Goal: Task Accomplishment & Management: Manage account settings

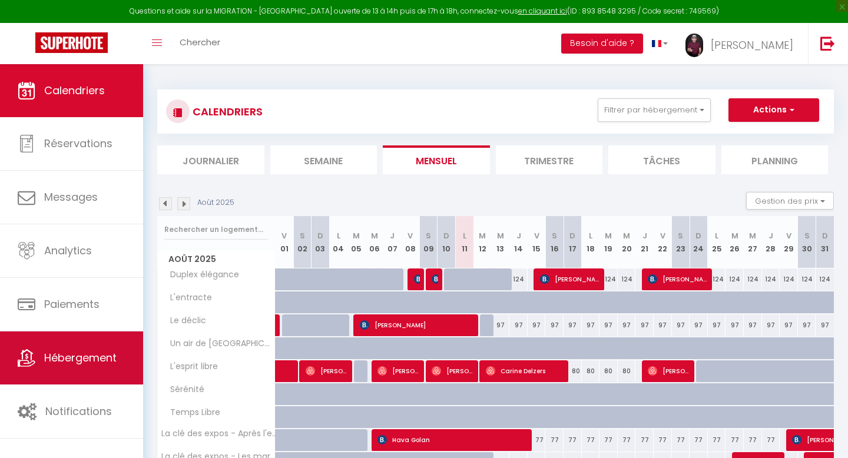
click at [69, 332] on link "Hébergement" at bounding box center [71, 358] width 143 height 53
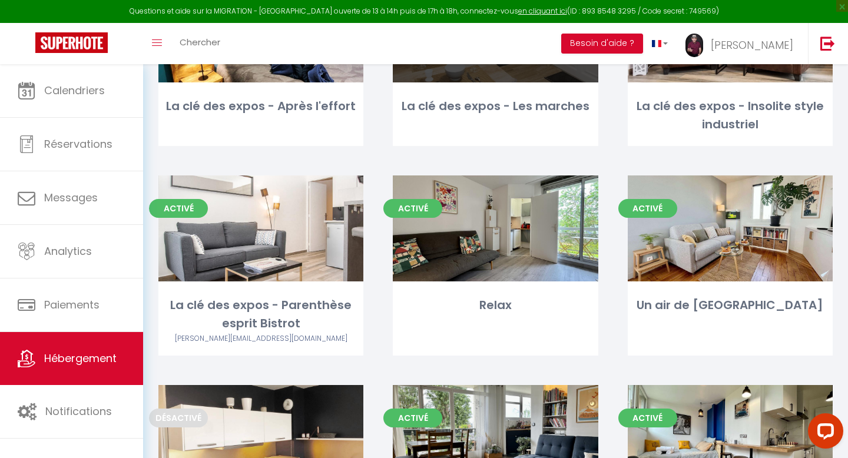
scroll to position [176, 0]
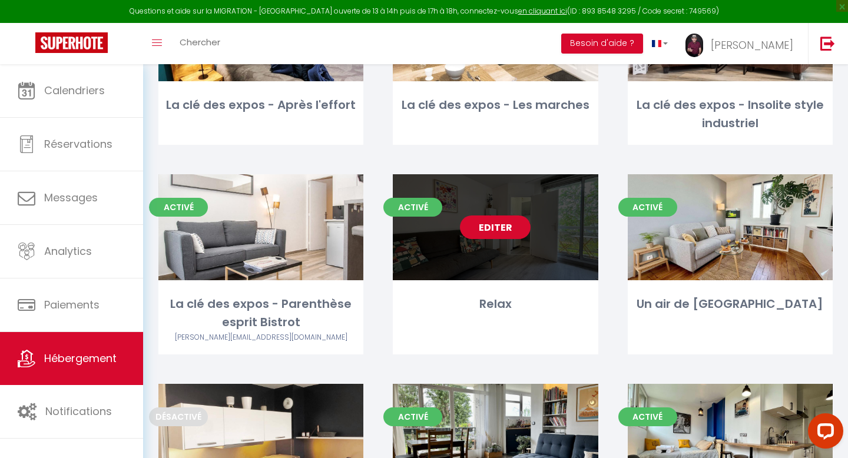
click at [508, 234] on link "Editer" at bounding box center [495, 228] width 71 height 24
select select "3"
select select "2"
select select "1"
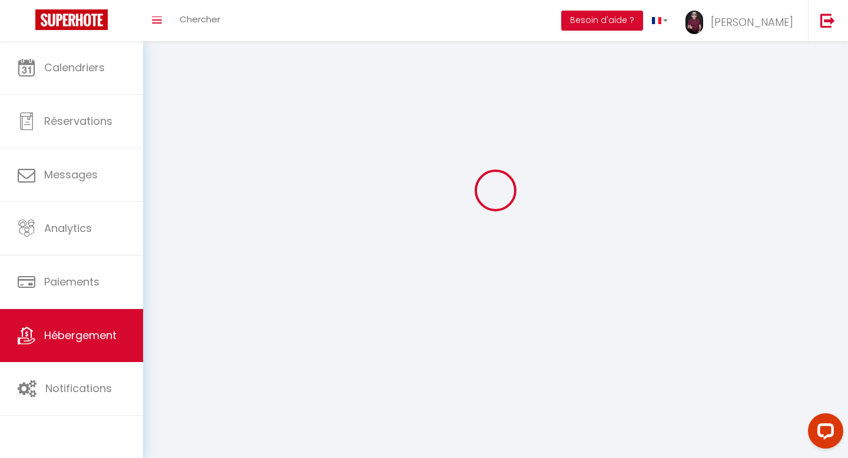
select select
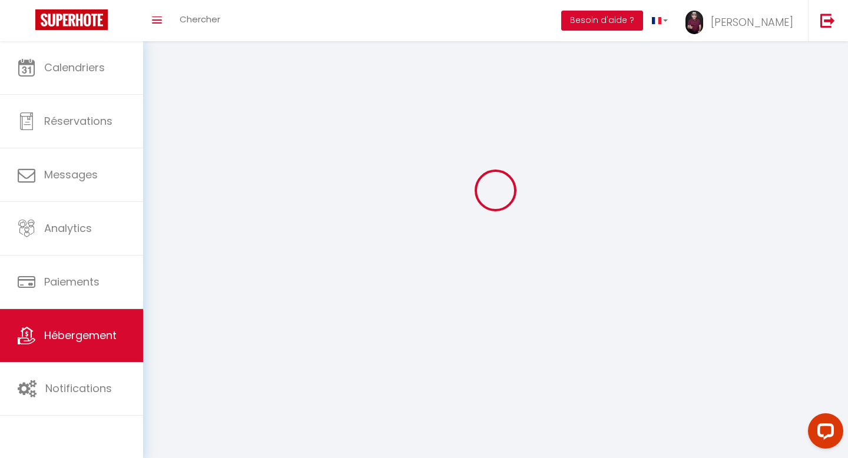
checkbox input "false"
select select
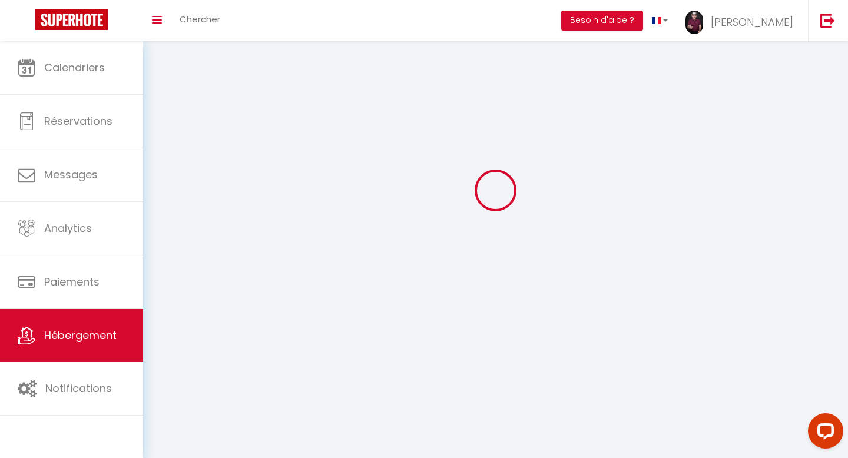
select select
select select "1"
select select
select select "28"
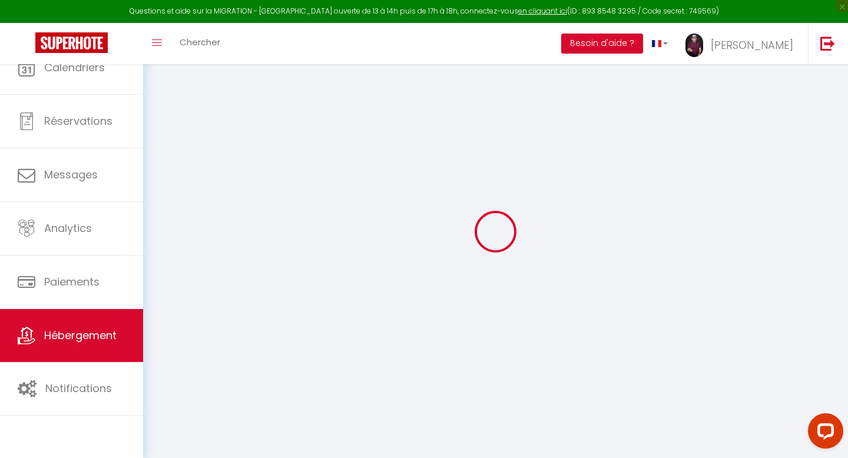
select select
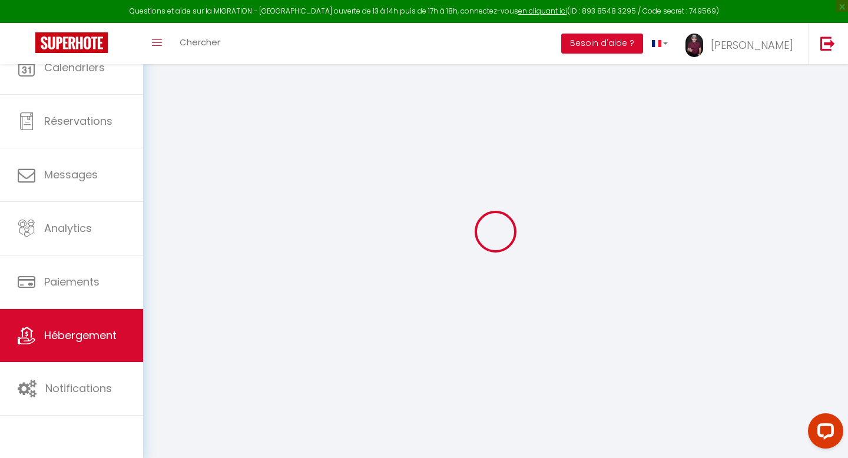
select select
checkbox input "false"
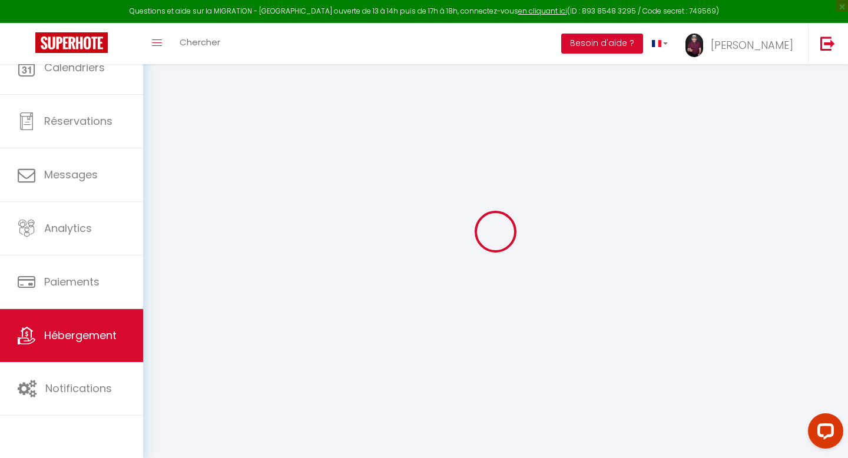
select select
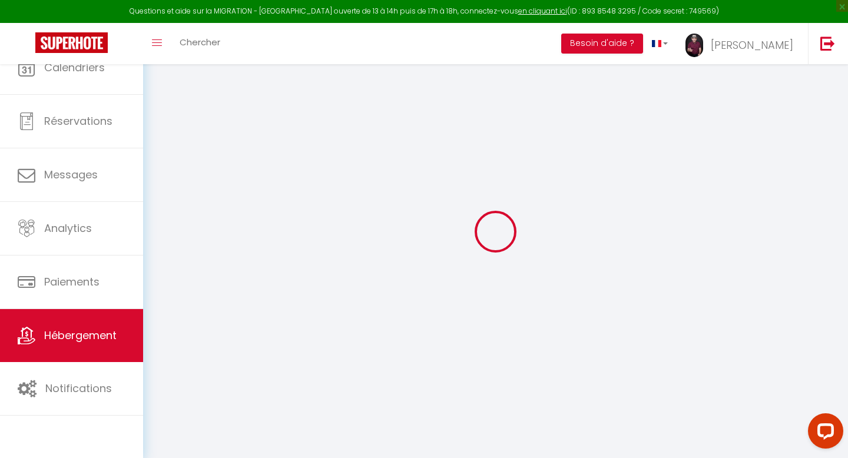
select select
checkbox input "false"
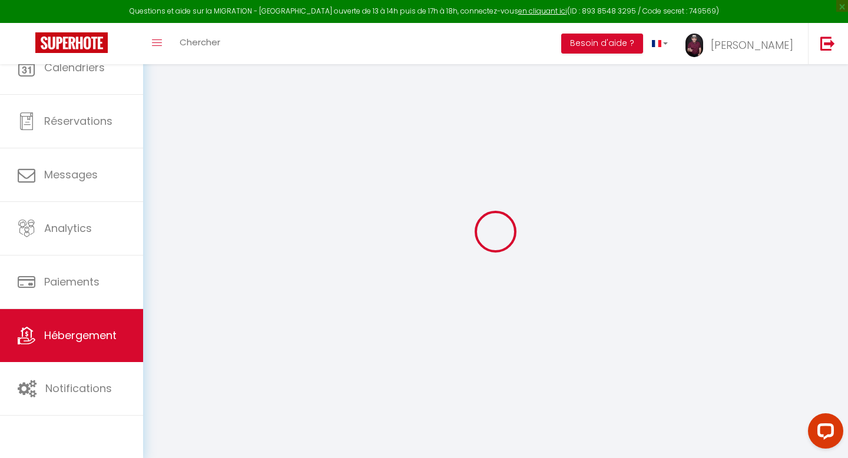
checkbox input "false"
select select
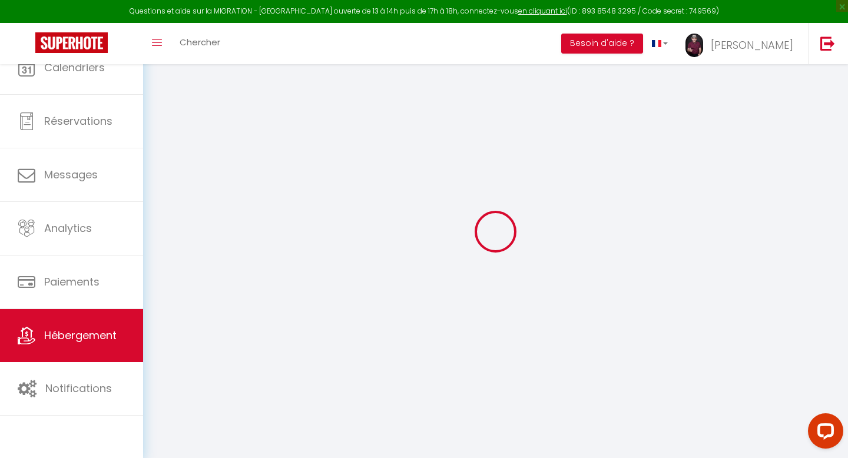
select select
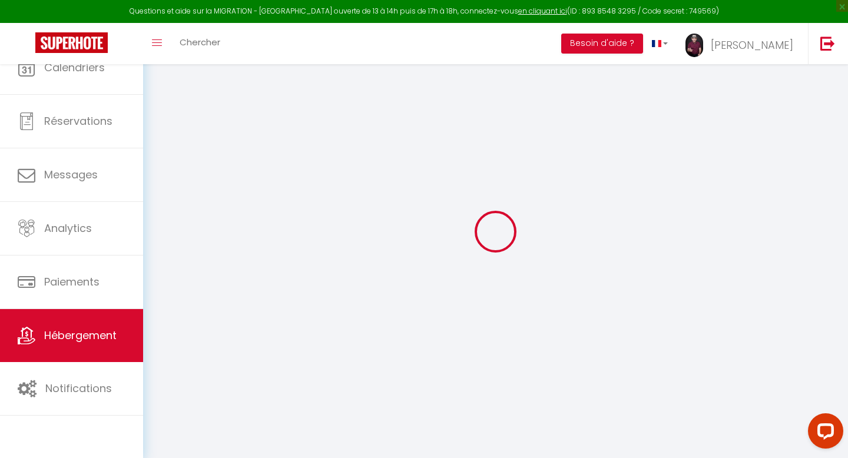
checkbox input "false"
select select
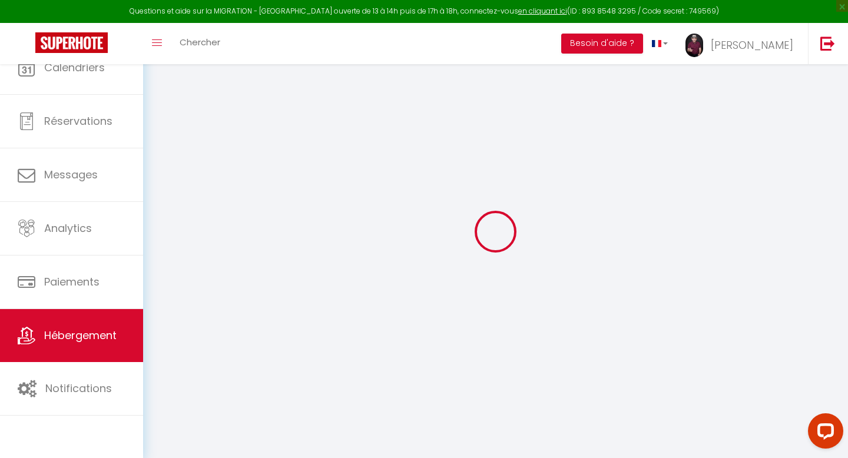
select select
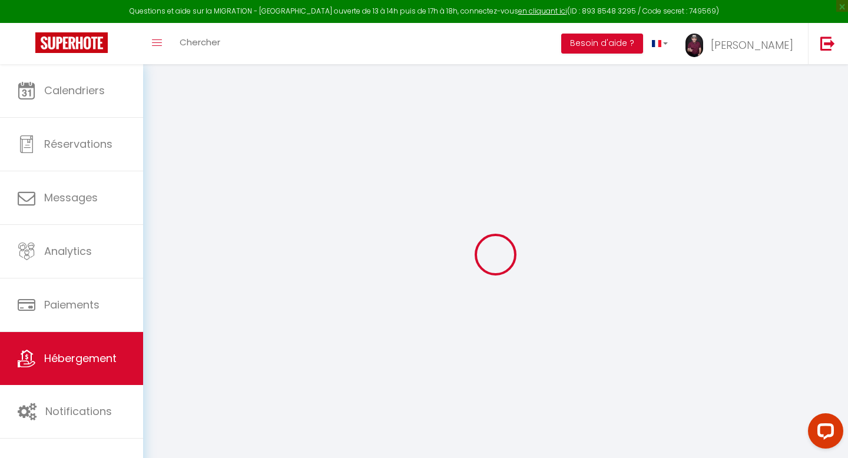
select select
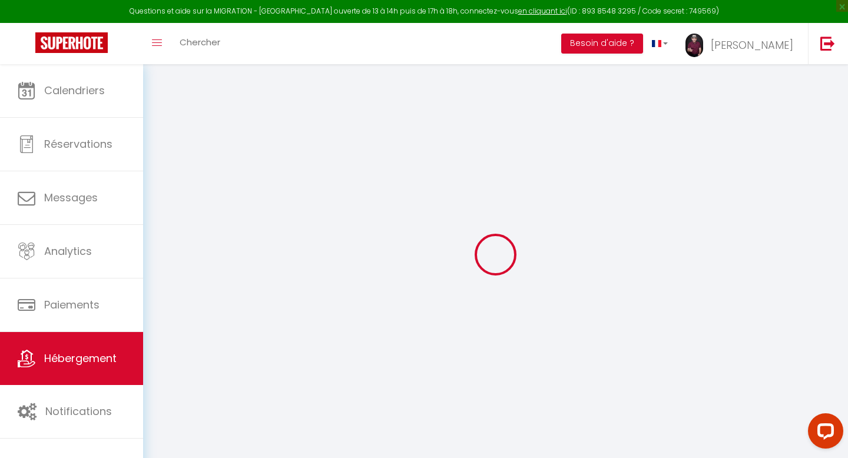
select select
checkbox input "false"
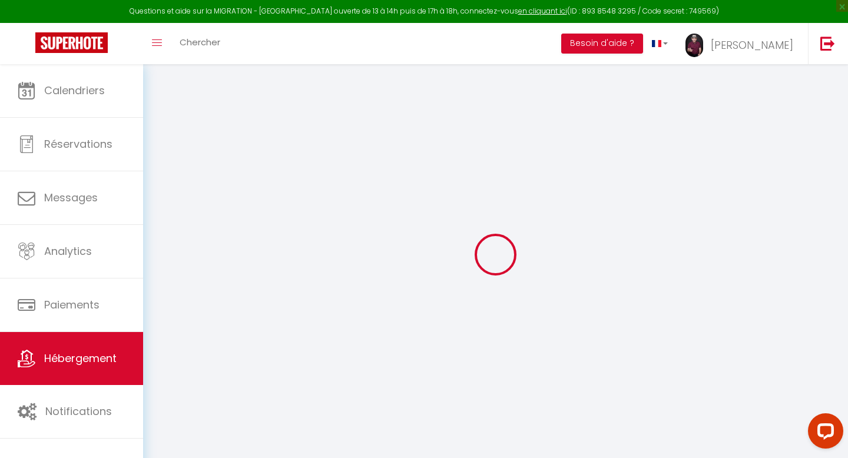
select select
type input "Relax"
type input "[PERSON_NAME]"
type input "Amigues"
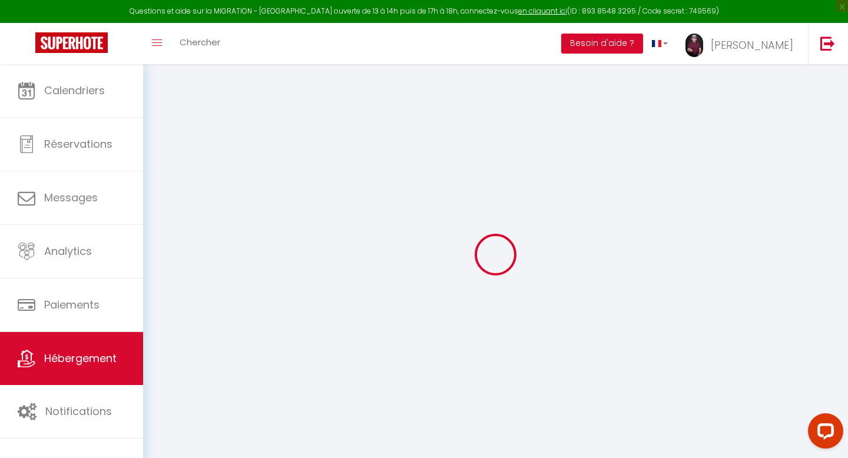
type input "[STREET_ADDRESS]"
type input "92170"
type input "Vanves"
select select "2"
select select "0"
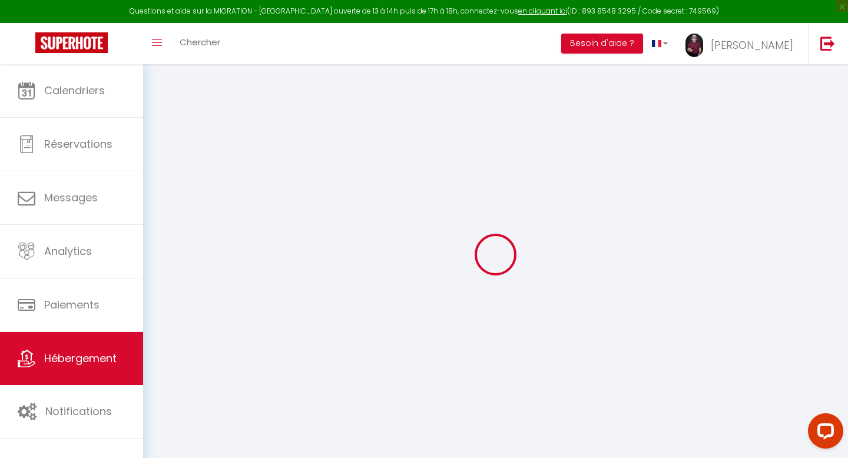
type input "100"
type input "60"
type input "300"
select select
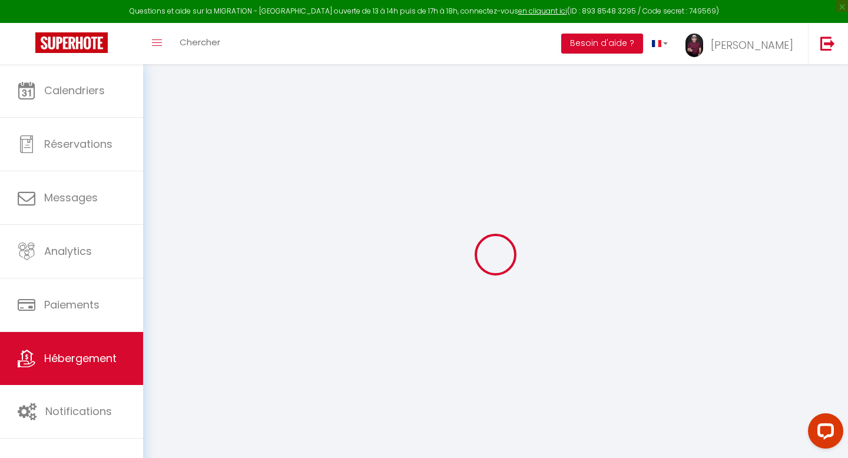
select select
type input "[STREET_ADDRESS]"
type input "92170"
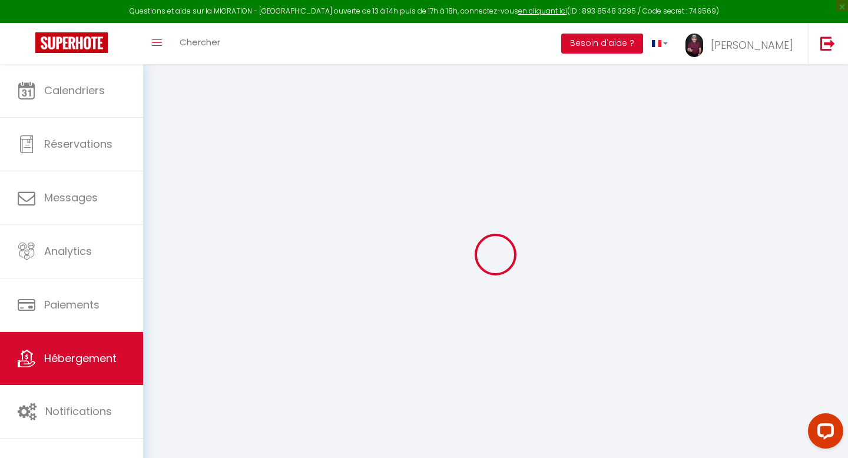
type input "Vanves"
type input "[EMAIL_ADDRESS][DOMAIN_NAME]"
select select
checkbox input "false"
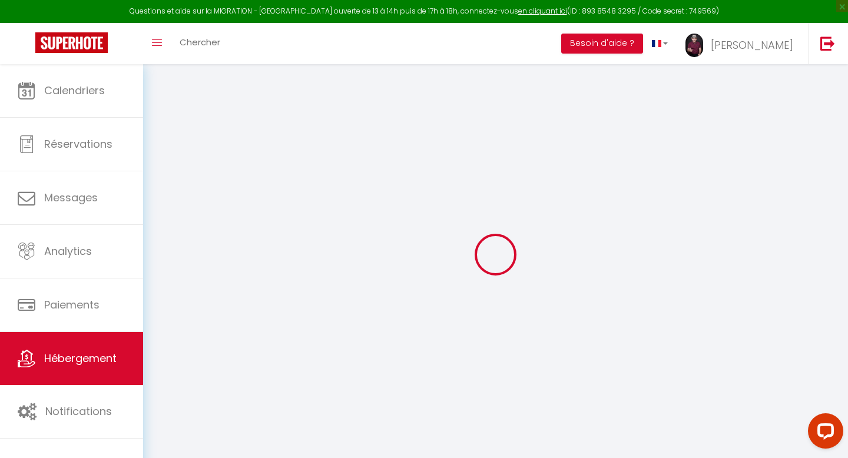
checkbox input "false"
type input "22"
type input "60"
type input "0"
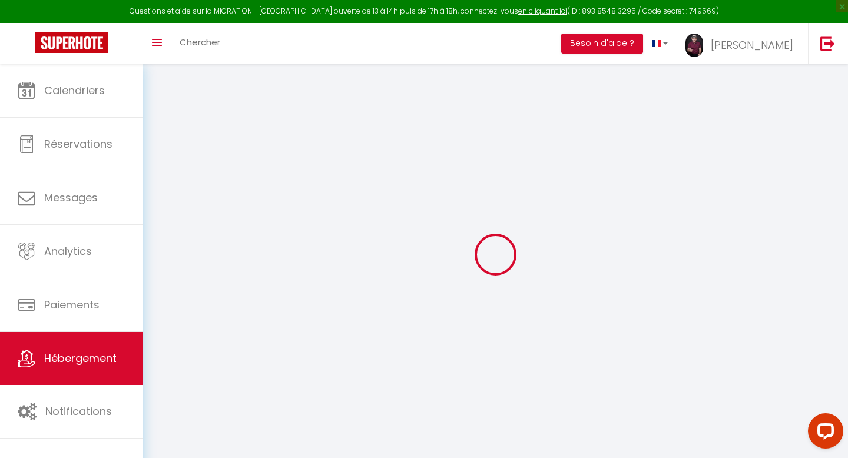
type input "0"
select select
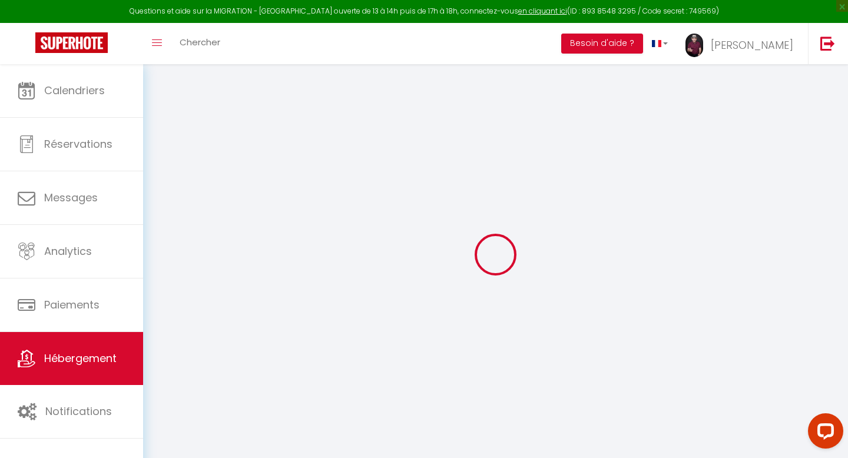
select select
checkbox input "false"
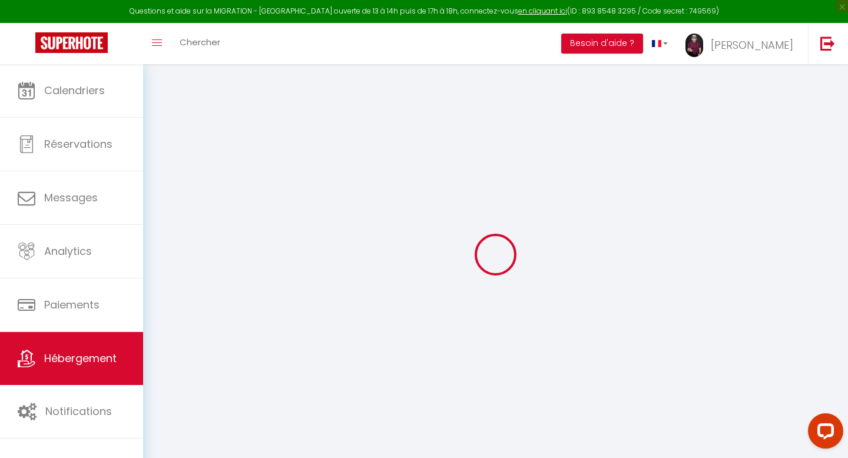
checkbox input "false"
select select
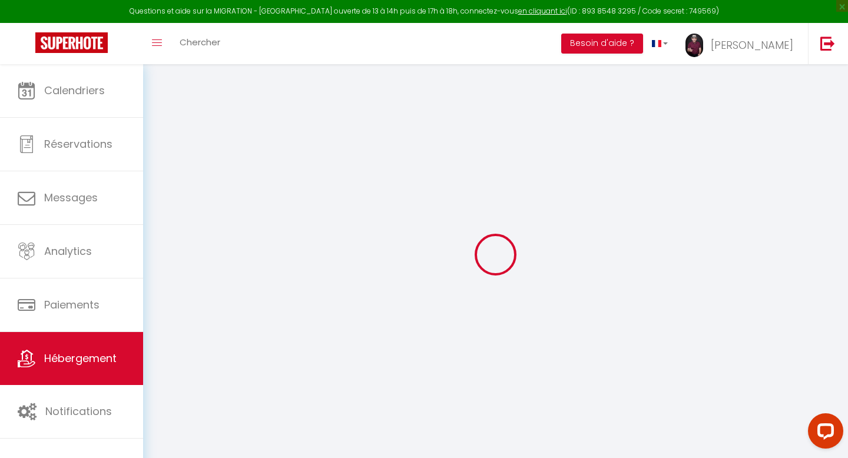
select select
checkbox input "false"
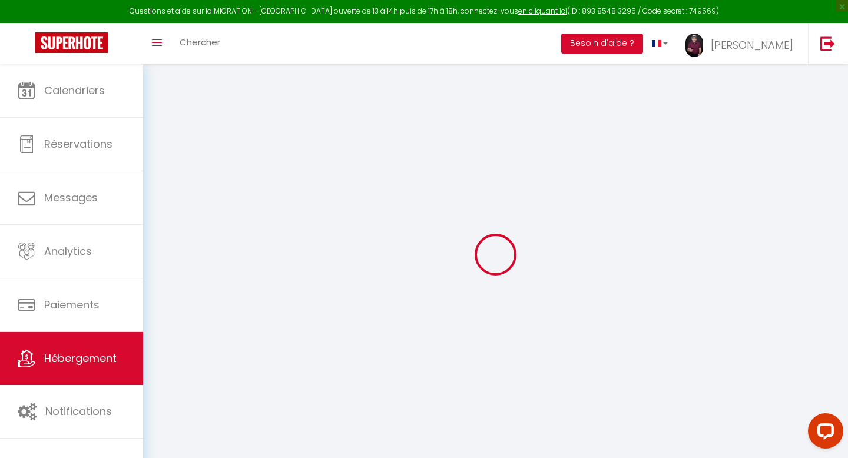
checkbox input "false"
select select
checkbox input "false"
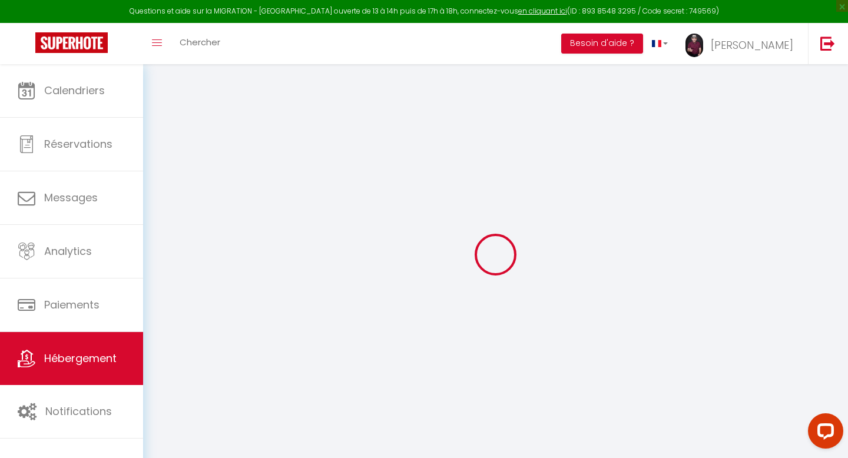
checkbox input "false"
select select "15:00"
select select "23:45"
select select "11:00"
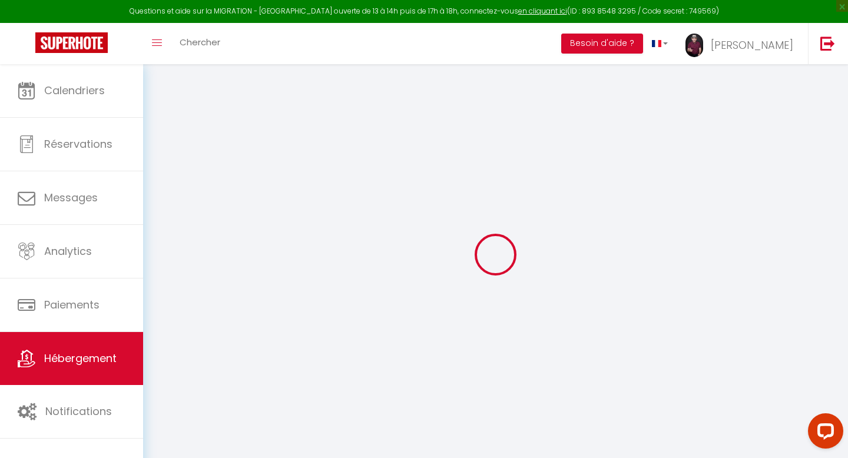
select select "30"
select select "120"
select select
checkbox input "false"
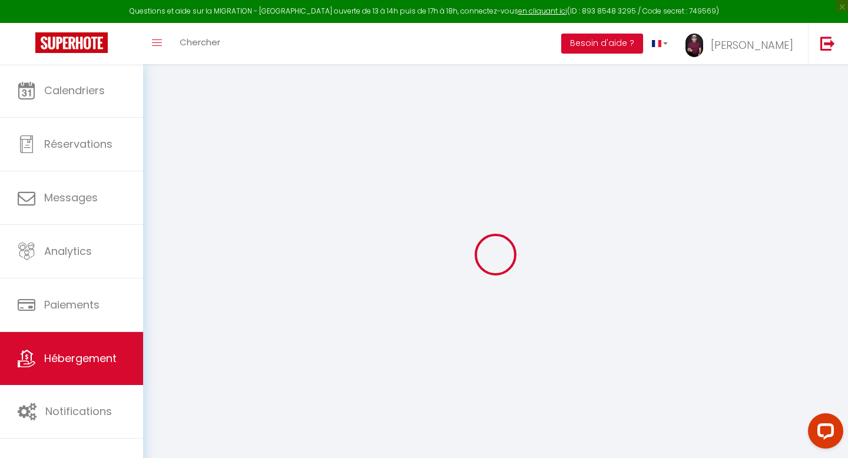
checkbox input "false"
select select
checkbox input "false"
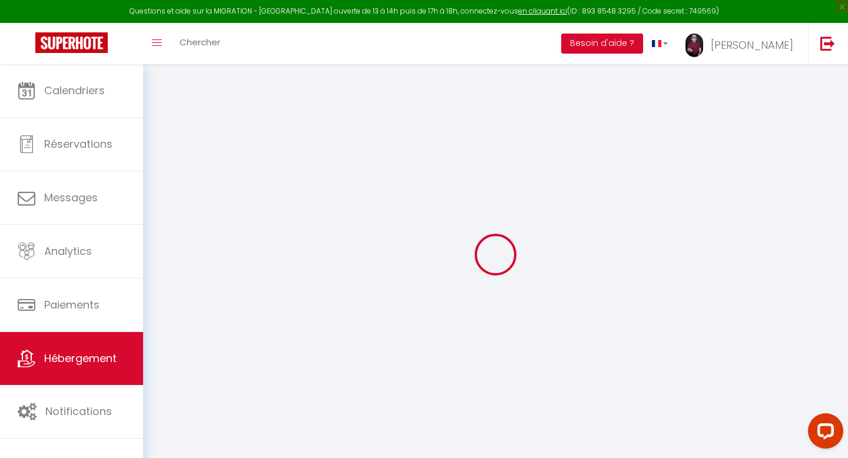
checkbox input "false"
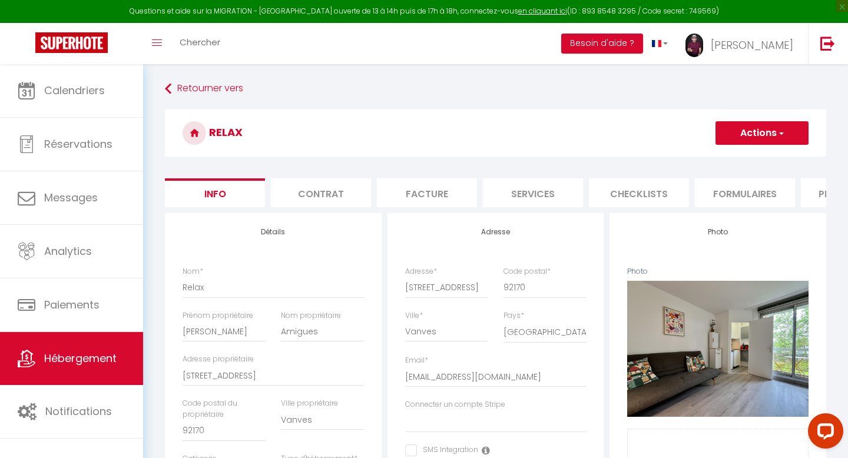
select select
checkbox input "false"
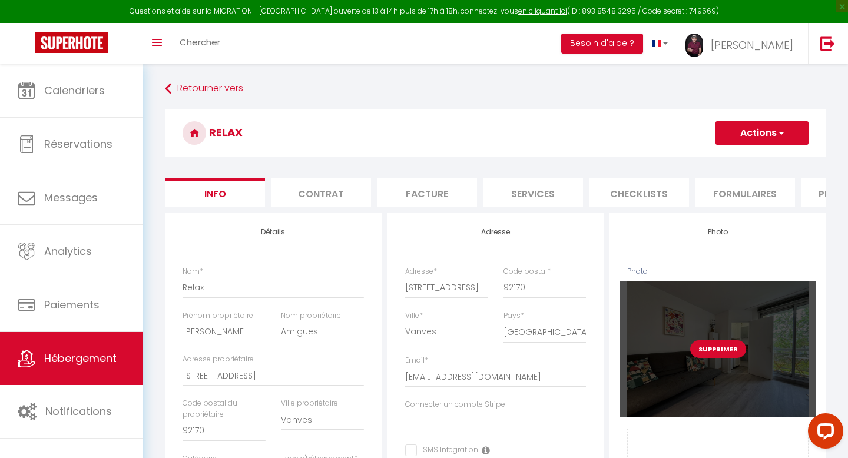
click at [711, 345] on button "Supprimer" at bounding box center [718, 349] width 56 height 18
select select
checkbox input "false"
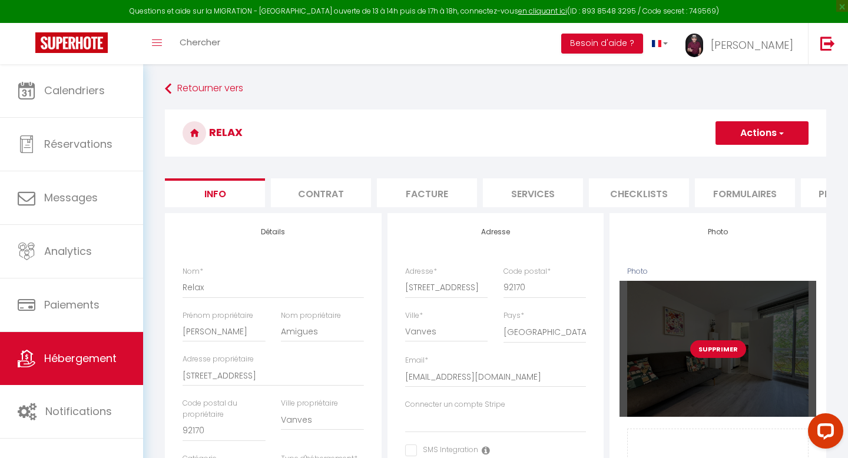
checkbox input "false"
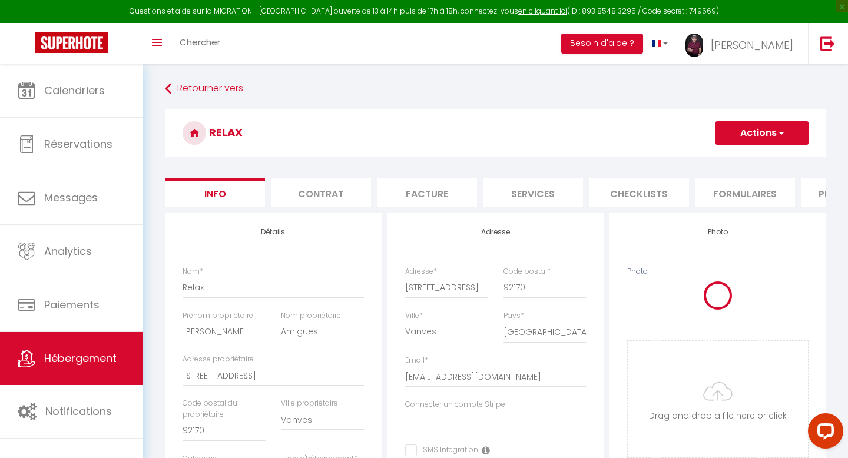
select select
checkbox input "false"
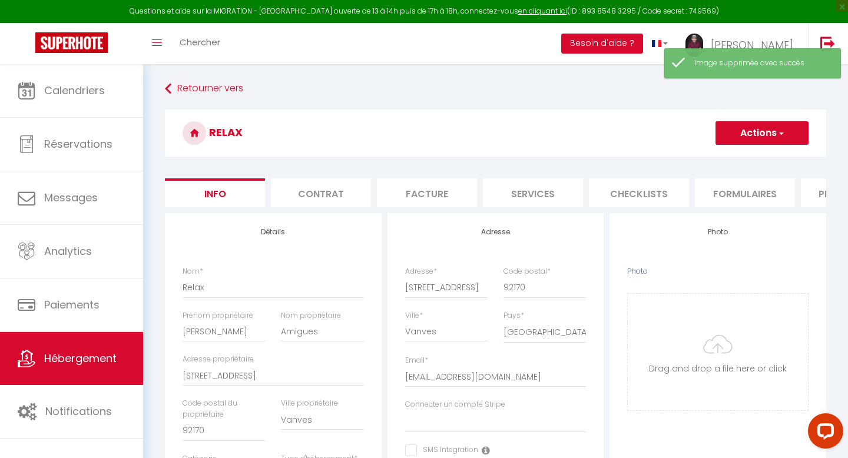
click at [711, 345] on input "Photo" at bounding box center [718, 352] width 180 height 117
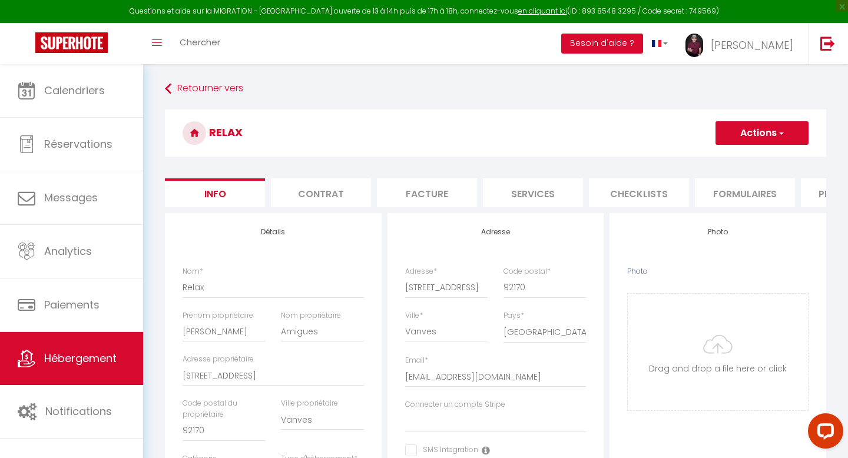
type input "C:\fakepath\IMG_9635.jpeg"
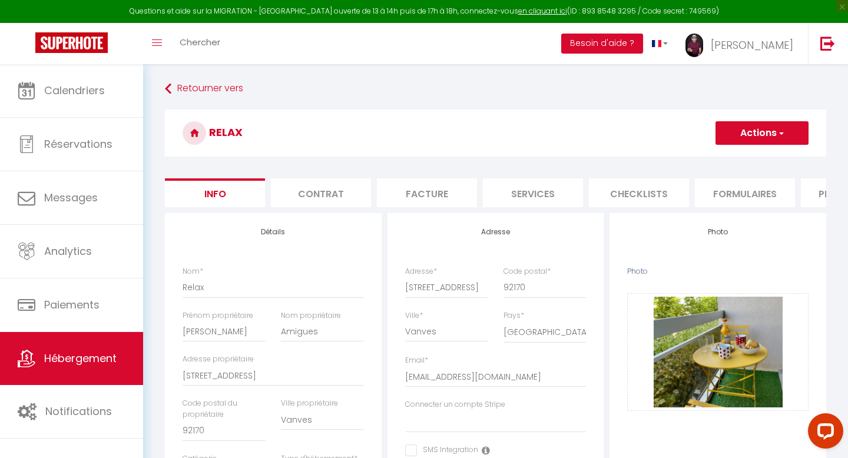
click at [766, 129] on button "Actions" at bounding box center [762, 133] width 93 height 24
click at [708, 157] on input "Enregistrer" at bounding box center [716, 159] width 44 height 12
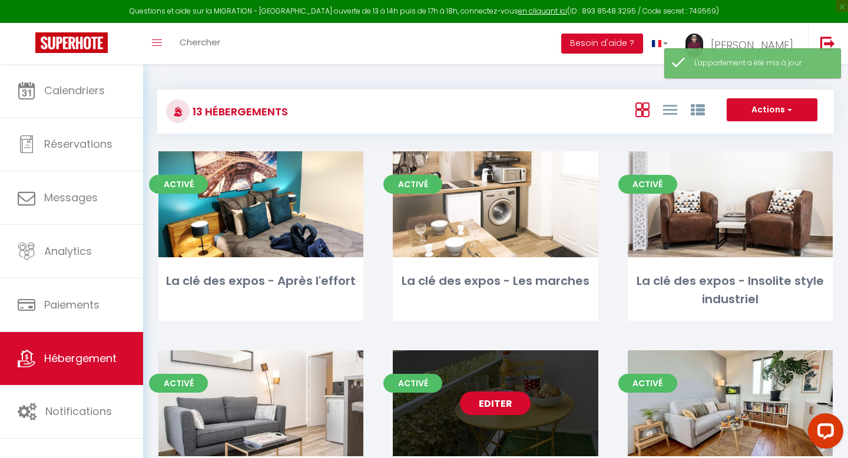
click at [480, 402] on link "Editer" at bounding box center [495, 404] width 71 height 24
select select "3"
select select "2"
select select "1"
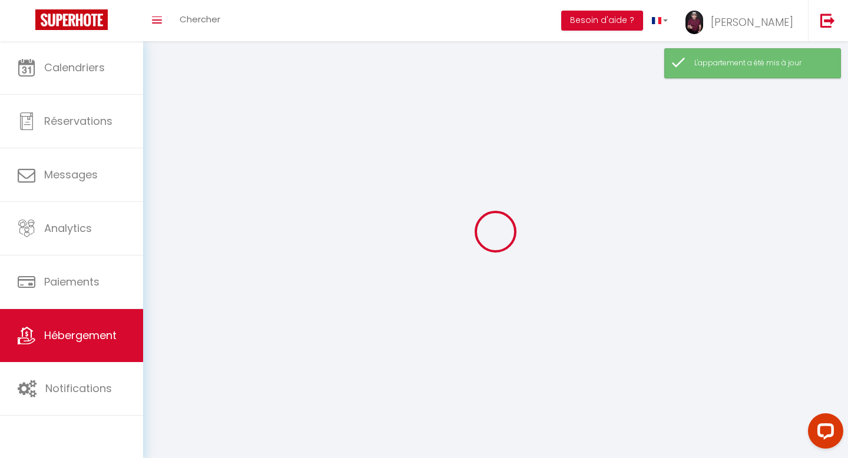
select select
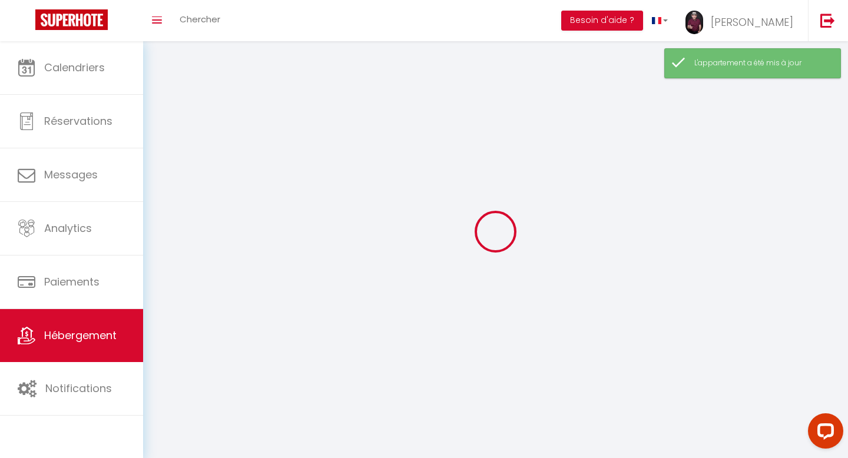
checkbox input "false"
select select
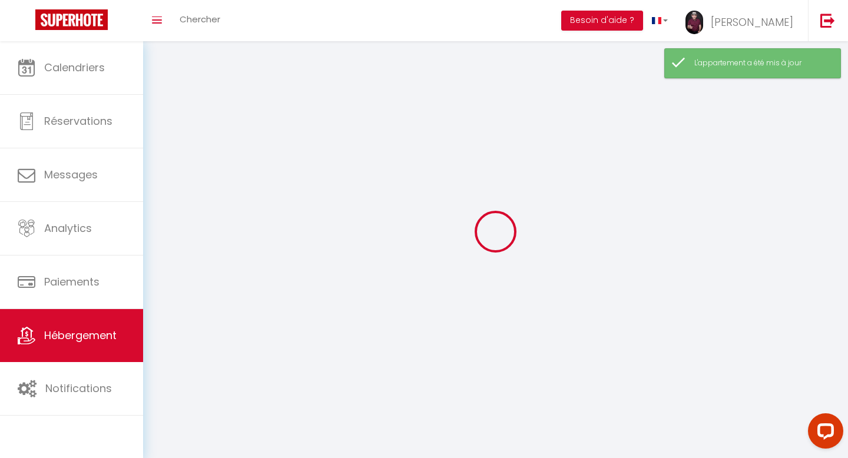
select select
select select "1"
select select
select select "28"
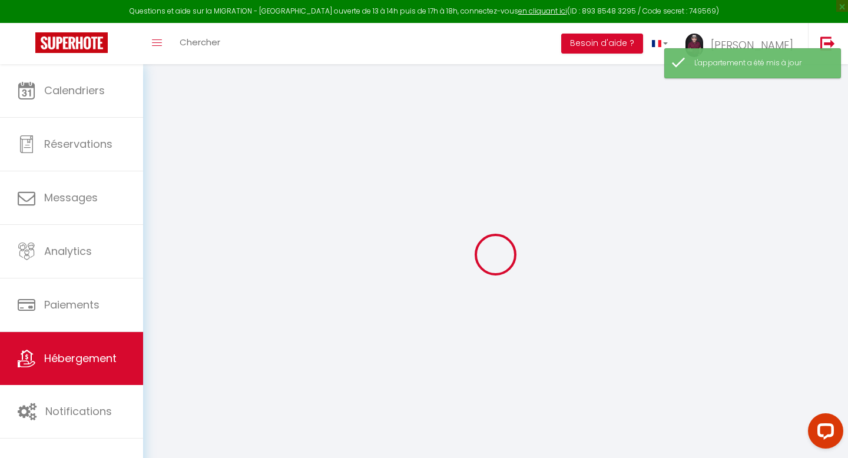
select select
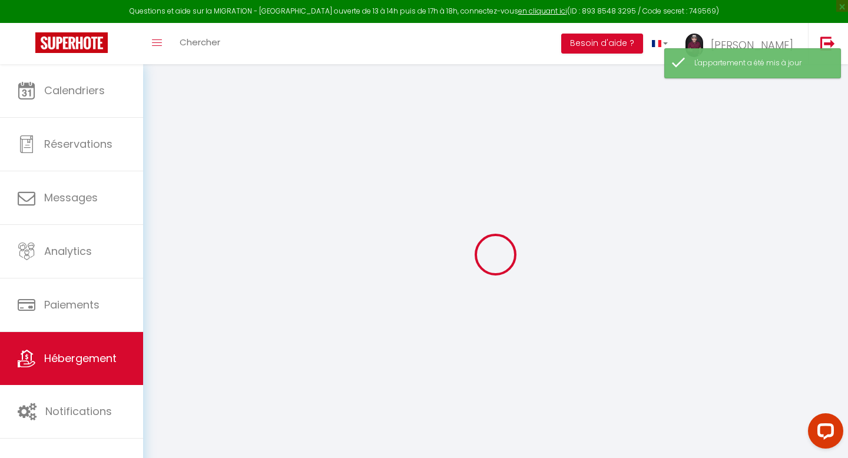
select select
checkbox input "false"
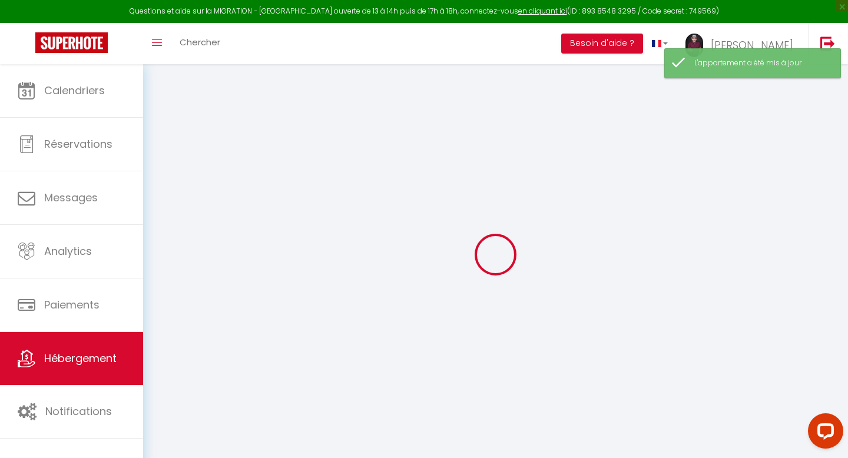
select select
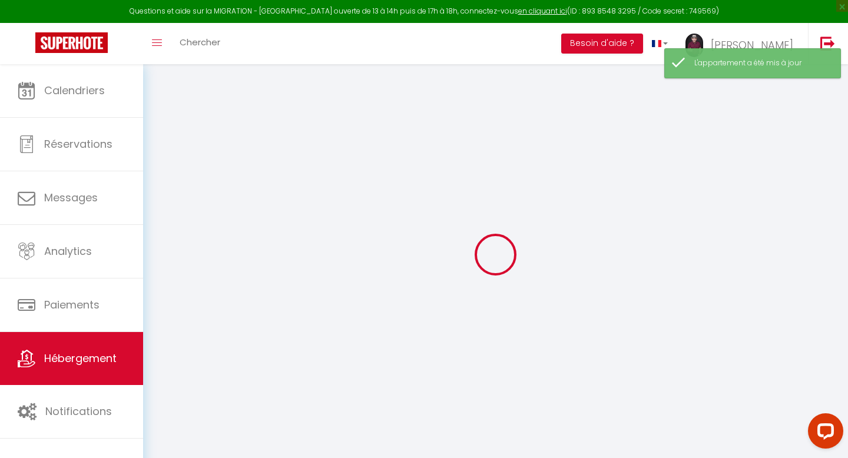
select select
checkbox input "false"
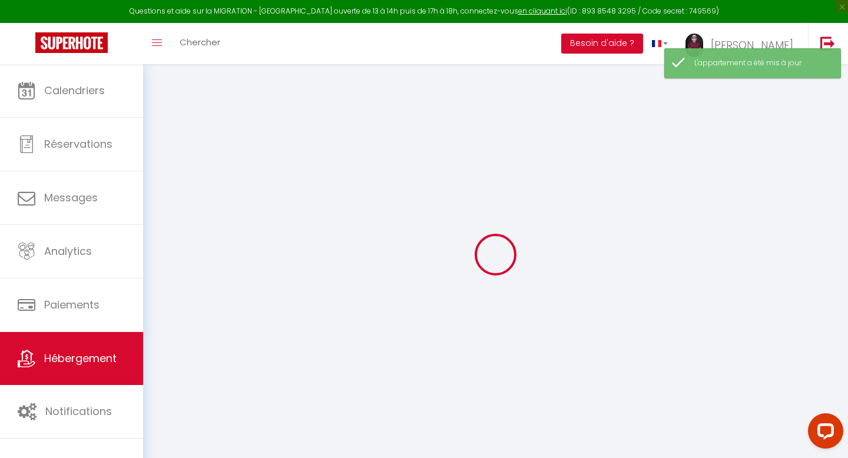
checkbox input "false"
select select
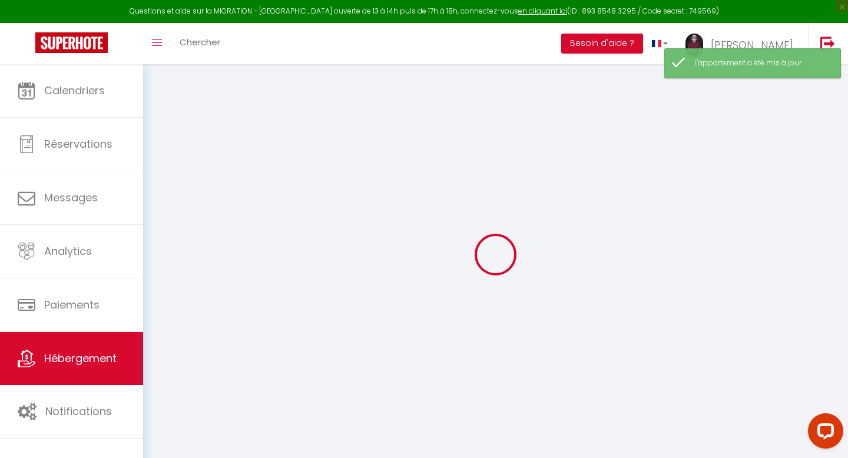
select select
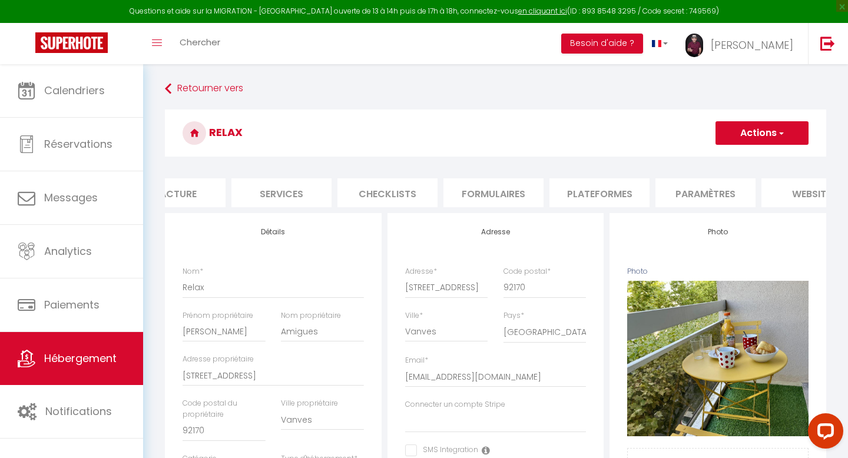
scroll to position [0, 236]
click at [297, 195] on li "Services" at bounding box center [297, 192] width 100 height 29
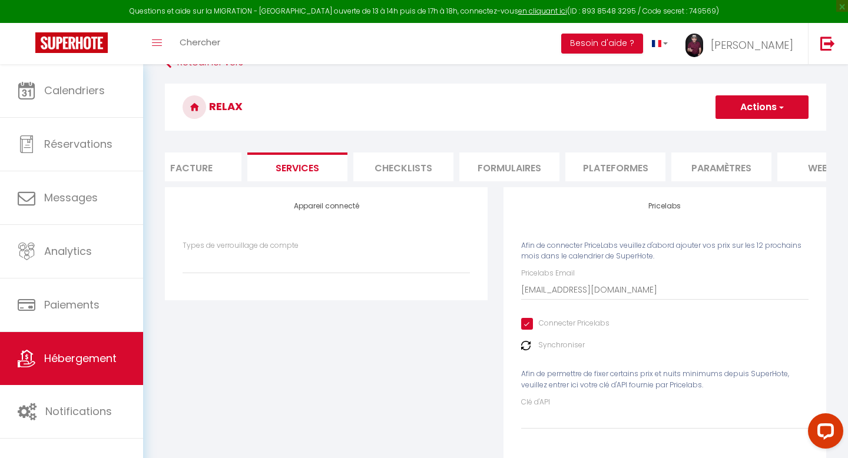
scroll to position [64, 0]
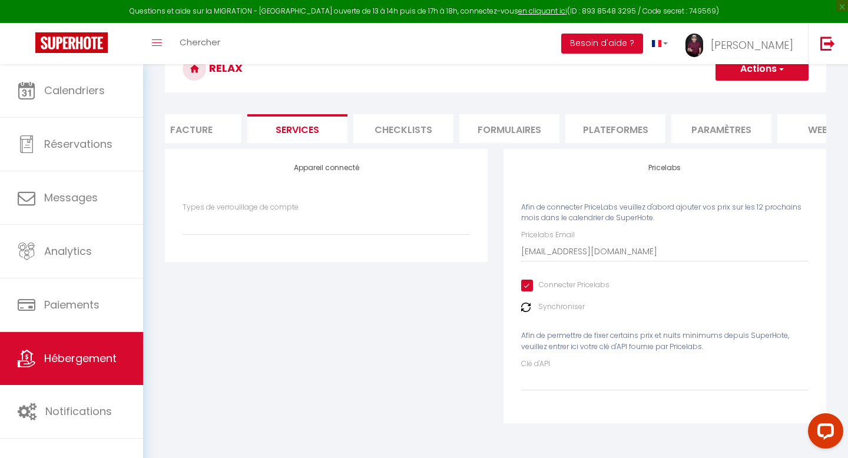
click at [699, 128] on li "Paramètres" at bounding box center [721, 128] width 100 height 29
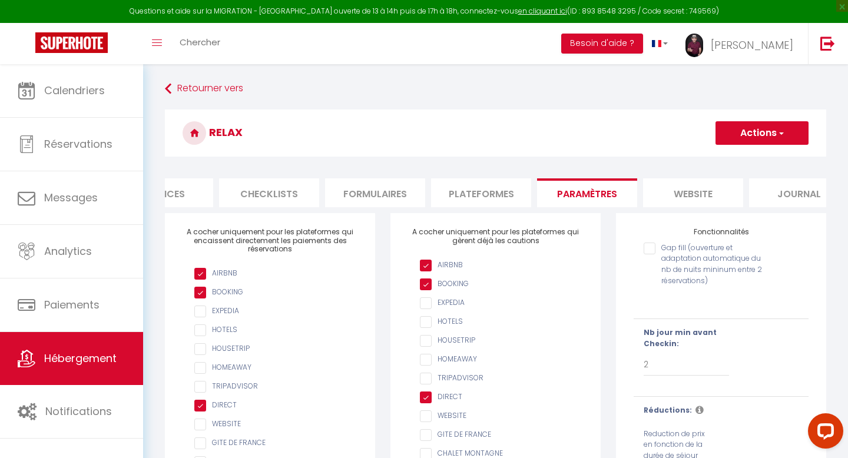
scroll to position [0, 399]
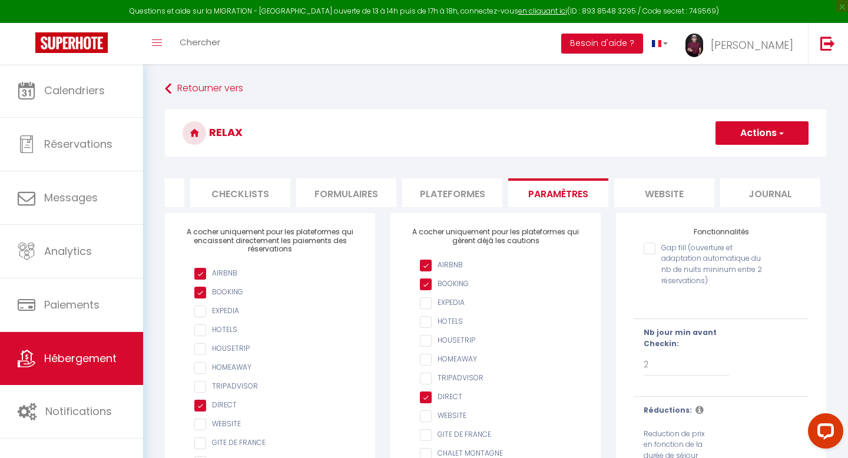
click at [662, 191] on li "website" at bounding box center [664, 192] width 100 height 29
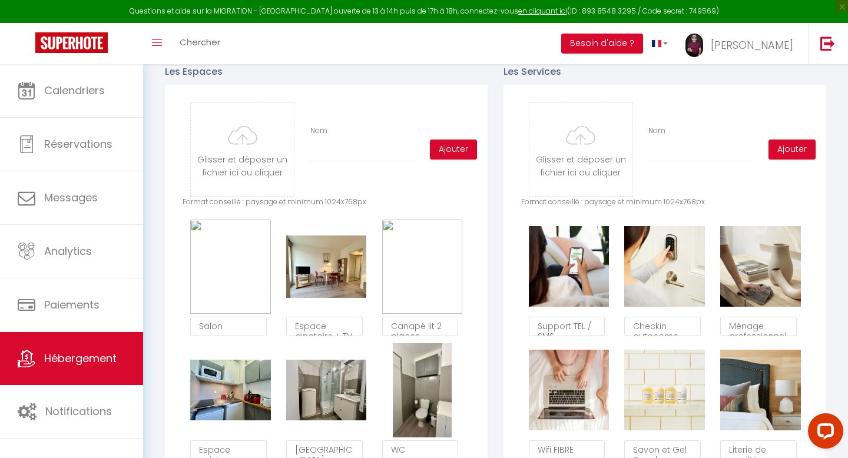
scroll to position [560, 0]
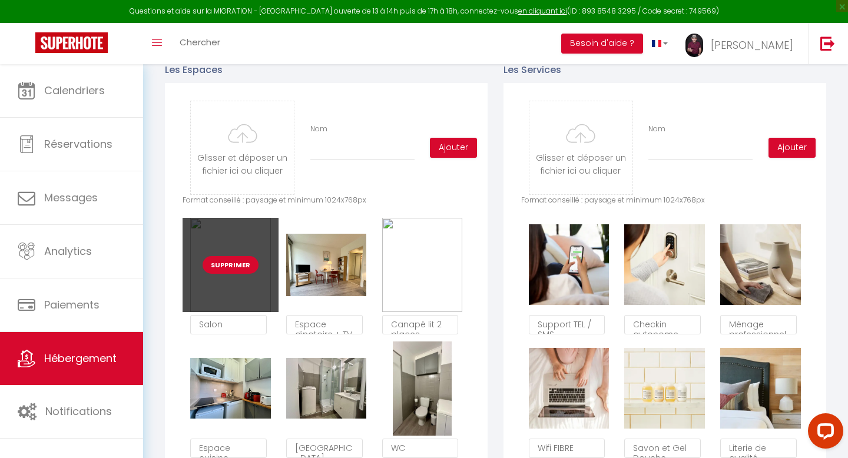
click at [234, 265] on button "Supprimer" at bounding box center [231, 265] width 56 height 18
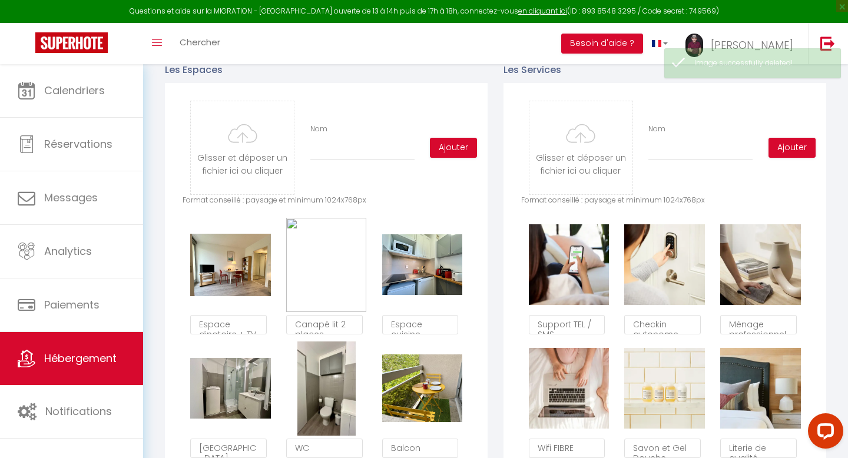
scroll to position [7, 0]
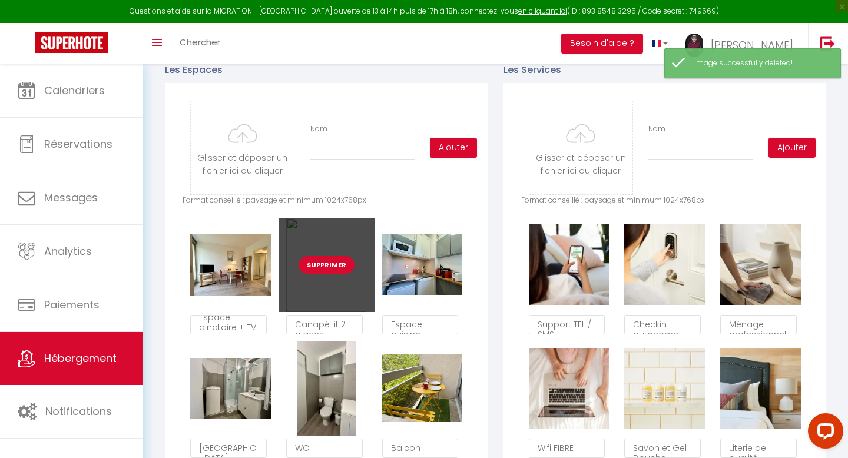
click at [327, 264] on button "Supprimer" at bounding box center [327, 265] width 56 height 18
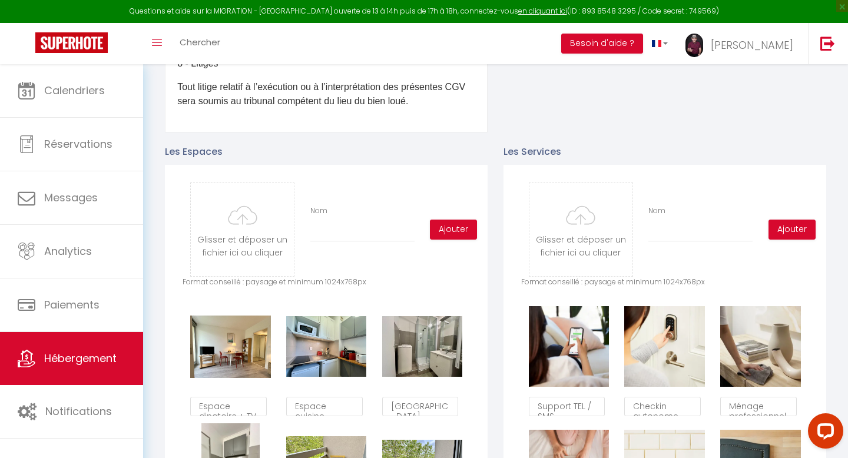
scroll to position [468, 0]
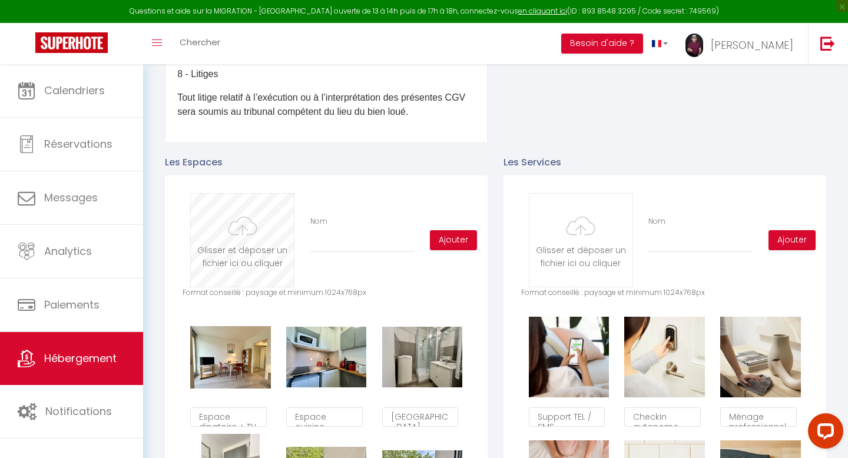
click at [239, 234] on input "file" at bounding box center [242, 240] width 103 height 93
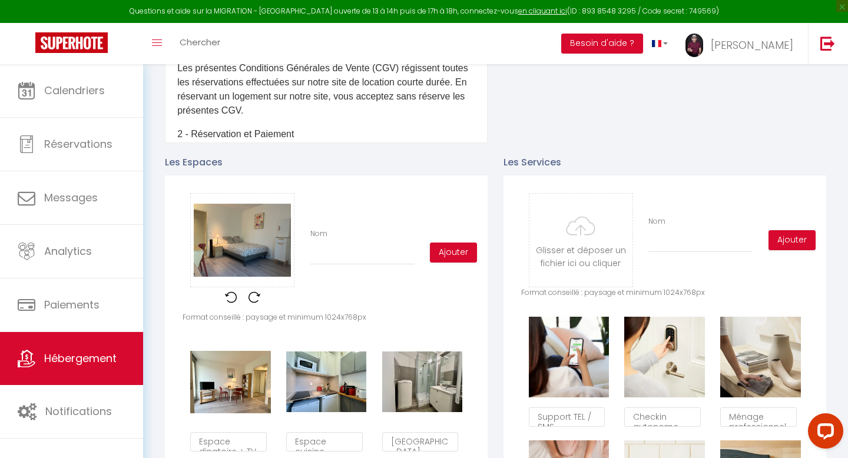
scroll to position [456, 0]
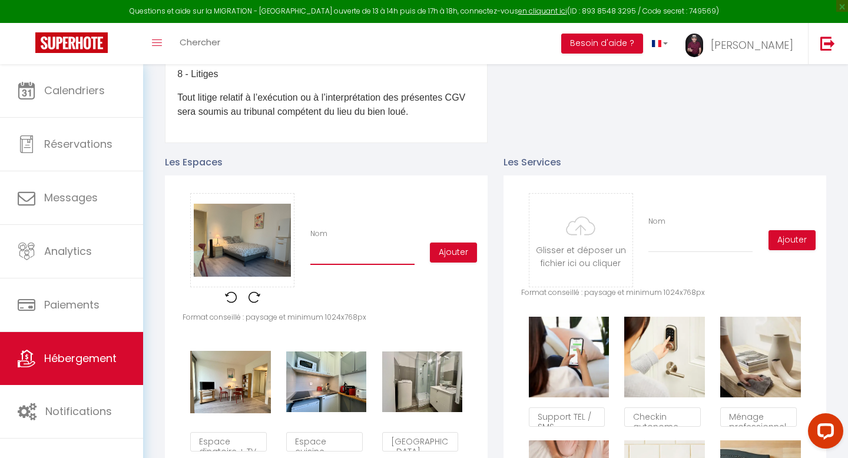
click at [363, 260] on input "Nom" at bounding box center [362, 254] width 104 height 21
type input "C"
checkbox input "true"
checkbox input "false"
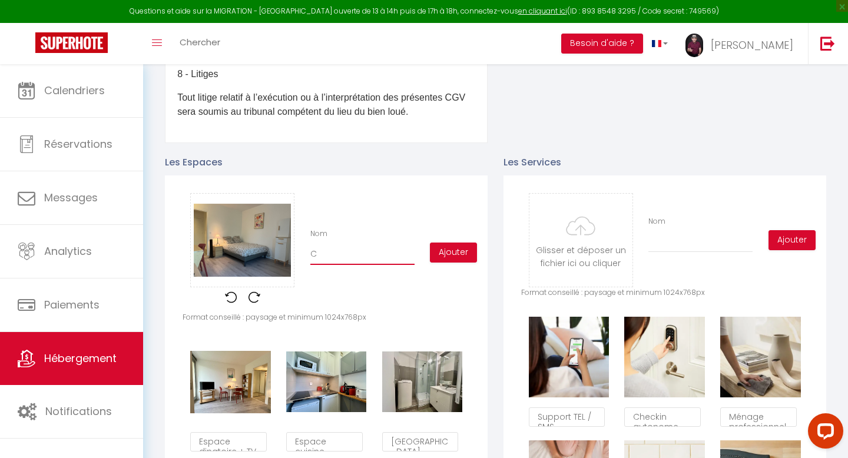
type input "Ch"
checkbox input "true"
checkbox input "false"
type input "Cha"
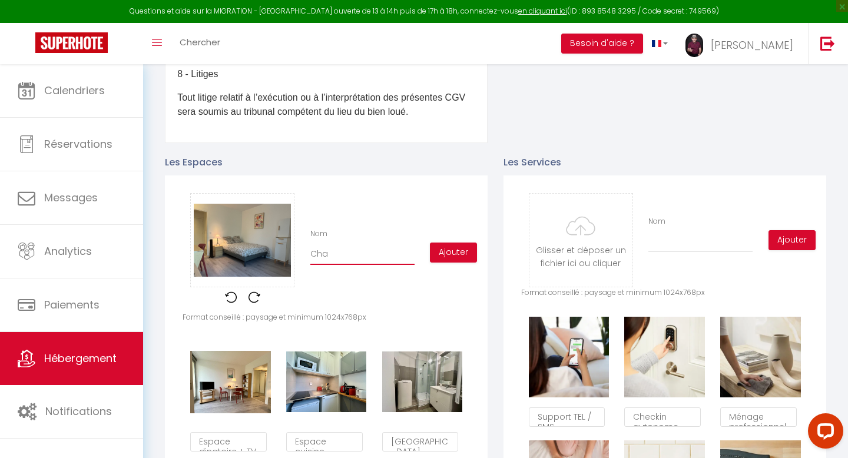
checkbox input "true"
checkbox input "false"
type input "Cham"
checkbox input "true"
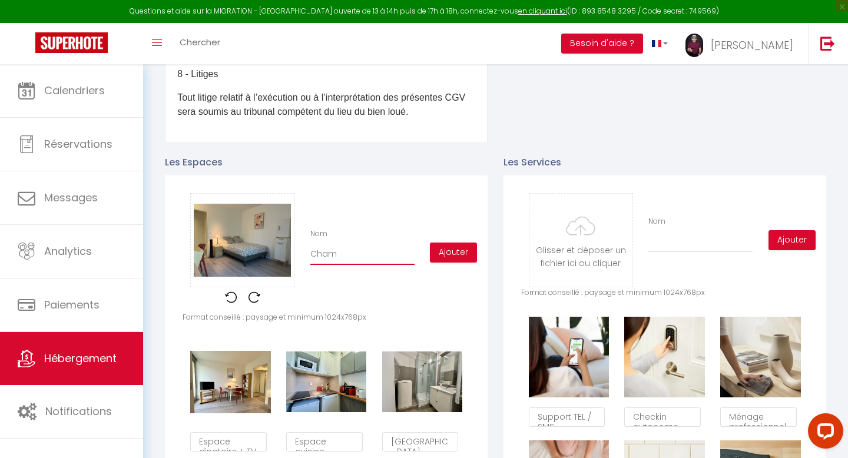
checkbox input "false"
type input "Chamb"
checkbox input "true"
checkbox input "false"
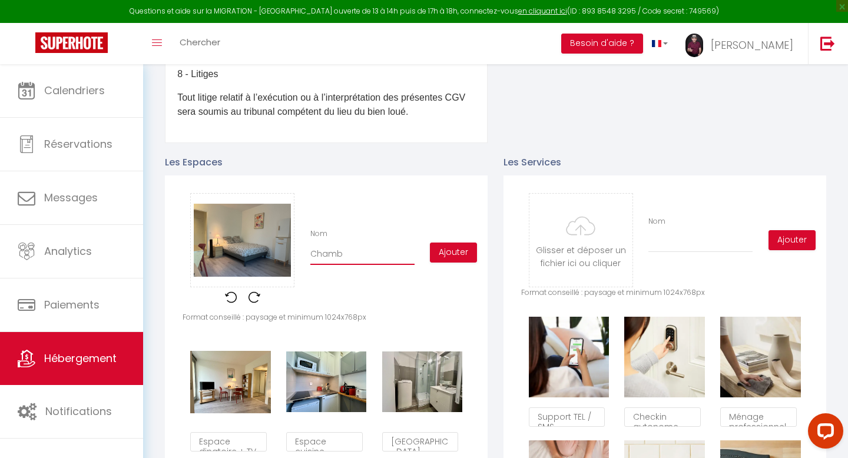
checkbox input "false"
type input "Chambr"
checkbox input "true"
checkbox input "false"
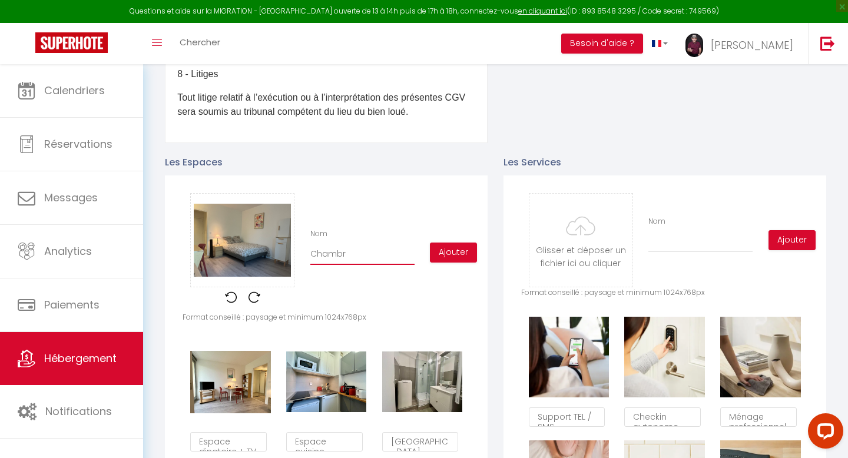
type input "Chambre"
checkbox input "true"
checkbox input "false"
type input "Chambre"
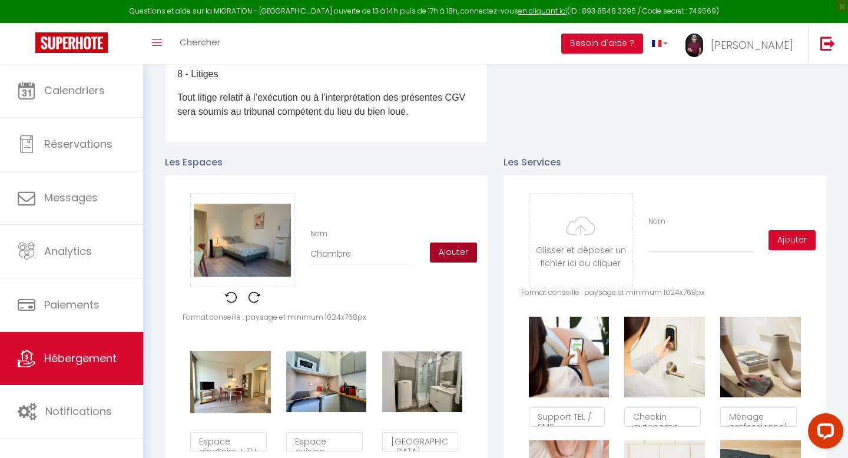
click at [445, 254] on button "Ajouter" at bounding box center [453, 253] width 47 height 20
checkbox input "true"
checkbox input "false"
checkbox input "true"
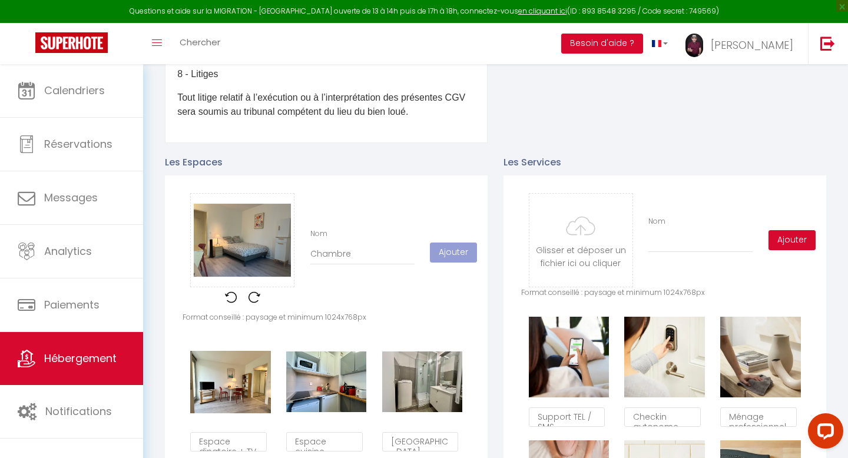
checkbox input "false"
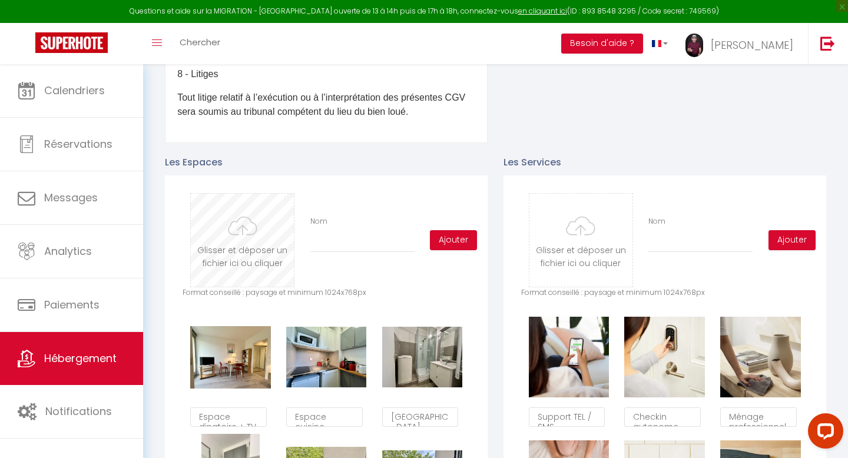
click at [247, 236] on input "file" at bounding box center [242, 240] width 103 height 93
type input "C:\fakepath\IMG_9639.jpeg"
checkbox input "true"
checkbox input "false"
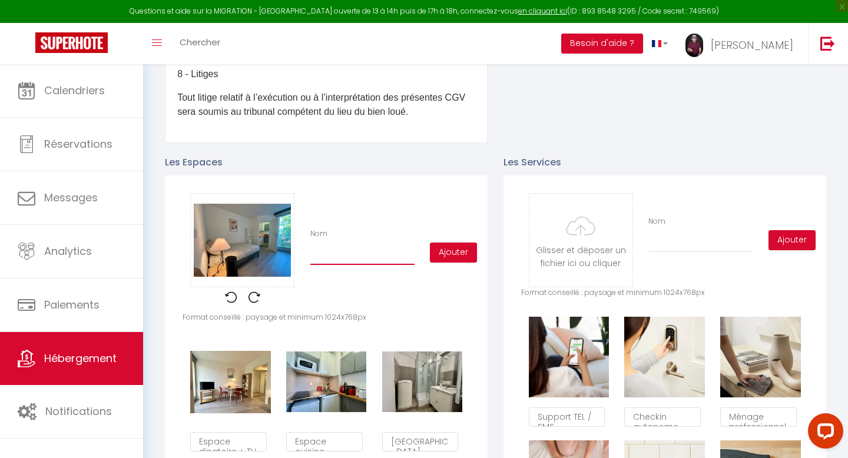
click at [330, 261] on input "Nom" at bounding box center [362, 254] width 104 height 21
type input "V"
checkbox input "true"
checkbox input "false"
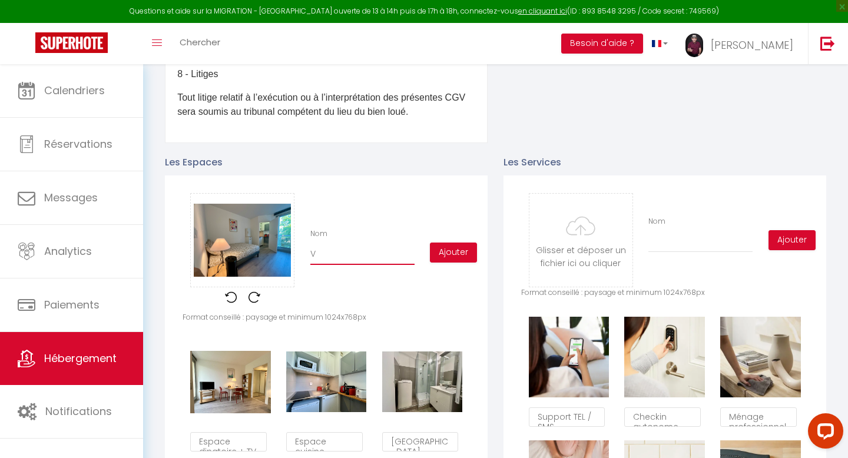
type input "Vu"
checkbox input "true"
checkbox input "false"
type input "Vue"
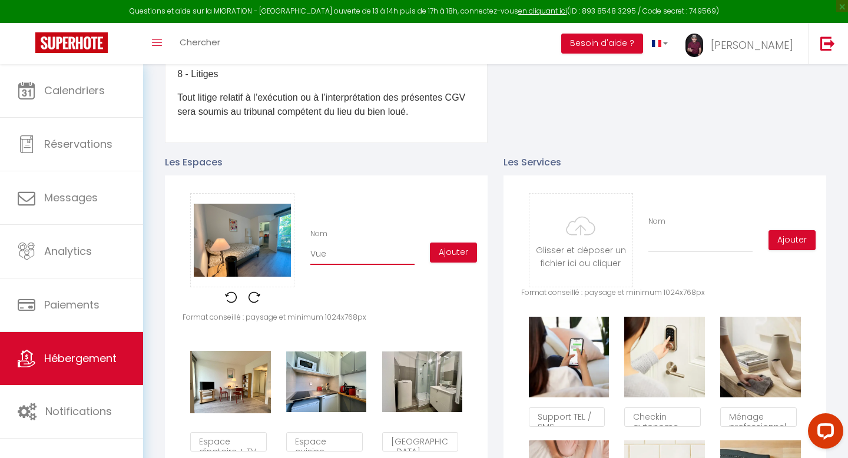
checkbox input "true"
checkbox input "false"
type input "Vue"
checkbox input "true"
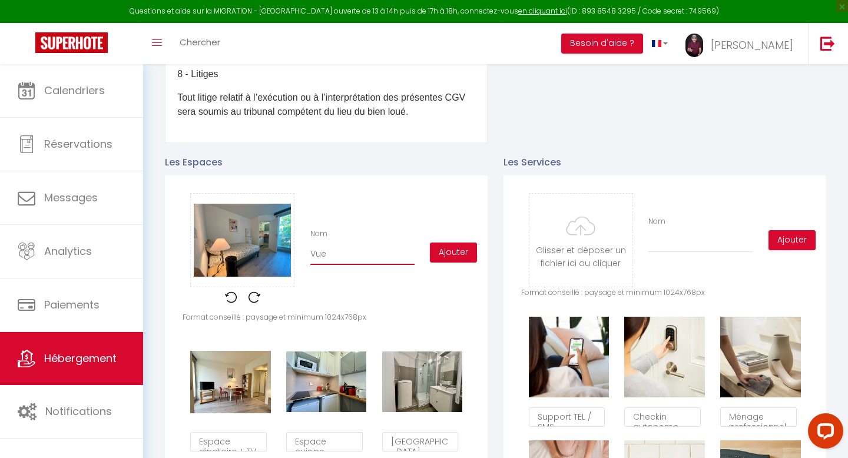
checkbox input "false"
type input "Vue d"
checkbox input "true"
checkbox input "false"
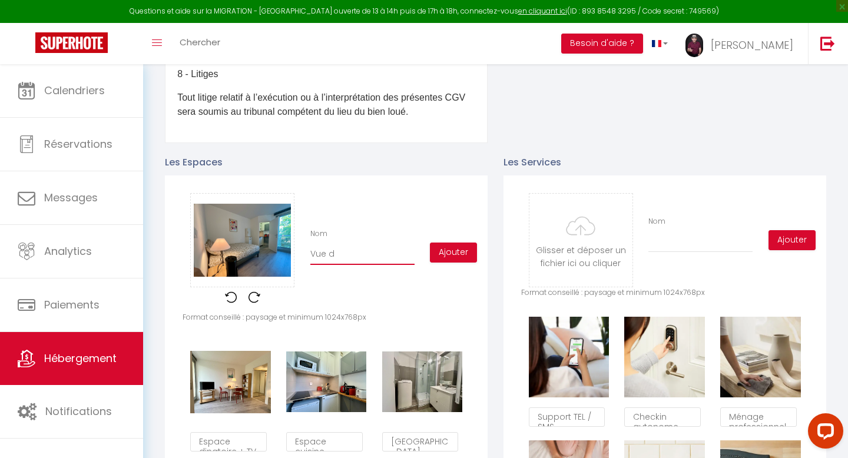
checkbox input "false"
type input "Vue de"
checkbox input "true"
checkbox input "false"
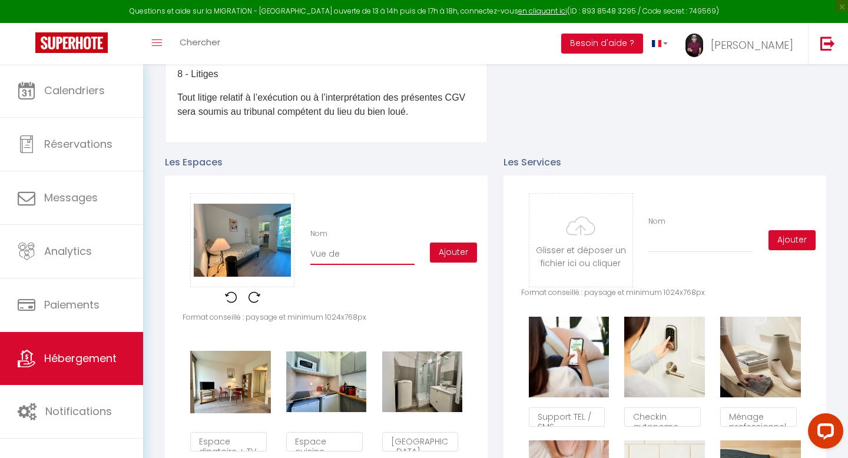
type input "Vue de"
checkbox input "true"
checkbox input "false"
type input "Vue de l"
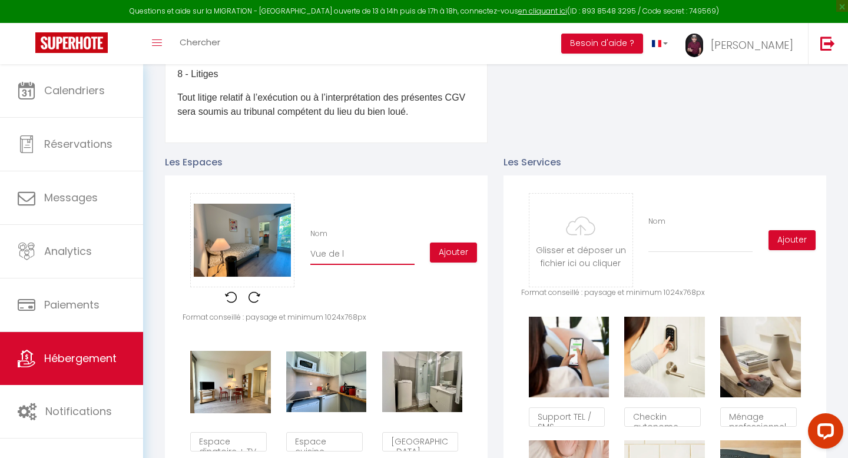
checkbox input "true"
checkbox input "false"
type input "Vue de la"
checkbox input "true"
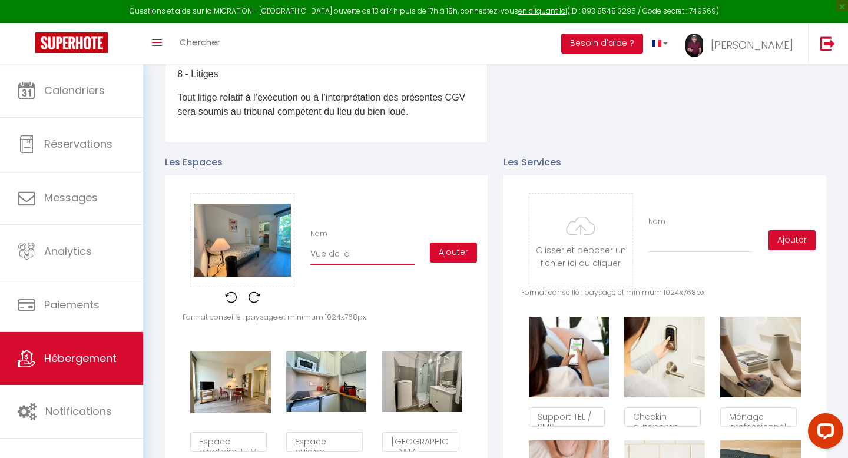
checkbox input "false"
type input "Vue de la"
checkbox input "true"
checkbox input "false"
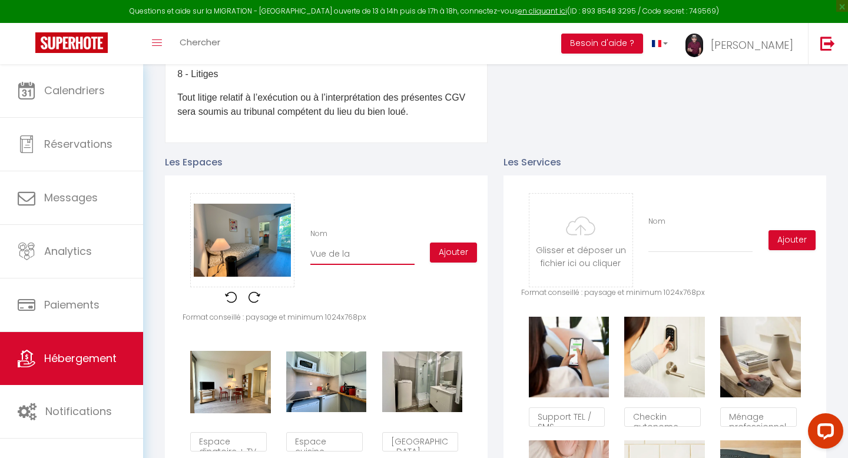
checkbox input "false"
type input "Vue de la c"
checkbox input "true"
checkbox input "false"
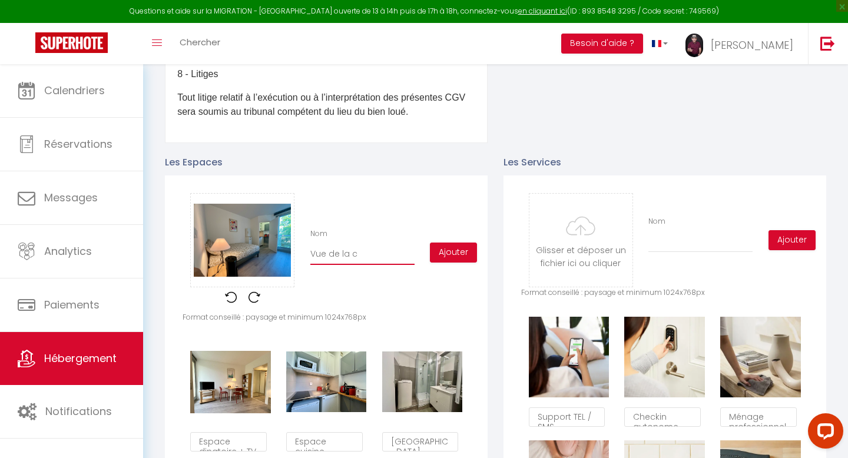
type input "Vue de la ch"
checkbox input "true"
checkbox input "false"
type input "Vue de la cha"
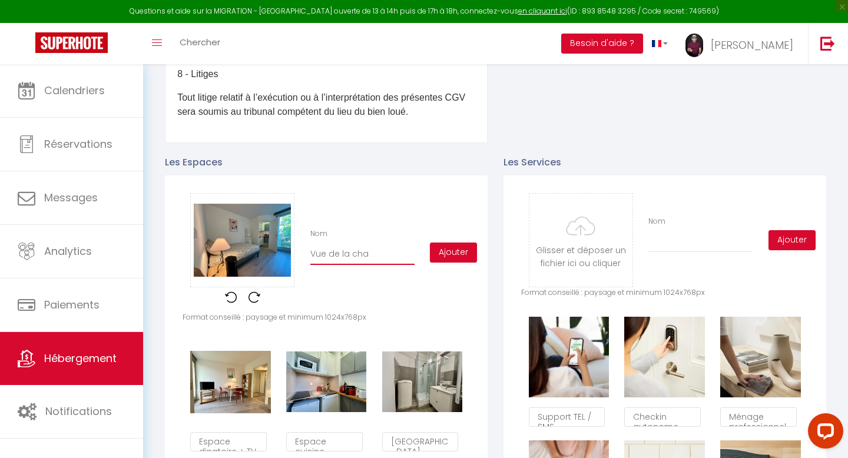
checkbox input "true"
checkbox input "false"
type input "Vue de la cham"
checkbox input "true"
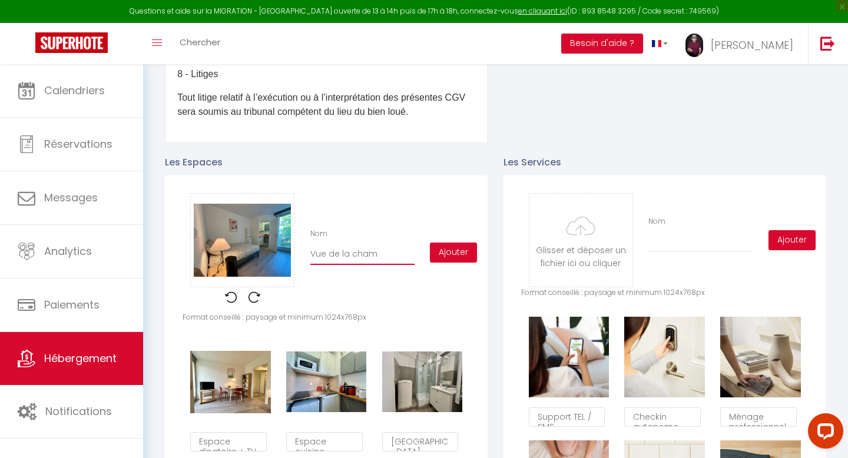
checkbox input "false"
type input "Vue de la chamb"
checkbox input "true"
checkbox input "false"
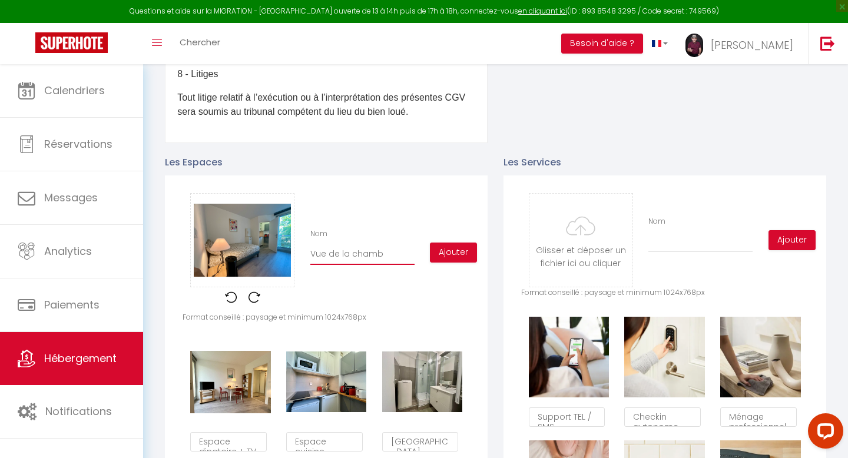
checkbox input "false"
type input "Vue de la chambr"
checkbox input "true"
checkbox input "false"
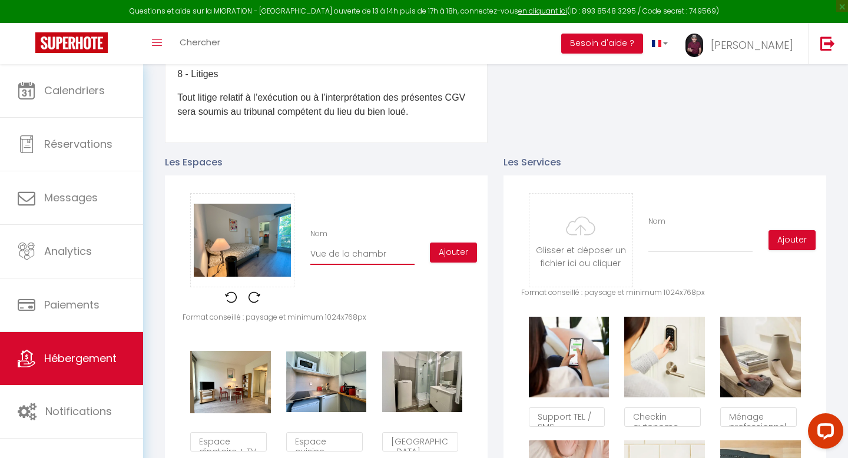
type input "Vue de la chambre"
checkbox input "true"
checkbox input "false"
type input "Vue de la chambre"
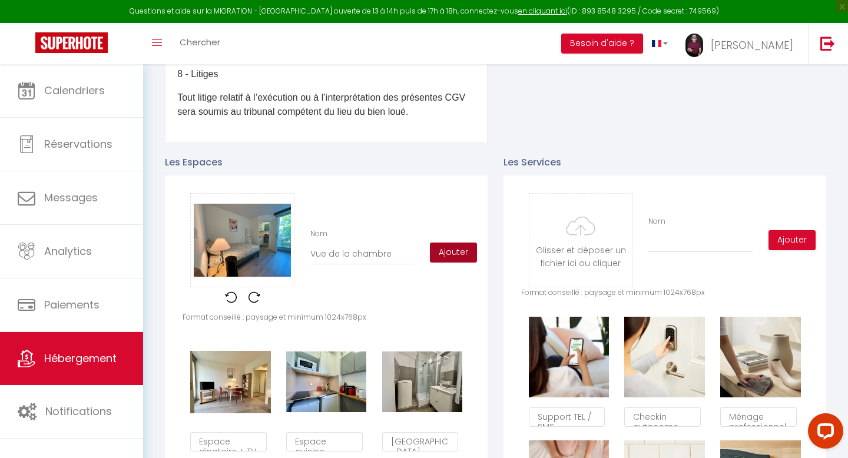
click at [442, 250] on button "Ajouter" at bounding box center [453, 253] width 47 height 20
checkbox input "true"
checkbox input "false"
checkbox input "true"
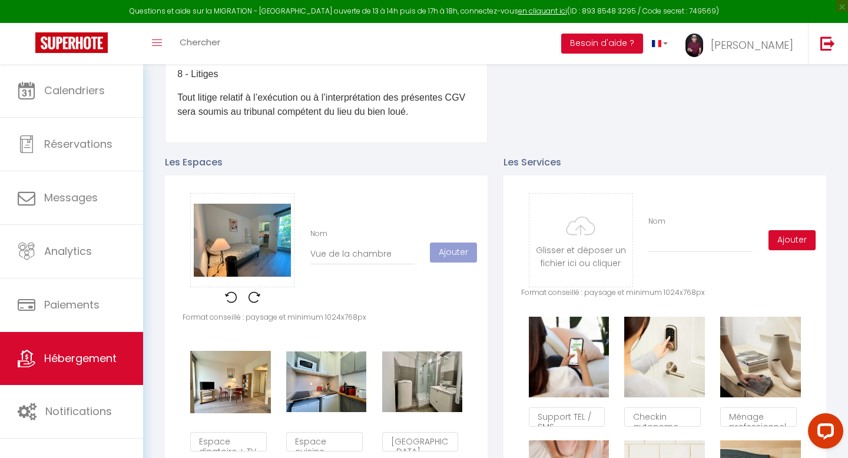
checkbox input "false"
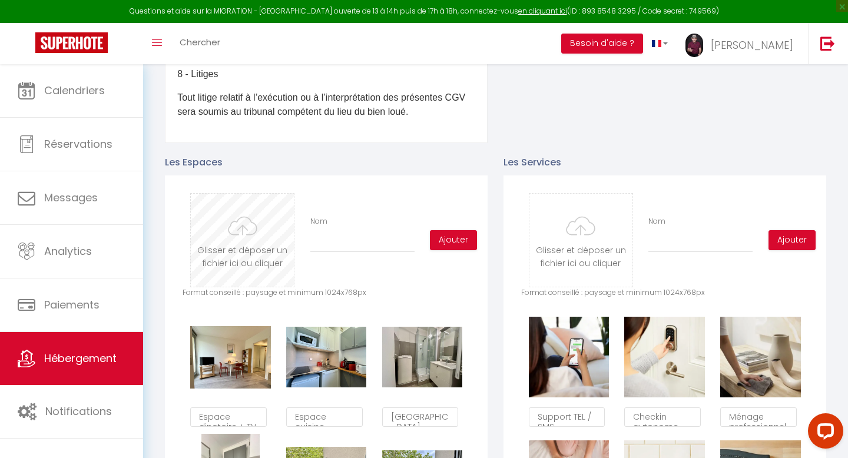
click at [239, 235] on input "file" at bounding box center [242, 240] width 103 height 93
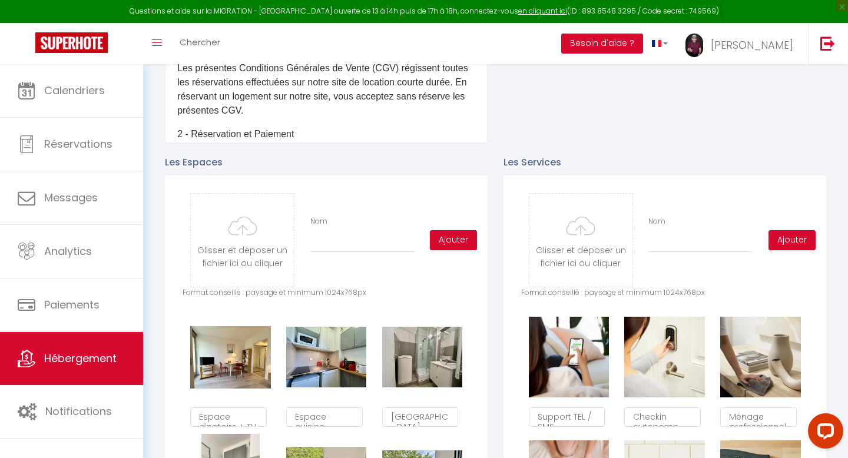
scroll to position [456, 0]
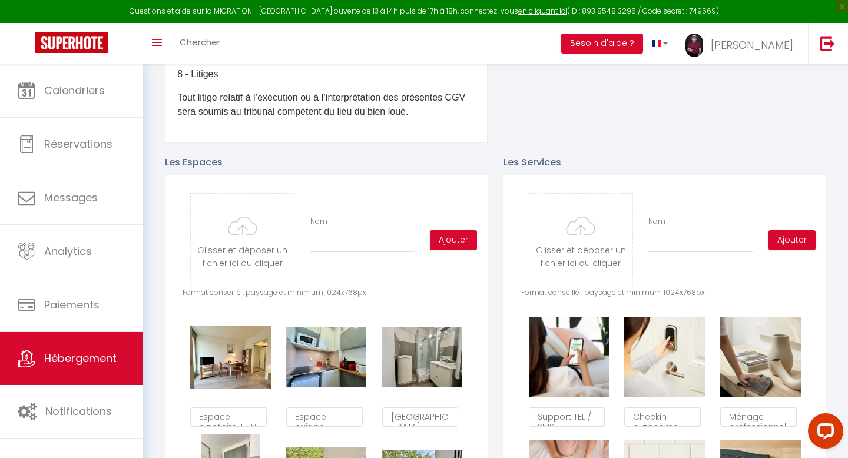
type input "C:\fakepath\IMG_9637.jpeg"
checkbox input "true"
checkbox input "false"
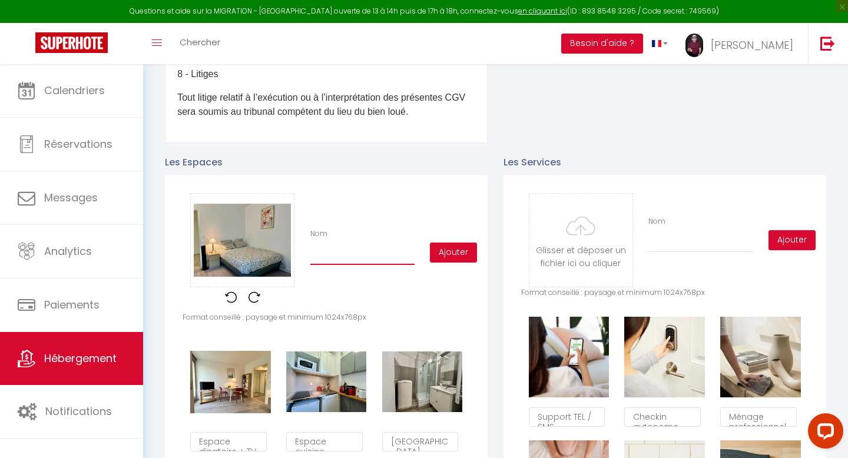
click at [352, 257] on input "Nom" at bounding box center [362, 254] width 104 height 21
type input "L"
checkbox input "true"
checkbox input "false"
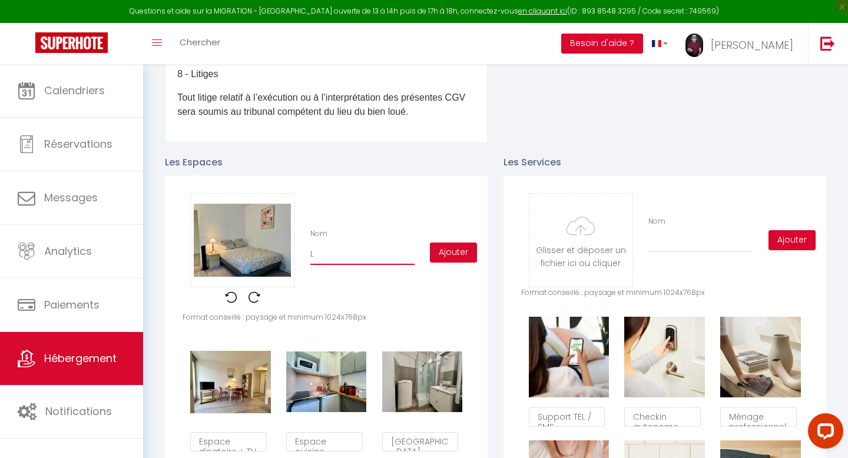
type input "Li"
checkbox input "true"
checkbox input "false"
type input "Lit"
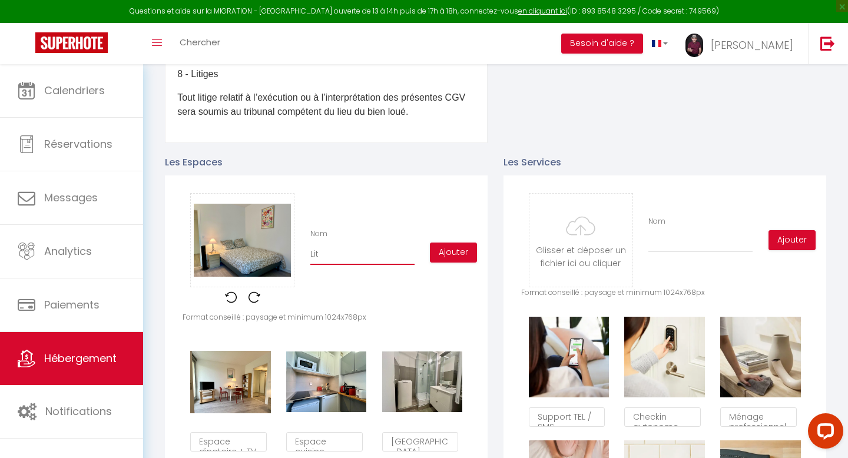
checkbox input "true"
checkbox input "false"
type input "Lit"
checkbox input "true"
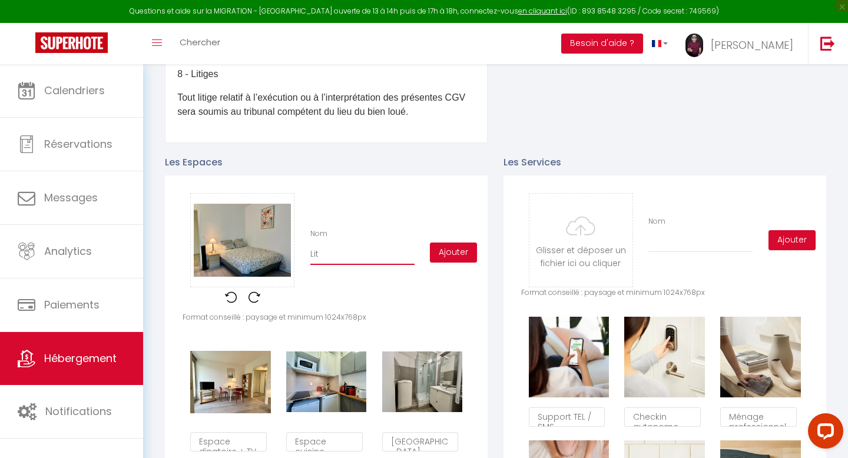
checkbox input "false"
type input "Lit d"
checkbox input "true"
checkbox input "false"
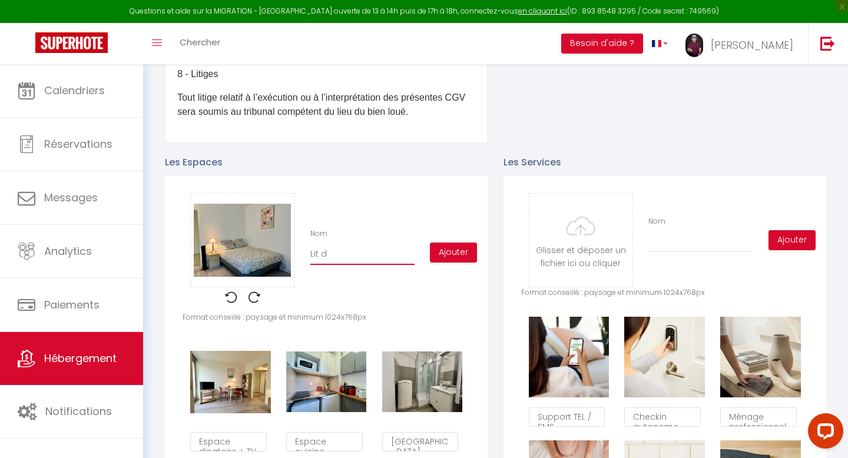
checkbox input "false"
type input "Lit do"
checkbox input "true"
checkbox input "false"
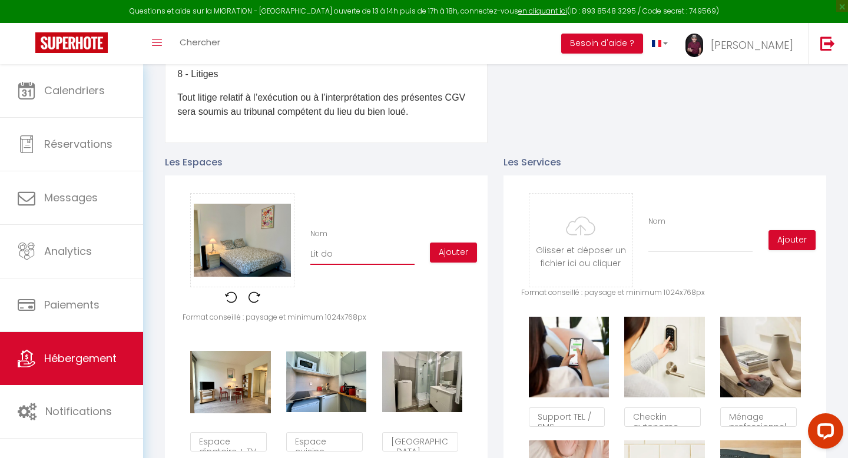
type input "Lit dou"
checkbox input "true"
checkbox input "false"
type input "Lit douv"
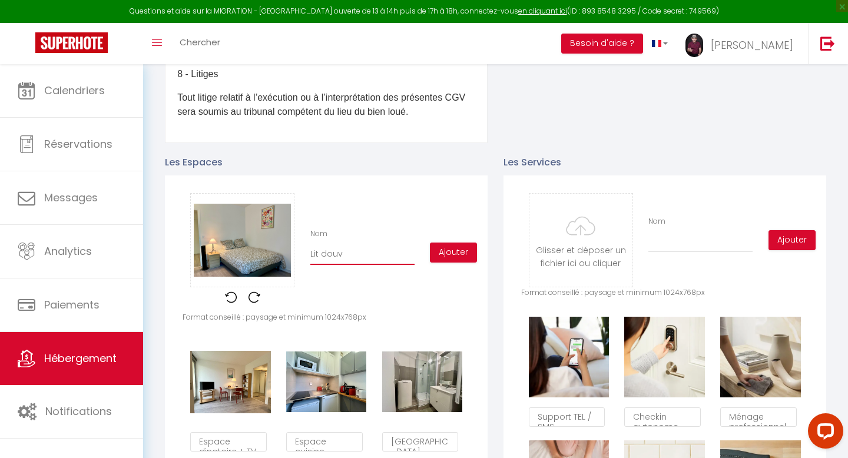
checkbox input "true"
checkbox input "false"
type input "Lit douvb"
checkbox input "true"
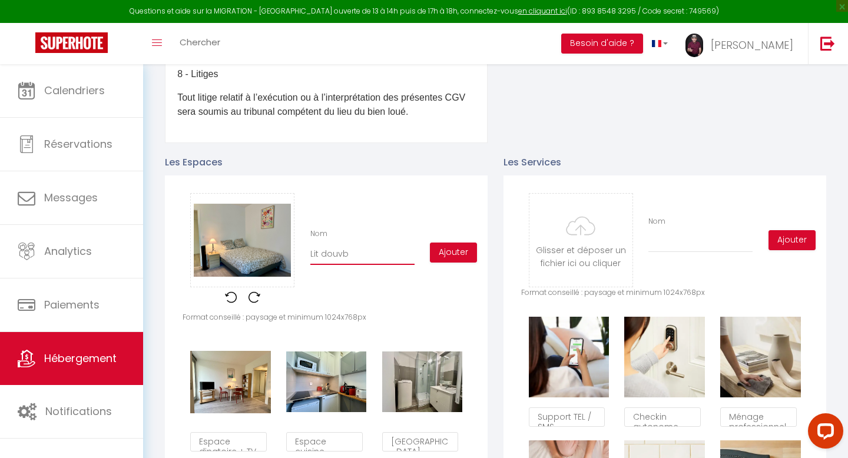
checkbox input "false"
type input "Lit douv"
checkbox input "true"
checkbox input "false"
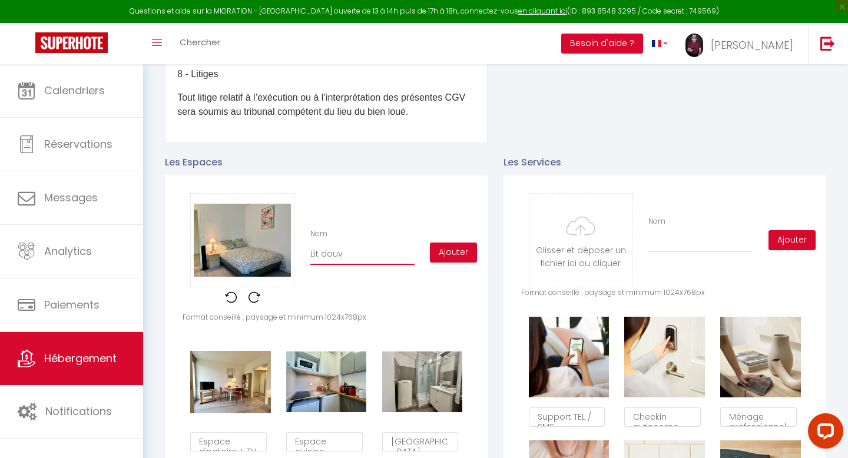
checkbox input "false"
type input "Lit dou"
checkbox input "true"
checkbox input "false"
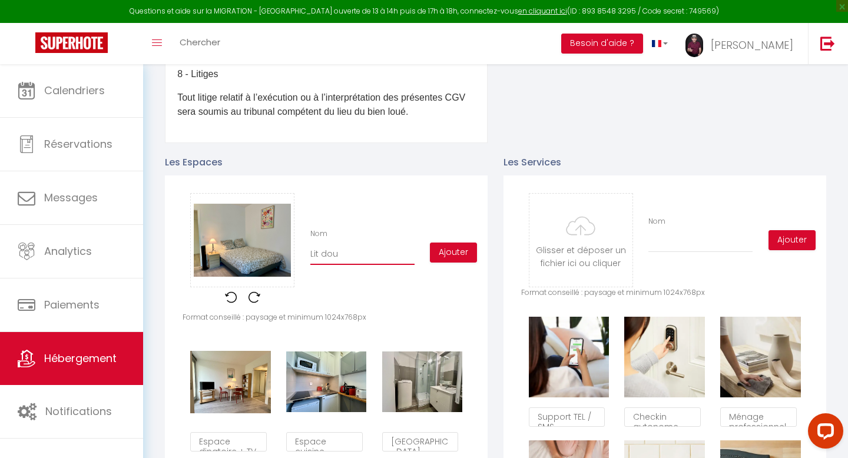
type input "Lit doub"
checkbox input "true"
checkbox input "false"
type input "Lit doubl"
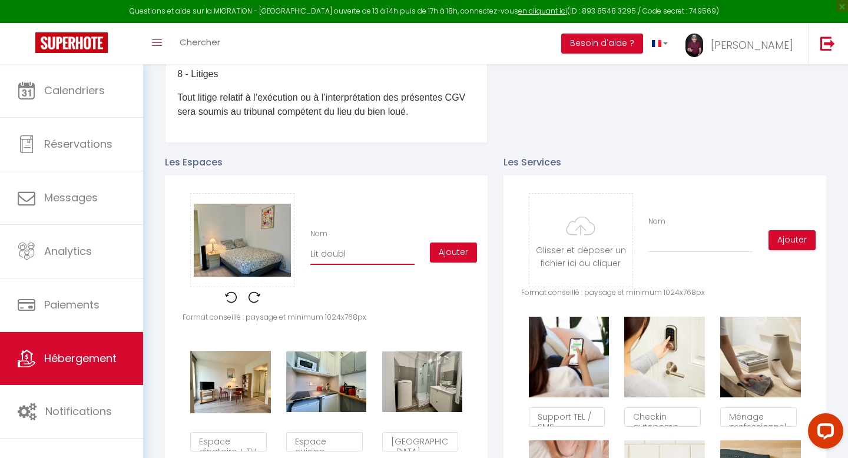
checkbox input "true"
checkbox input "false"
type input "Lit double"
checkbox input "true"
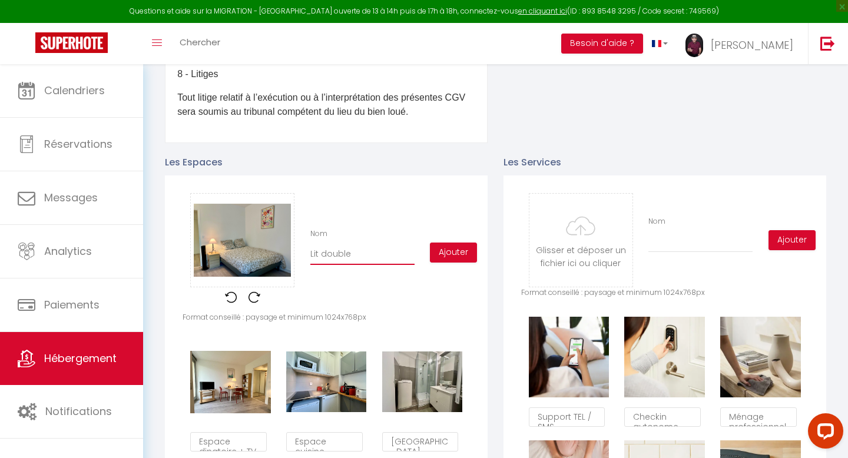
checkbox input "false"
type input "Lit double"
checkbox input "true"
checkbox input "false"
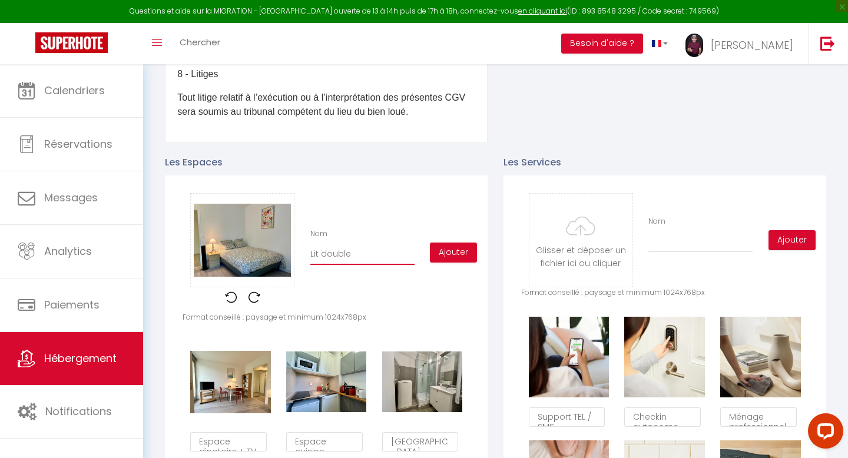
checkbox input "false"
type input "Lit double co"
checkbox input "true"
checkbox input "false"
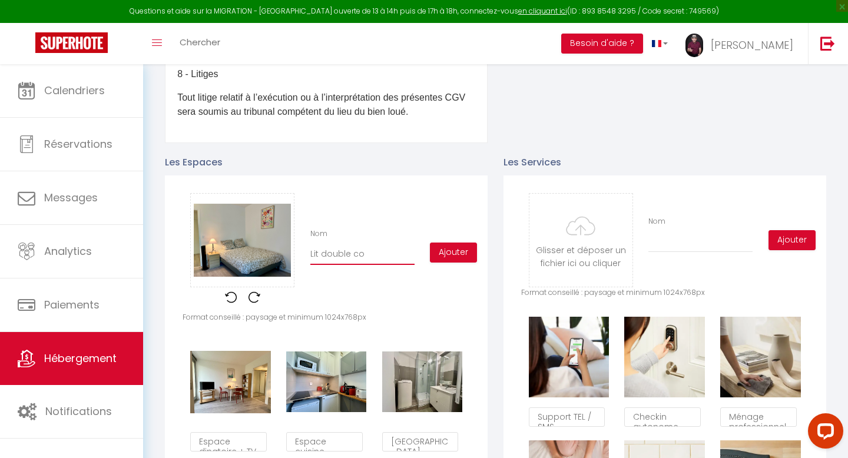
type input "Lit double con"
checkbox input "true"
checkbox input "false"
type input "Lit double conf"
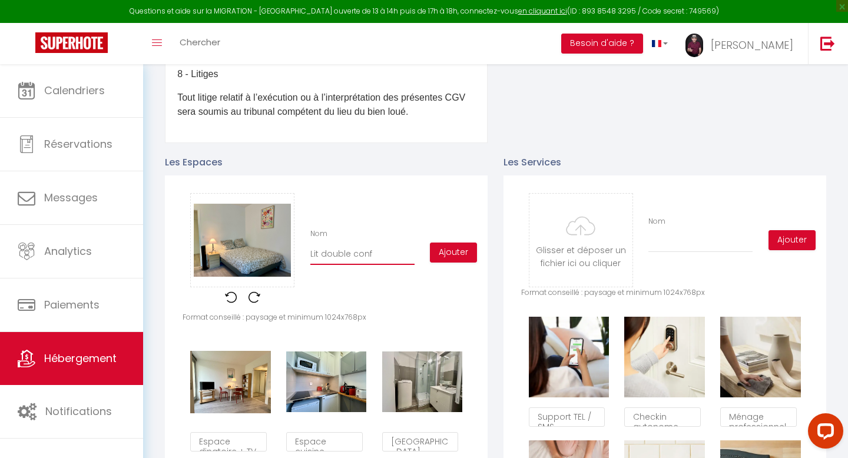
checkbox input "true"
checkbox input "false"
type input "Lit double confo"
checkbox input "true"
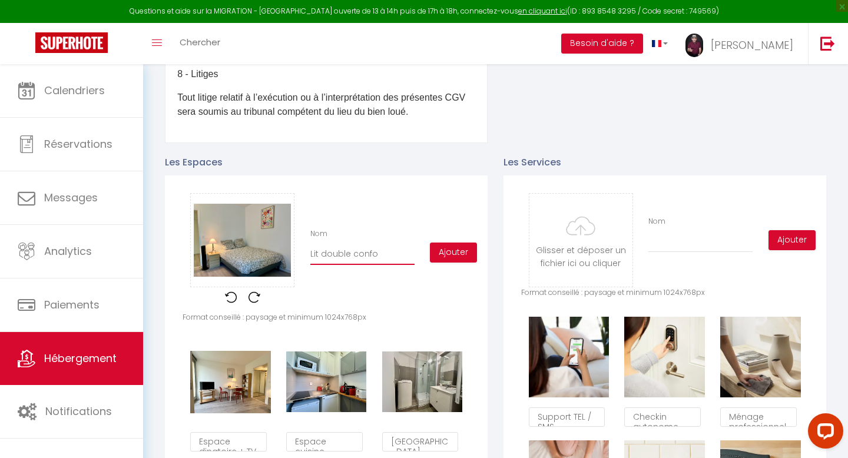
checkbox input "false"
type input "Lit double confor"
checkbox input "true"
checkbox input "false"
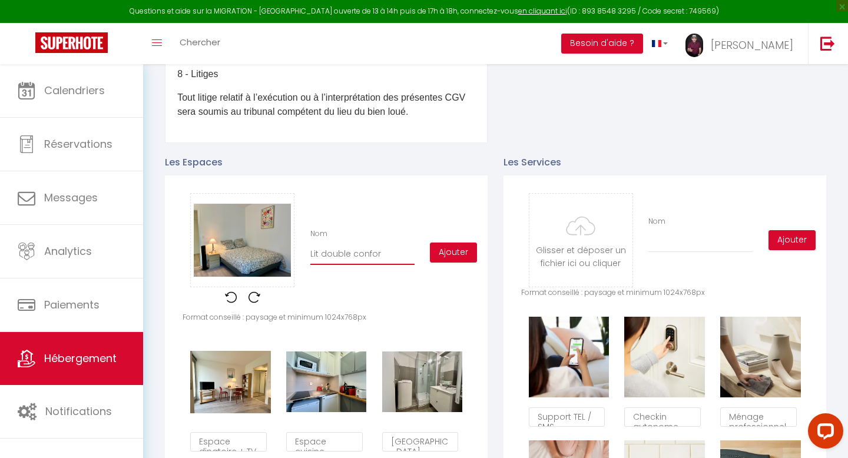
checkbox input "false"
type input "Lit double confort"
checkbox input "true"
checkbox input "false"
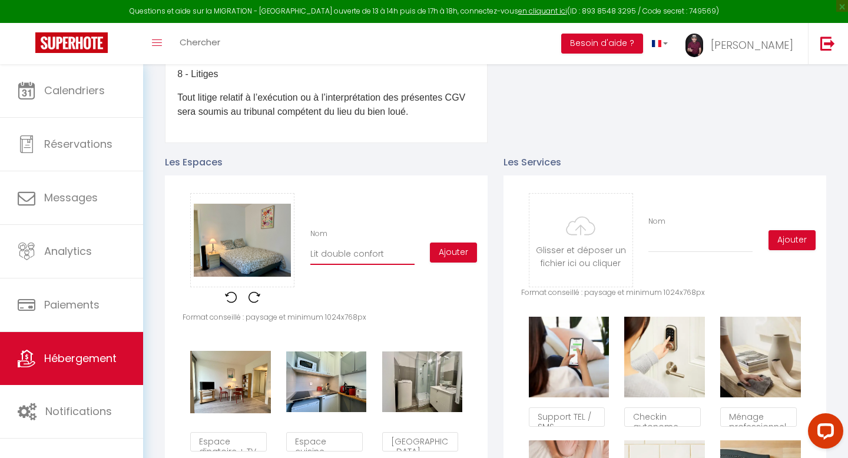
type input "Lit double conforta"
checkbox input "true"
checkbox input "false"
type input "Lit double confortab"
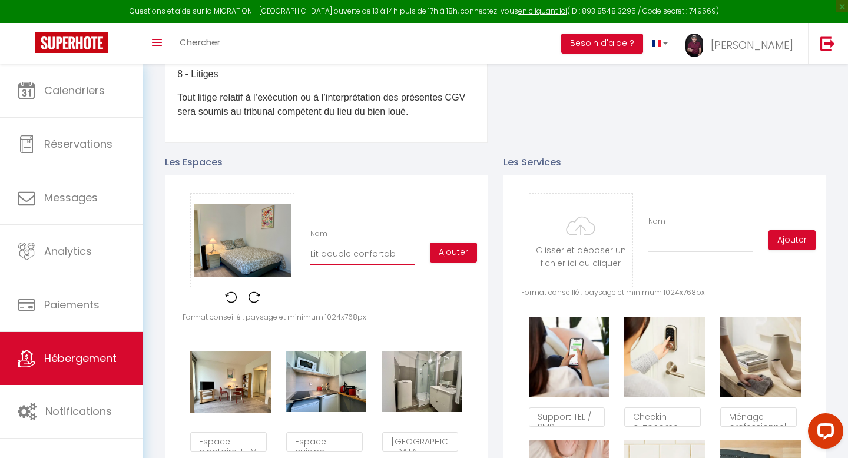
checkbox input "true"
checkbox input "false"
type input "Lit double confortabl"
checkbox input "true"
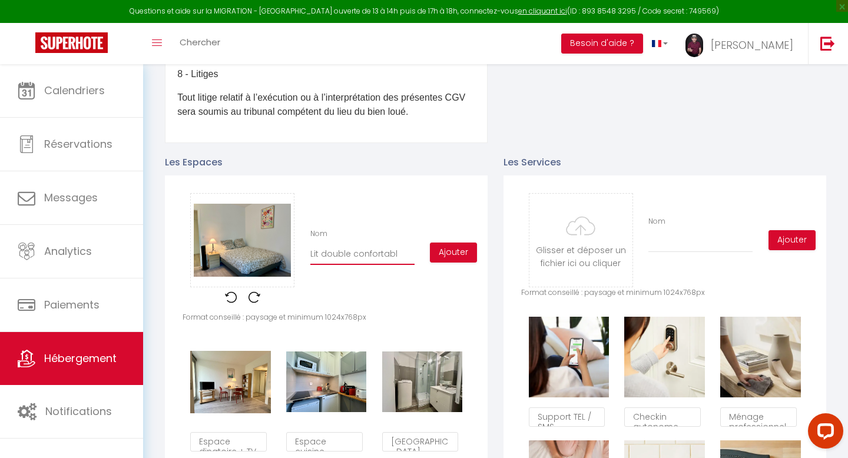
checkbox input "false"
type input "Lit double confortable"
checkbox input "true"
checkbox input "false"
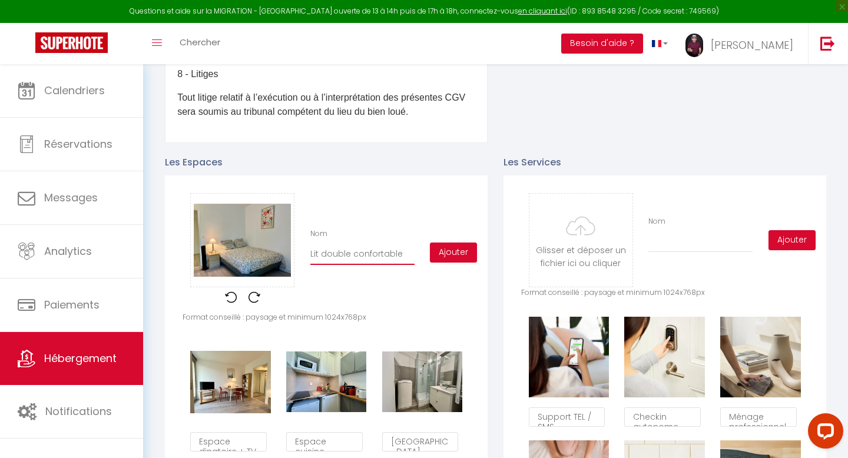
checkbox input "false"
type input "Lit double confortable"
click at [444, 247] on button "Ajouter" at bounding box center [453, 253] width 47 height 20
checkbox input "true"
checkbox input "false"
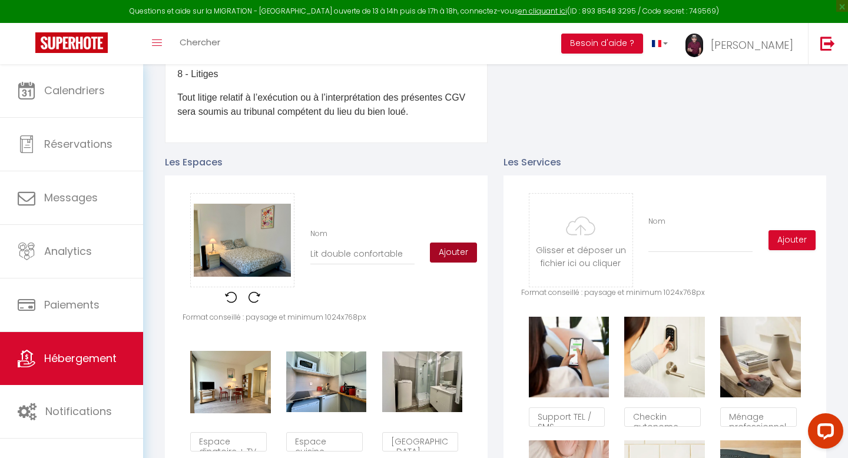
checkbox input "false"
checkbox input "true"
checkbox input "false"
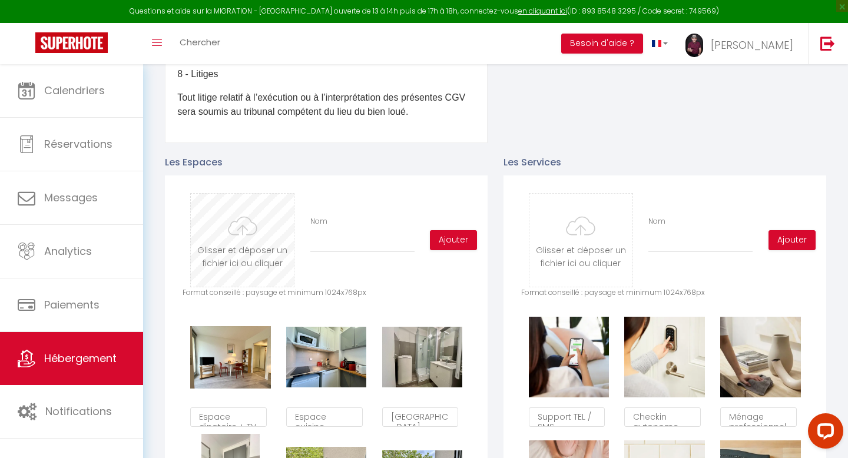
click at [233, 240] on input "file" at bounding box center [242, 240] width 103 height 93
type input "C:\fakepath\IMG_9635.jpeg"
checkbox input "true"
checkbox input "false"
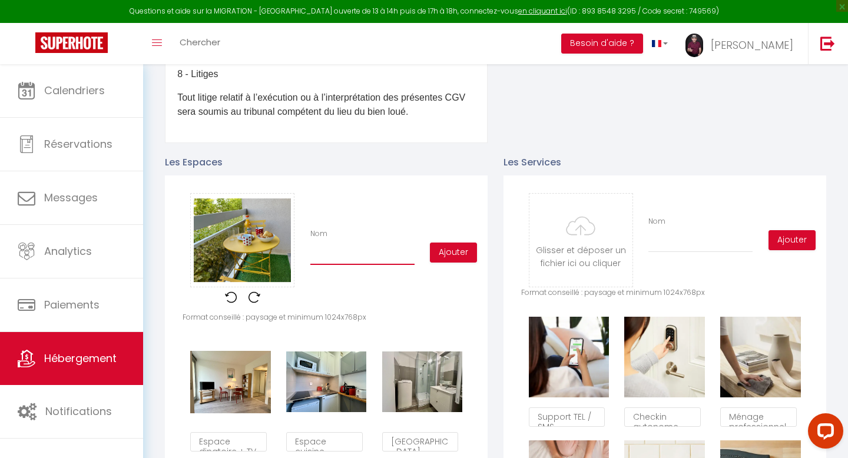
click at [326, 257] on input "Nom" at bounding box center [362, 254] width 104 height 21
type input "B"
checkbox input "true"
checkbox input "false"
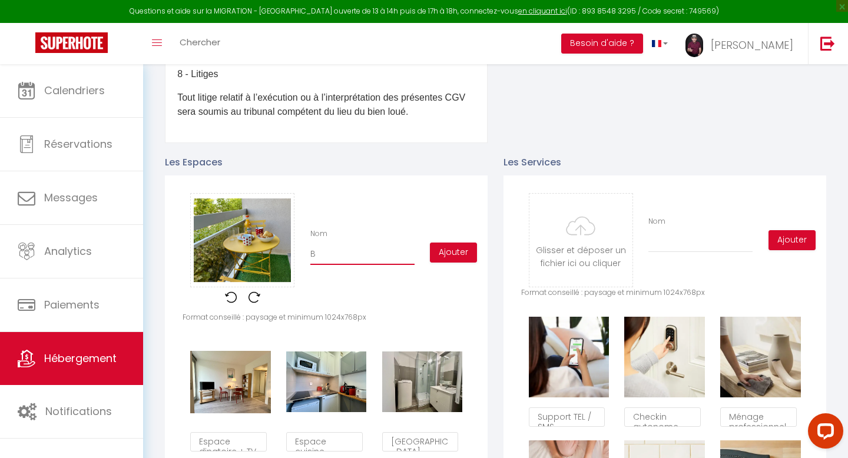
type input "Ba"
checkbox input "true"
checkbox input "false"
type input "Bal"
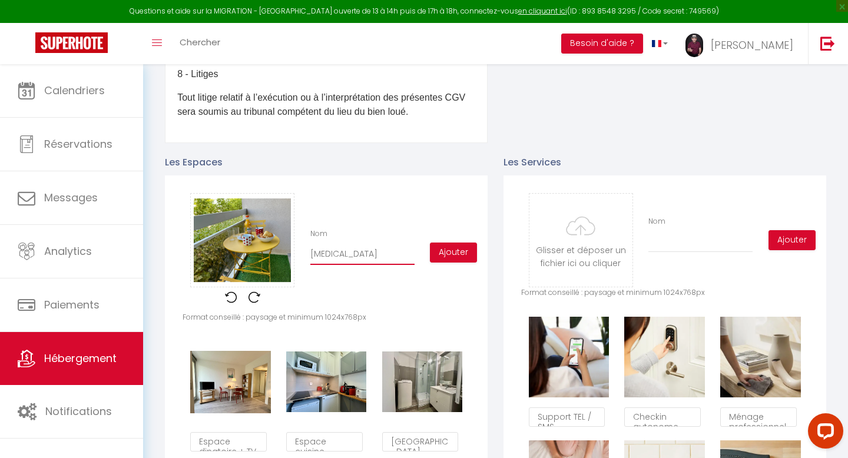
checkbox input "true"
checkbox input "false"
type input "Balc"
checkbox input "true"
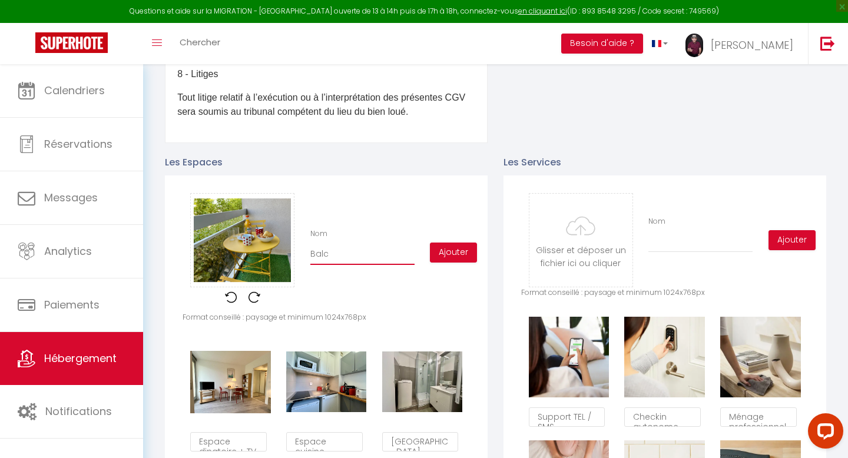
checkbox input "false"
type input "Balco"
checkbox input "true"
checkbox input "false"
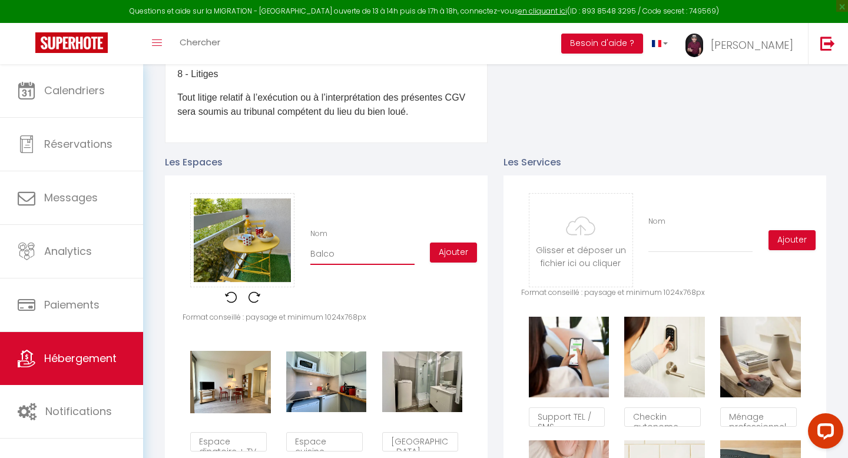
checkbox input "false"
type input "Balcon"
checkbox input "true"
checkbox input "false"
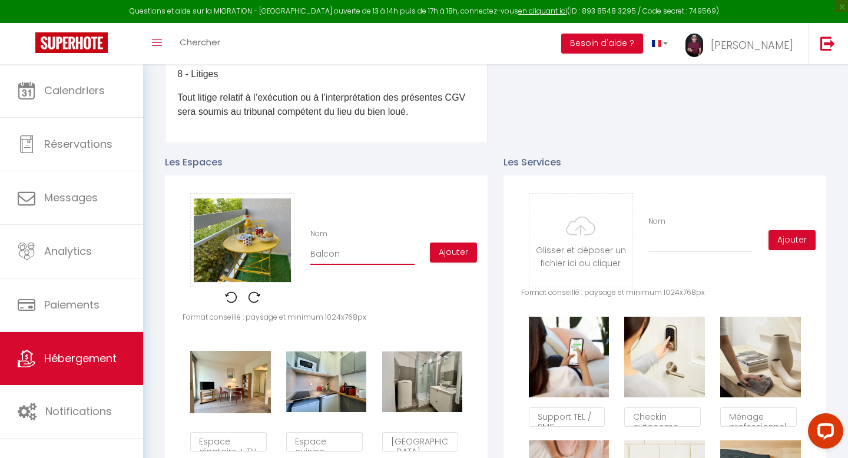
type input "Balcon-"
checkbox input "true"
checkbox input "false"
type input "Balcon-P"
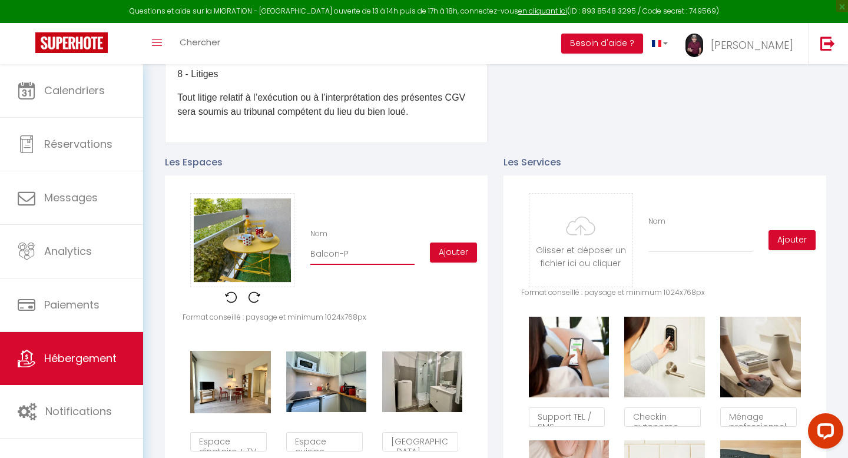
checkbox input "true"
checkbox input "false"
type input "Balcon-Pa"
checkbox input "true"
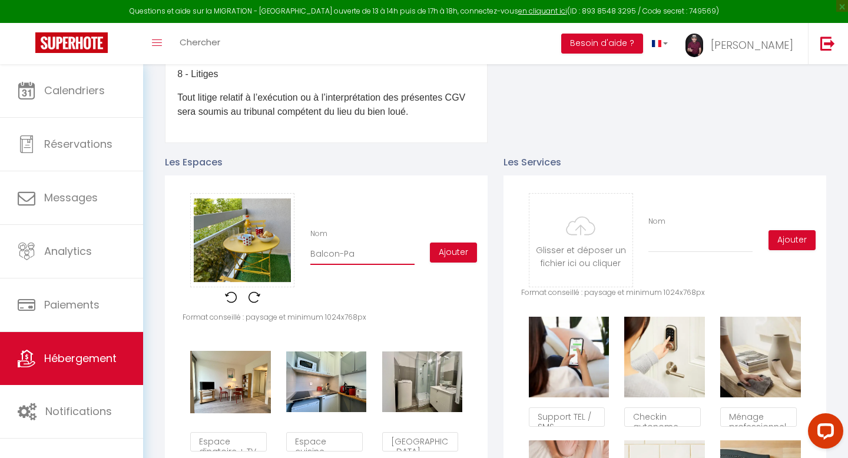
checkbox input "false"
type input "Balcon-Pat"
checkbox input "true"
checkbox input "false"
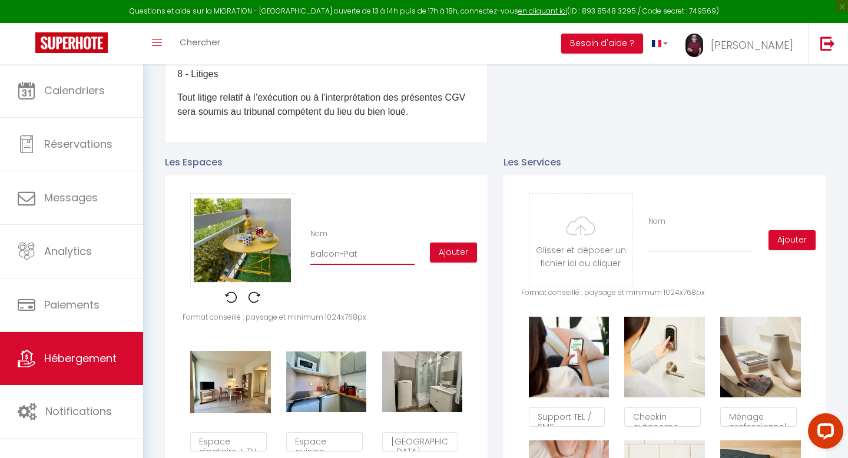
checkbox input "false"
type input "Balcon-Pati"
checkbox input "true"
checkbox input "false"
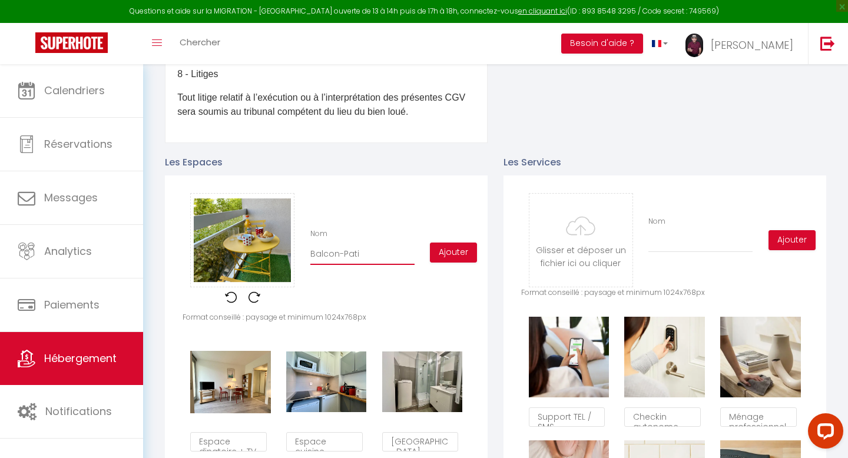
type input "Balcon-Patio"
checkbox input "true"
checkbox input "false"
type input "Balcon-Patio"
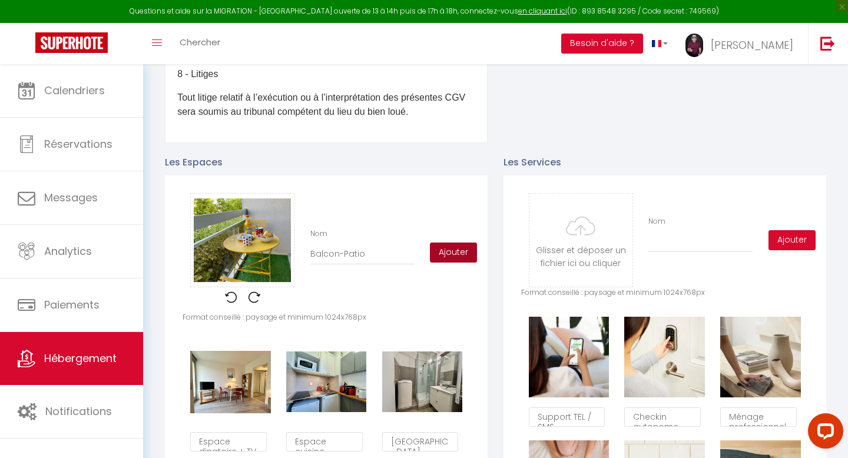
click at [458, 250] on button "Ajouter" at bounding box center [453, 253] width 47 height 20
checkbox input "true"
checkbox input "false"
checkbox input "true"
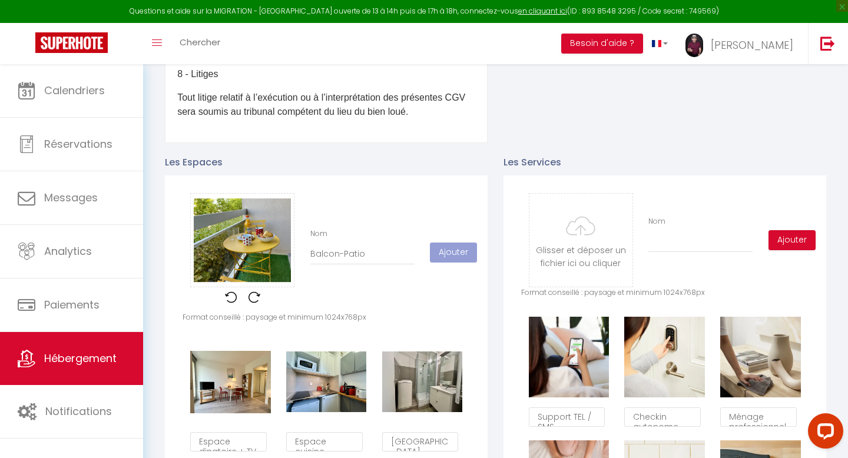
checkbox input "false"
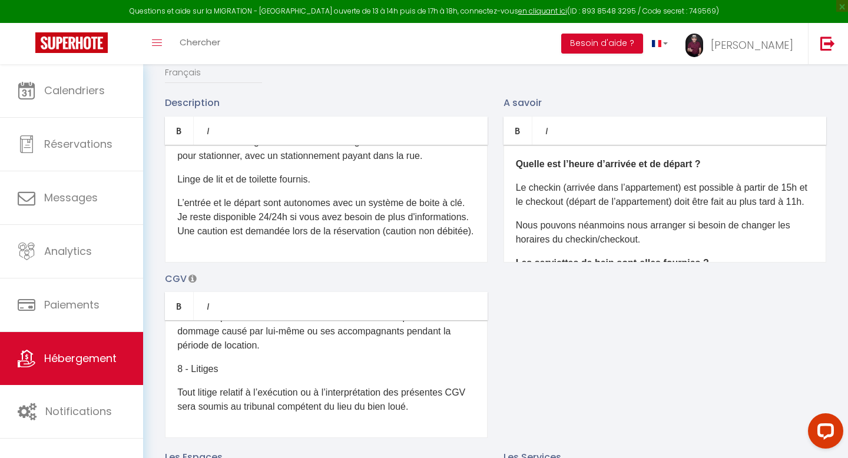
scroll to position [0, 0]
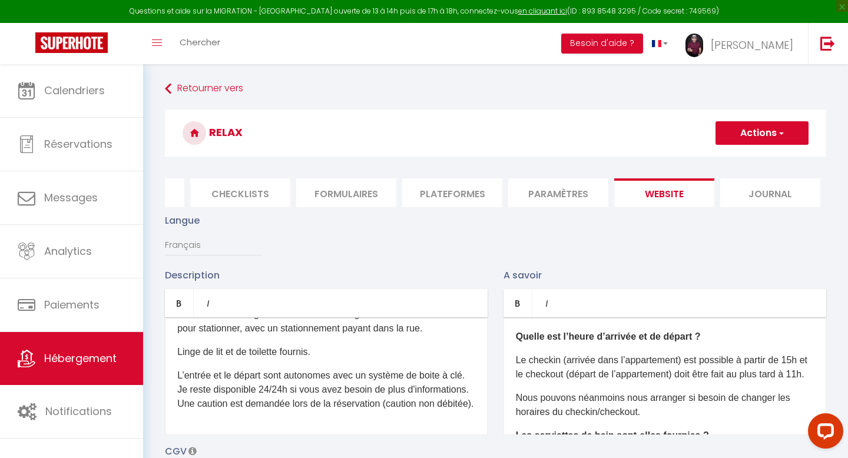
click at [769, 132] on button "Actions" at bounding box center [762, 133] width 93 height 24
click at [745, 158] on input "Enregistrer" at bounding box center [749, 159] width 44 height 12
checkbox input "true"
checkbox input "false"
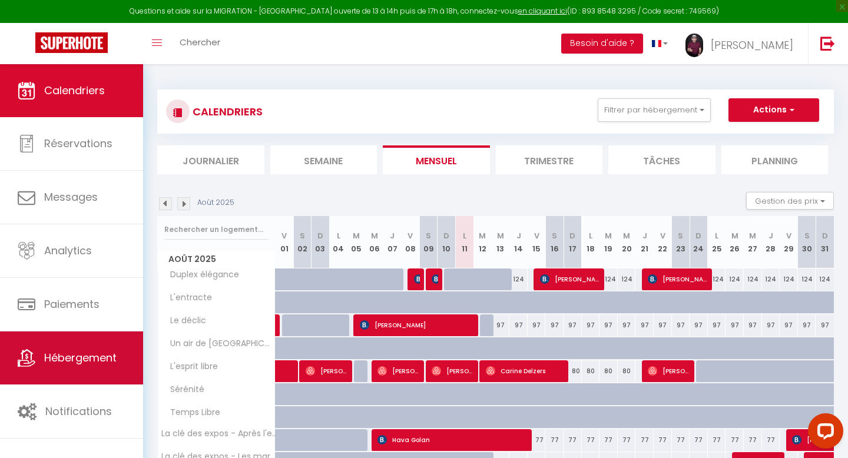
click at [53, 357] on span "Hébergement" at bounding box center [80, 357] width 72 height 15
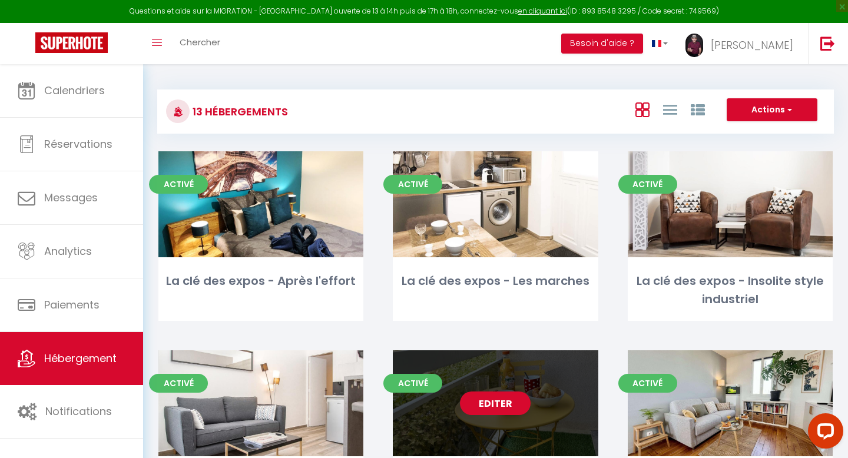
click at [500, 402] on link "Editer" at bounding box center [495, 404] width 71 height 24
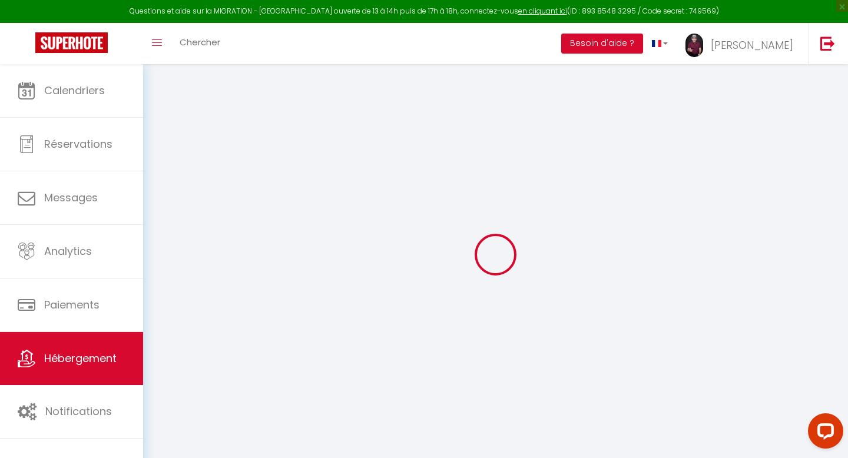
type input "Oups ! Les dates sélectionnées sont indisponibles."
type textarea "Malheureusement les dates sélectionnées sont indisponibles. Nous vous invitons …"
type input "48.826674"
type input "2.290434"
checkbox input "true"
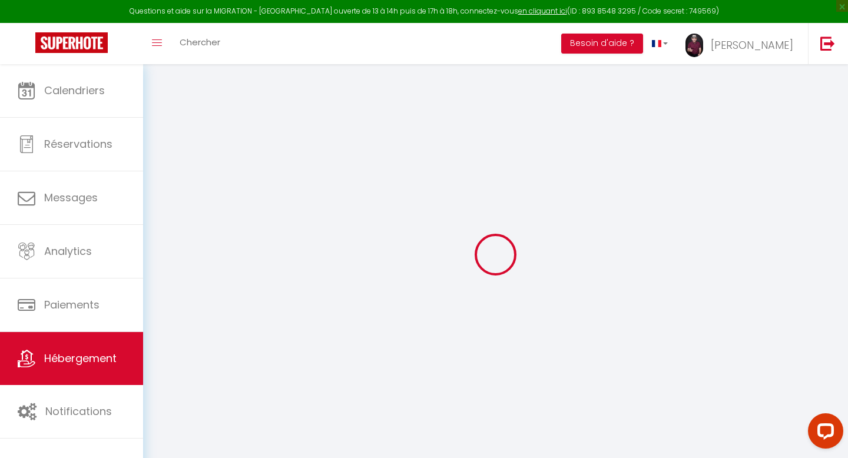
checkbox input "false"
select select
checkbox input "false"
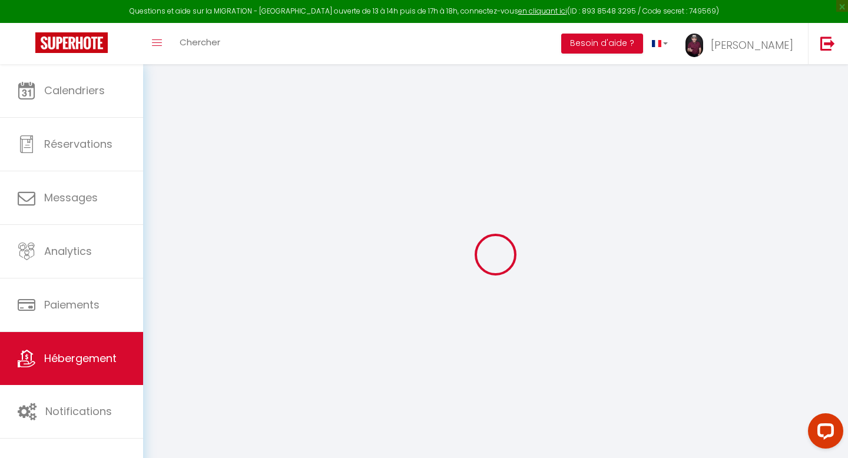
checkbox input "false"
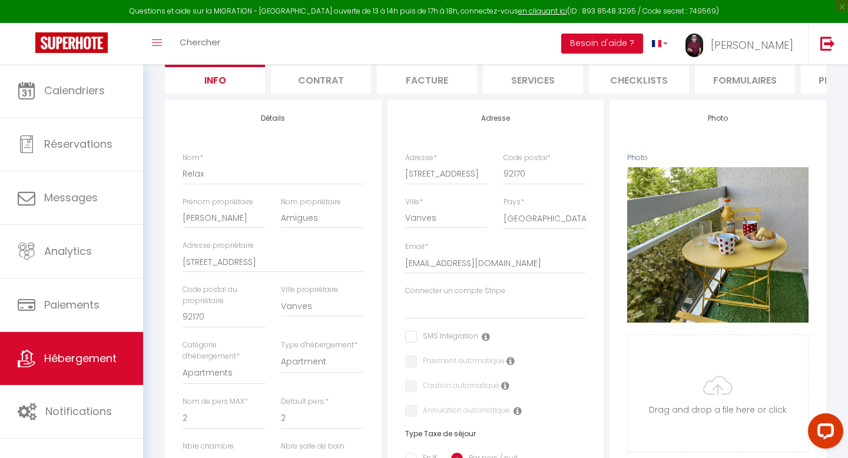
select select
checkbox input "false"
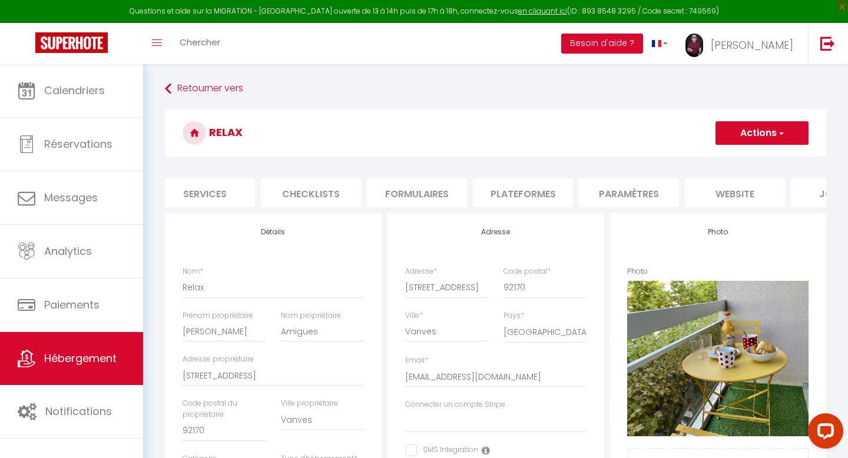
scroll to position [0, 335]
click at [724, 193] on li "website" at bounding box center [728, 192] width 100 height 29
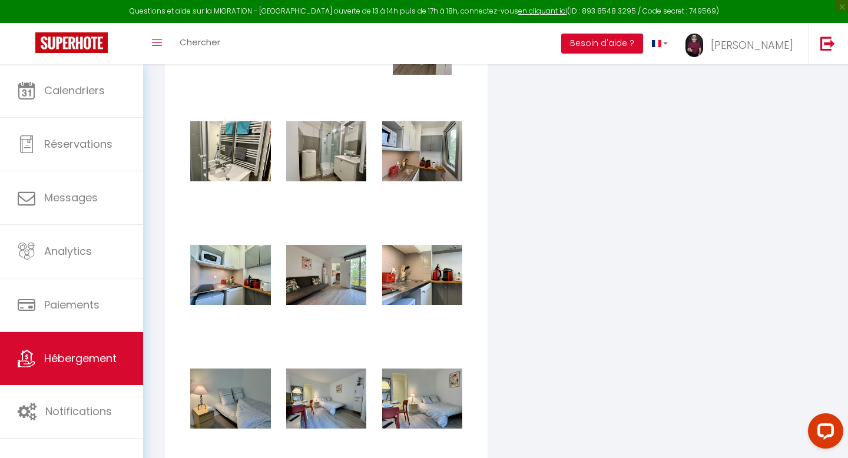
scroll to position [1603, 0]
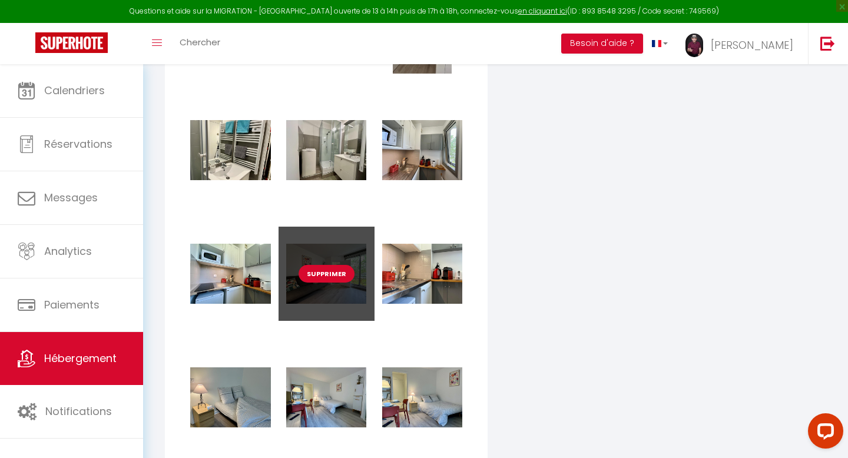
click at [331, 272] on button "Supprimer" at bounding box center [327, 274] width 56 height 18
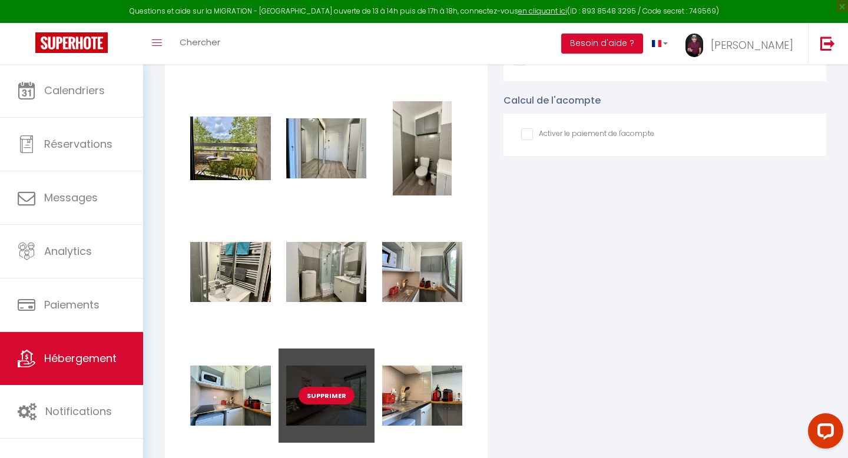
checkbox input "true"
checkbox input "false"
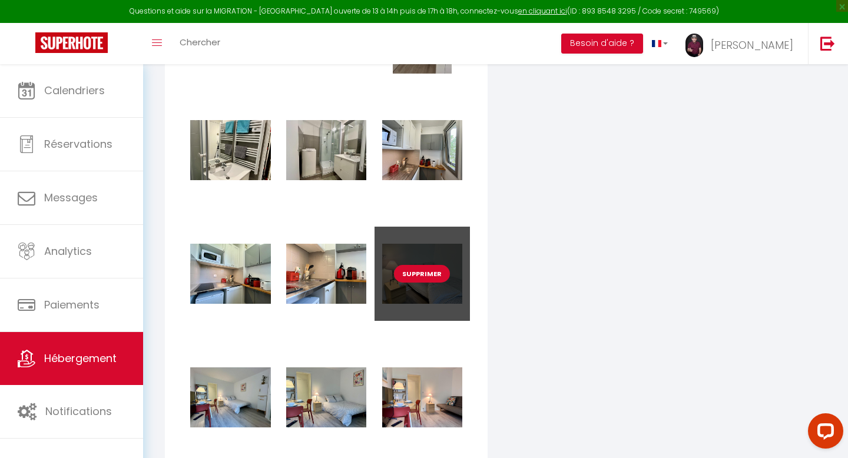
click at [423, 269] on button "Supprimer" at bounding box center [422, 274] width 56 height 18
checkbox input "true"
checkbox input "false"
checkbox input "true"
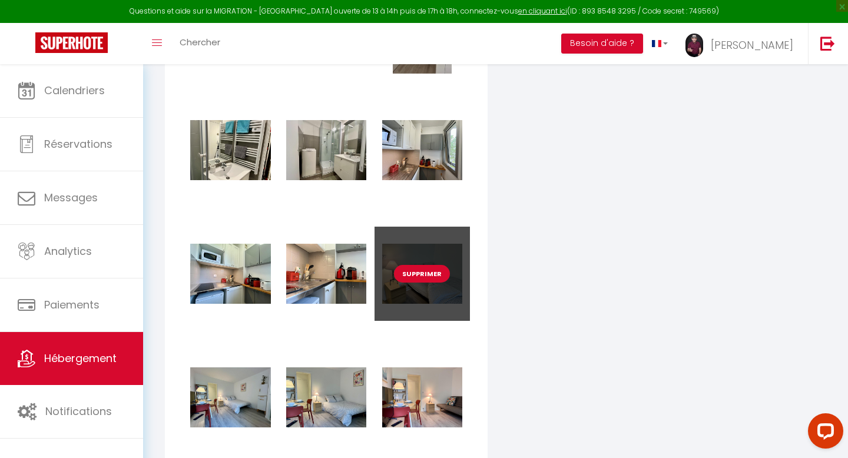
checkbox input "false"
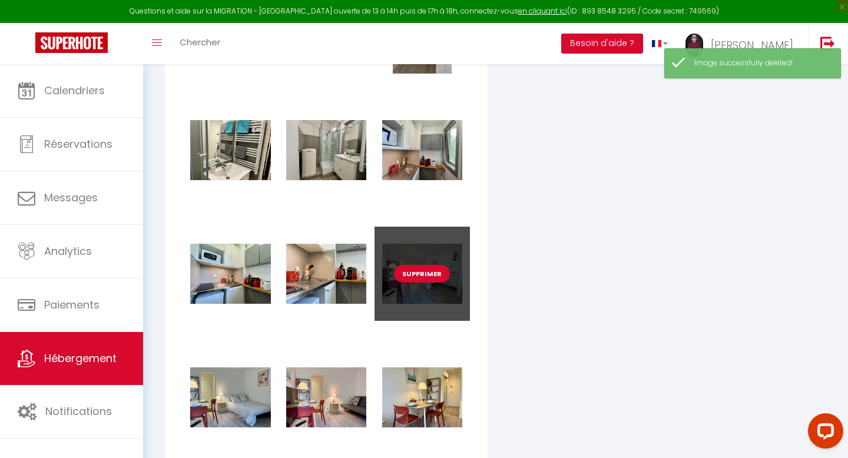
click at [421, 276] on button "Supprimer" at bounding box center [422, 274] width 56 height 18
checkbox input "true"
checkbox input "false"
checkbox input "true"
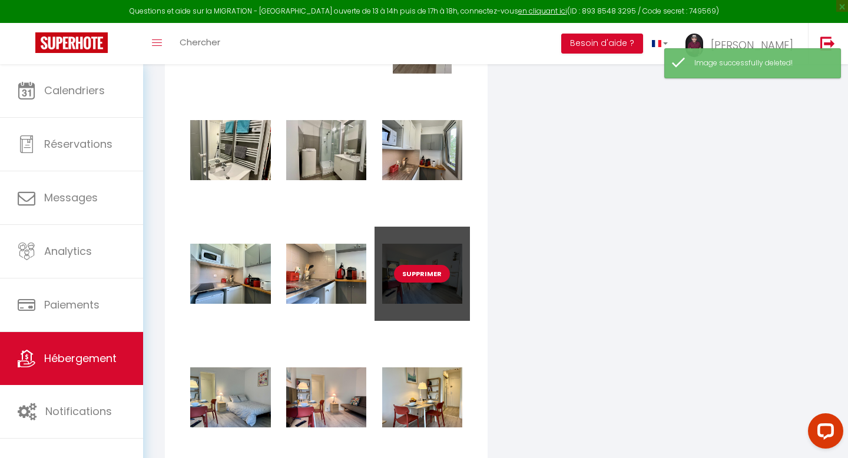
checkbox input "false"
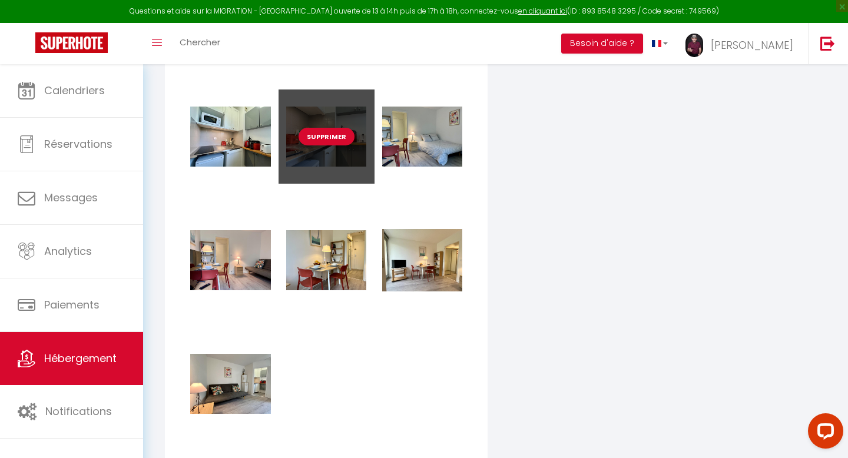
scroll to position [1746, 0]
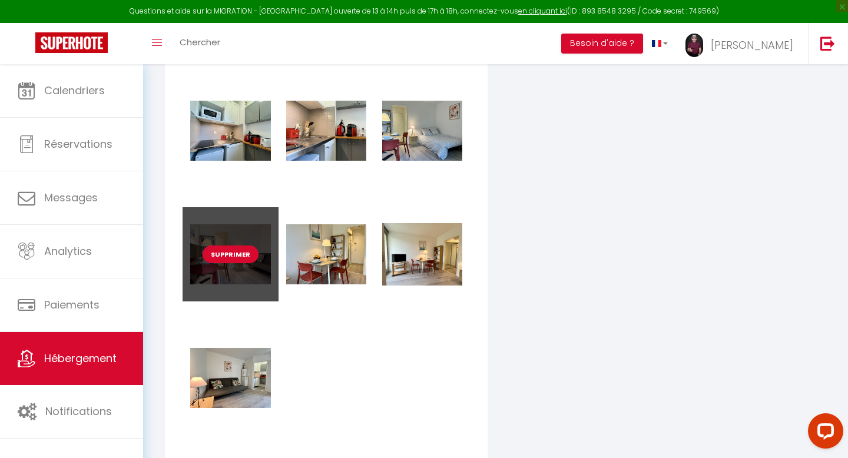
click at [237, 256] on button "Supprimer" at bounding box center [231, 255] width 56 height 18
checkbox input "true"
checkbox input "false"
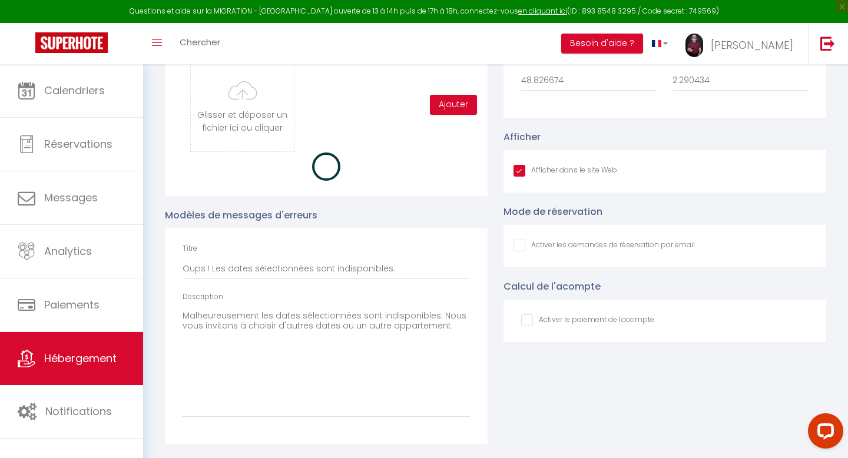
checkbox input "true"
checkbox input "false"
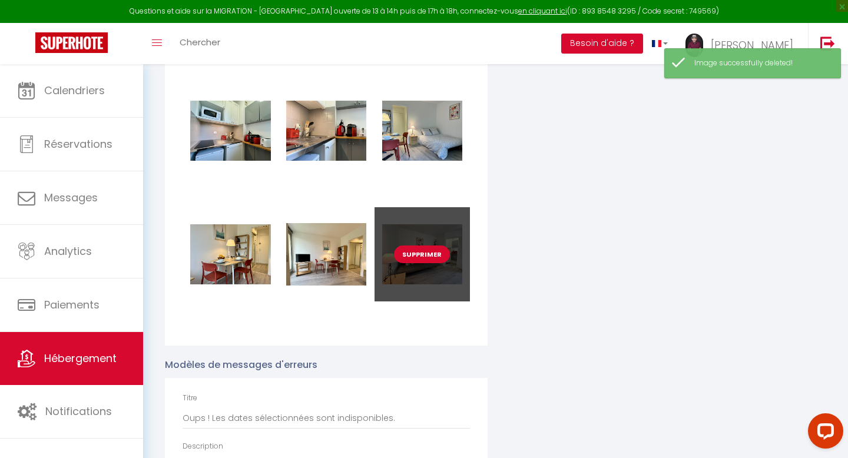
click at [435, 256] on button "Supprimer" at bounding box center [422, 255] width 56 height 18
checkbox input "true"
checkbox input "false"
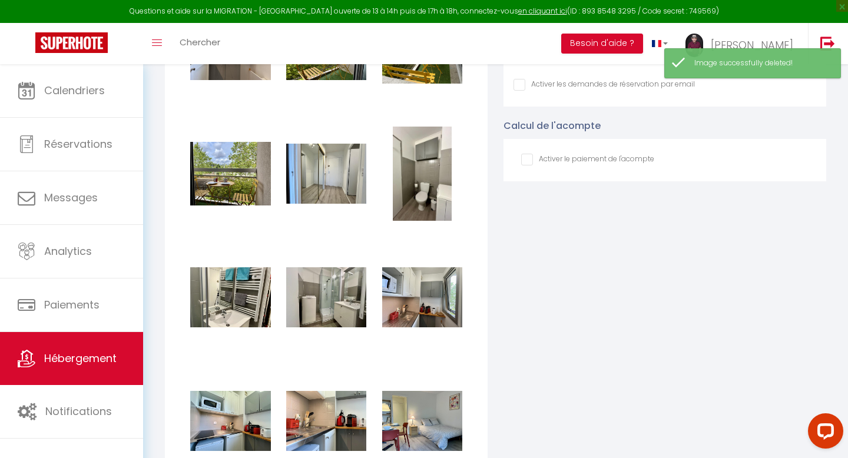
checkbox input "true"
checkbox input "false"
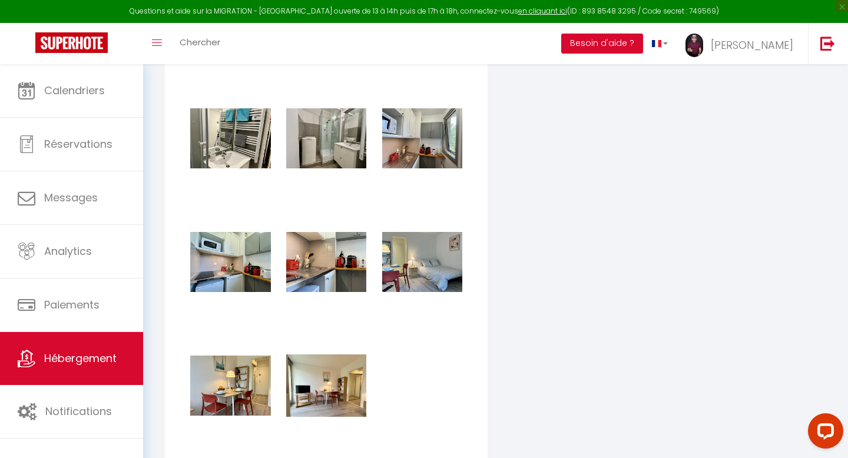
scroll to position [1623, 0]
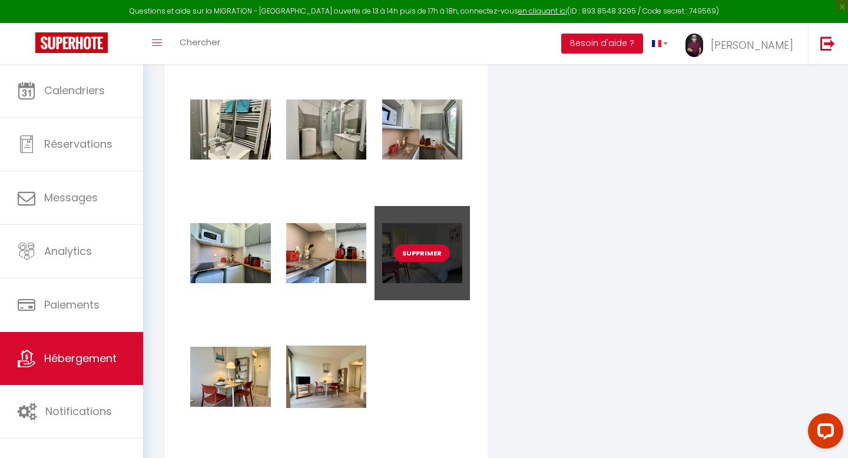
click at [435, 250] on button "Supprimer" at bounding box center [422, 253] width 56 height 18
checkbox input "true"
checkbox input "false"
checkbox input "true"
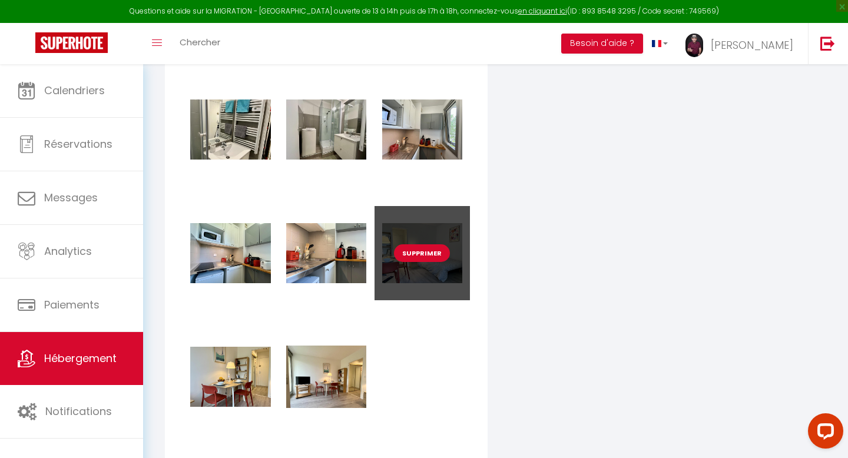
checkbox input "false"
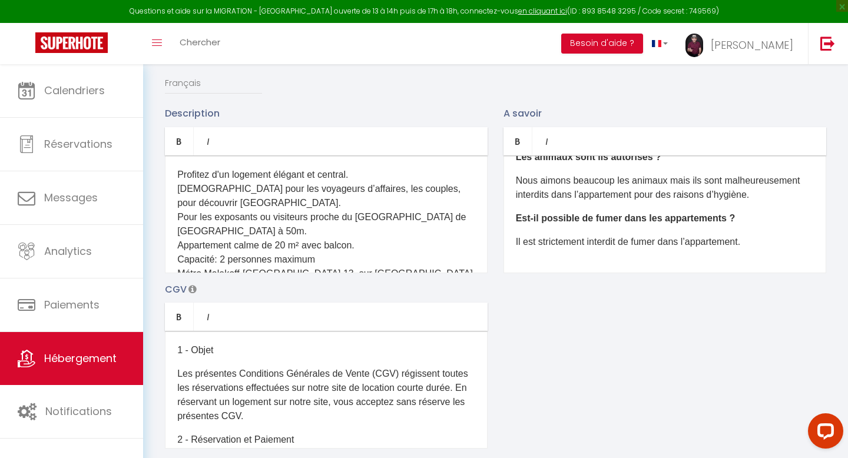
scroll to position [0, 0]
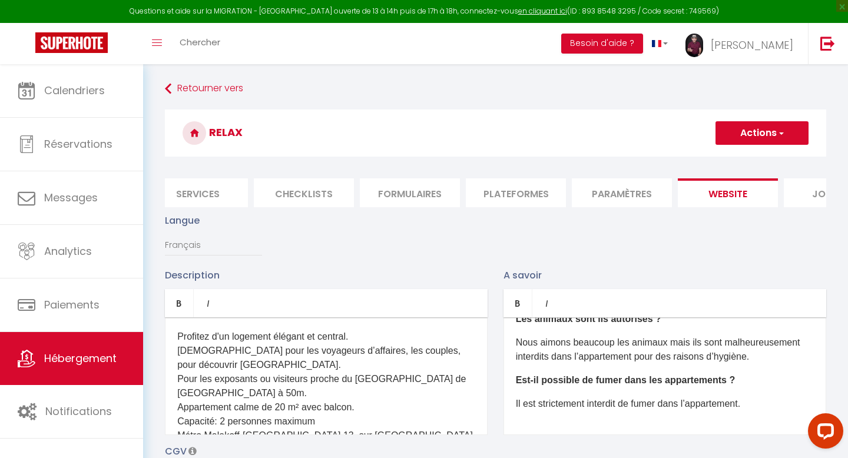
click at [766, 129] on button "Actions" at bounding box center [762, 133] width 93 height 24
click at [757, 155] on input "Enregistrer" at bounding box center [749, 159] width 44 height 12
checkbox input "true"
checkbox input "false"
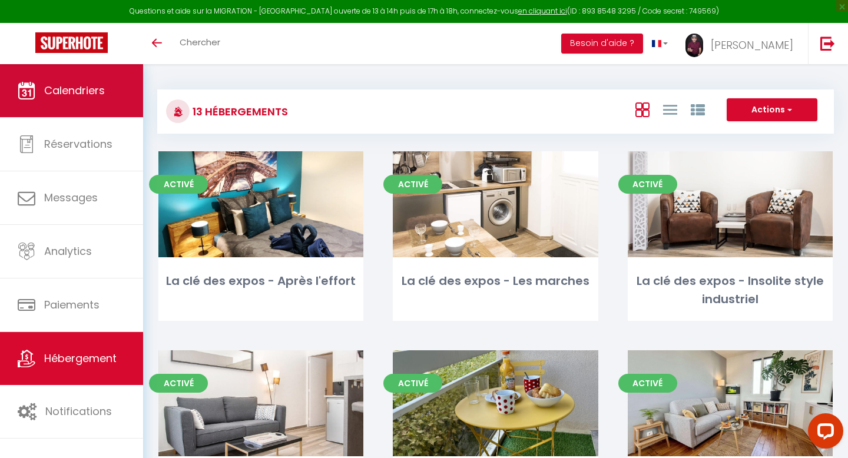
click at [73, 90] on span "Calendriers" at bounding box center [74, 90] width 61 height 15
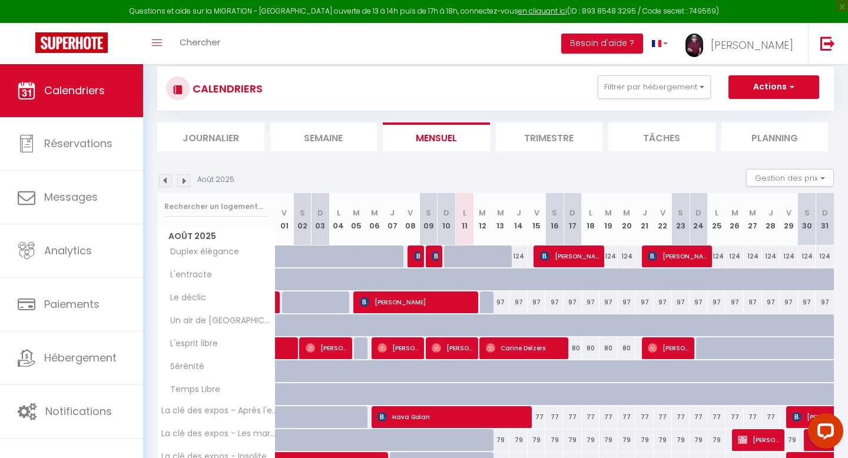
scroll to position [63, 0]
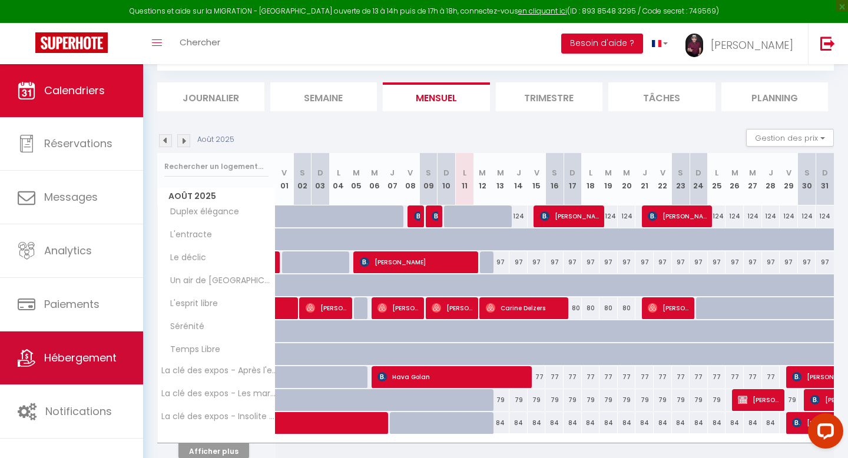
click at [104, 352] on span "Hébergement" at bounding box center [80, 357] width 72 height 15
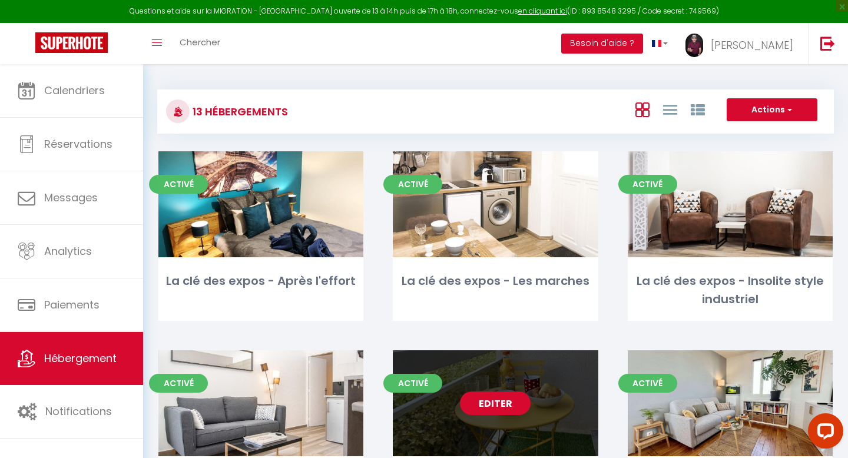
click at [502, 398] on link "Editer" at bounding box center [495, 404] width 71 height 24
select select "3"
select select "2"
select select "1"
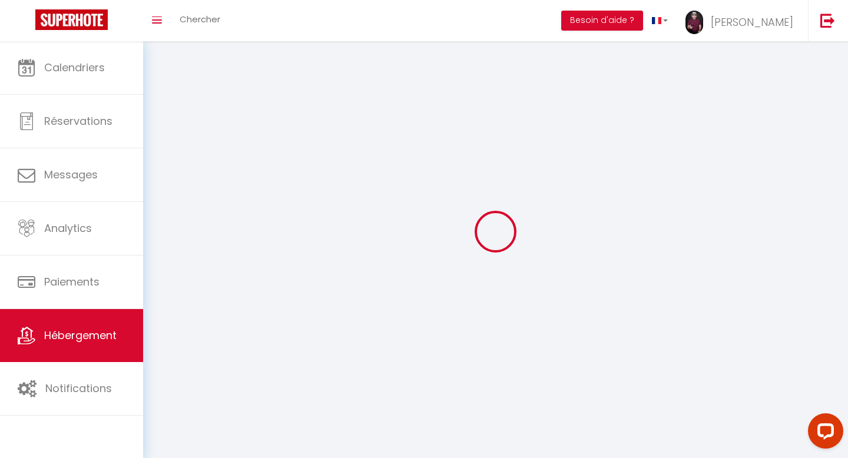
select select
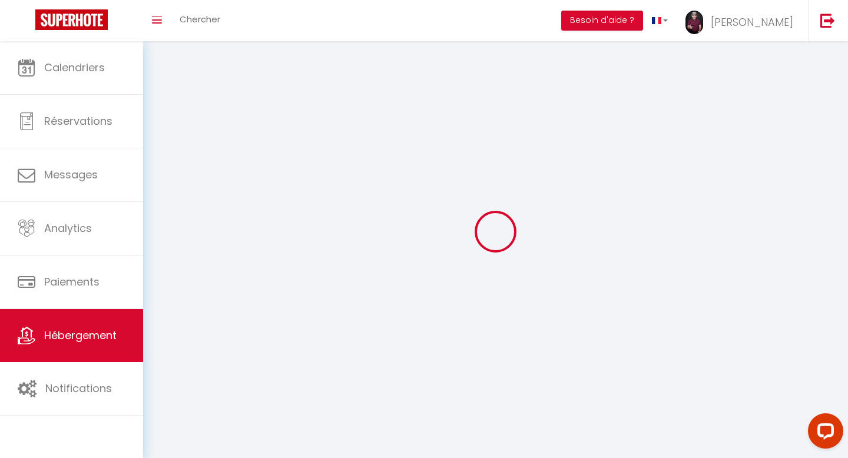
checkbox input "false"
select select
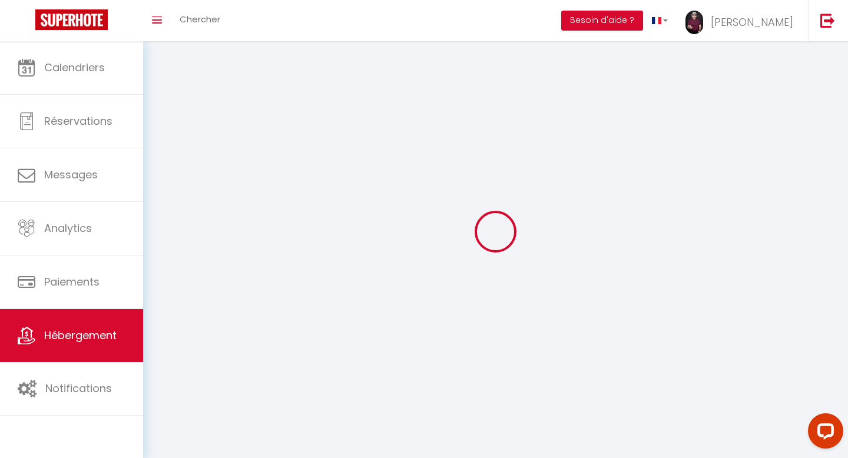
select select
select select "1"
select select
select select "28"
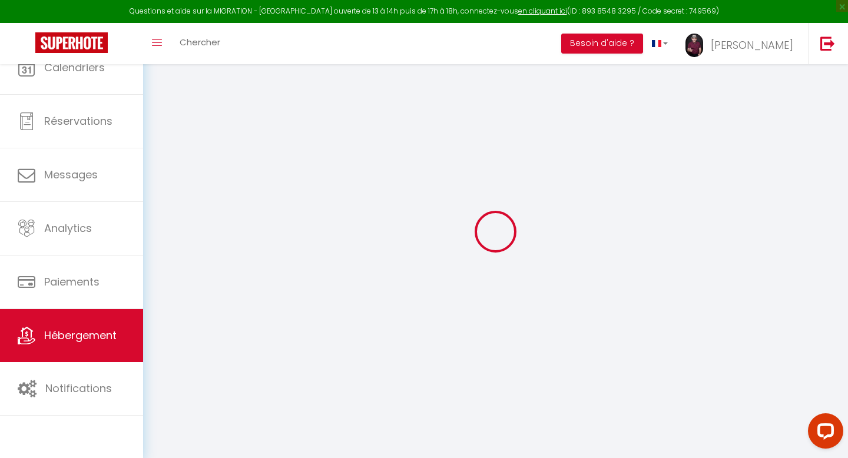
select select
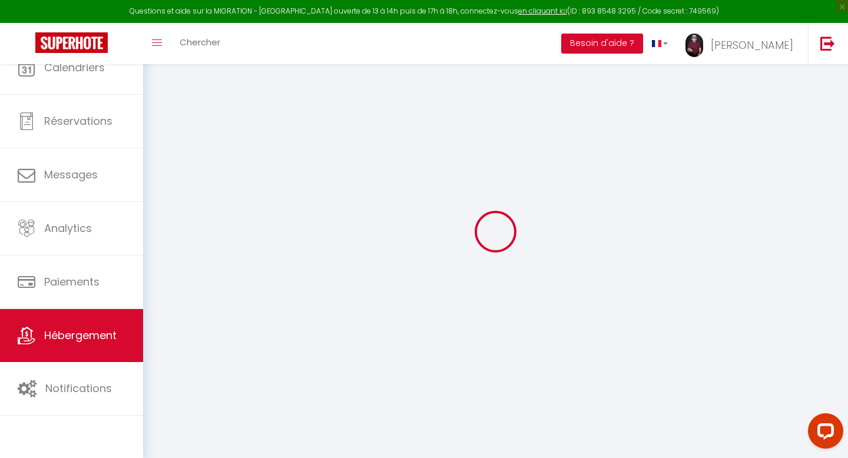
select select
checkbox input "false"
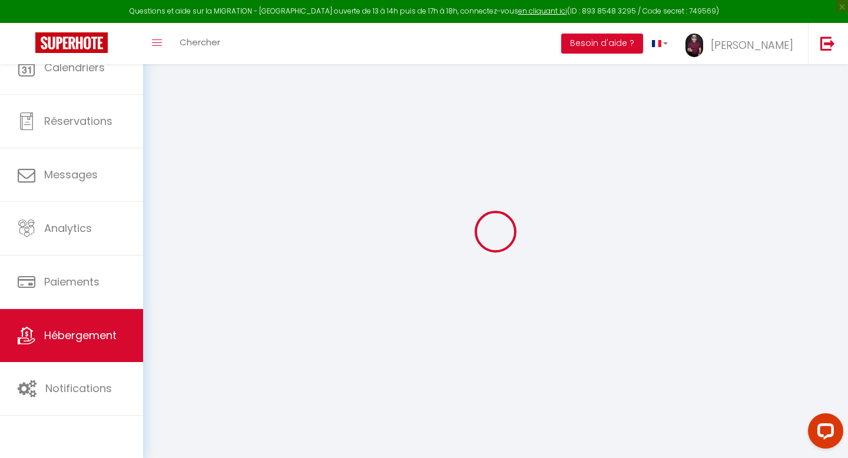
select select
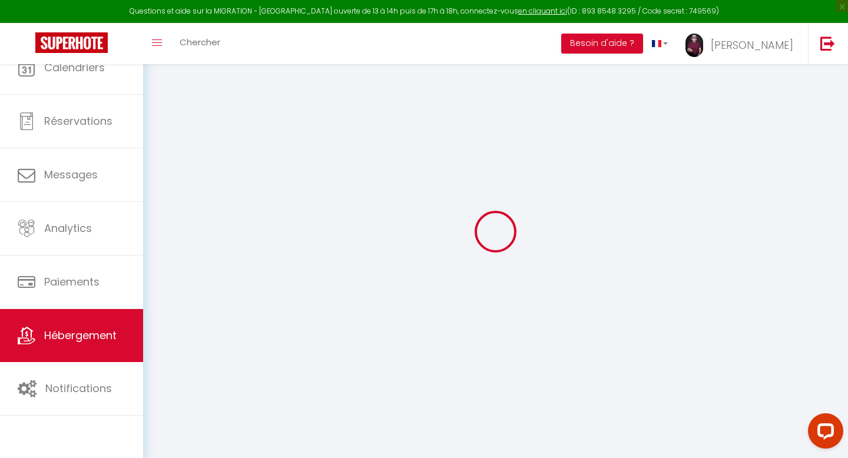
select select
checkbox input "false"
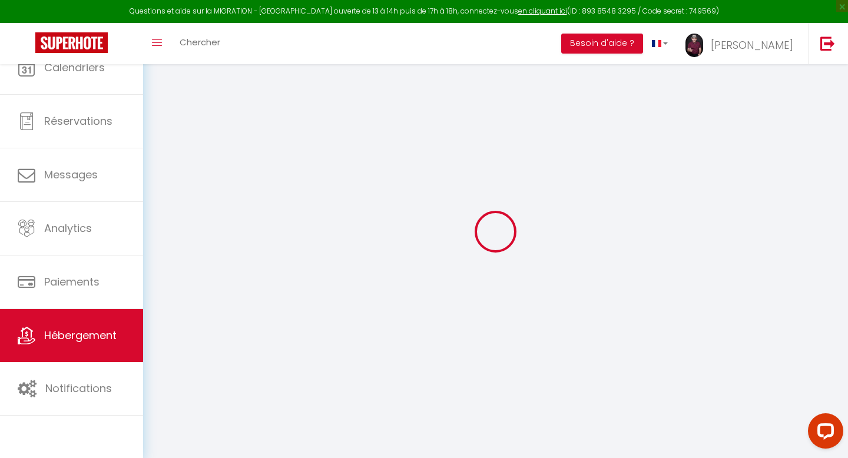
checkbox input "false"
select select
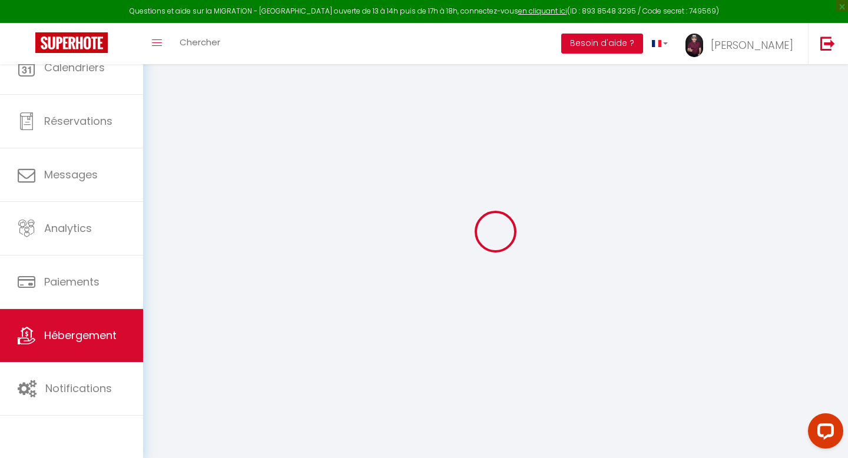
select select
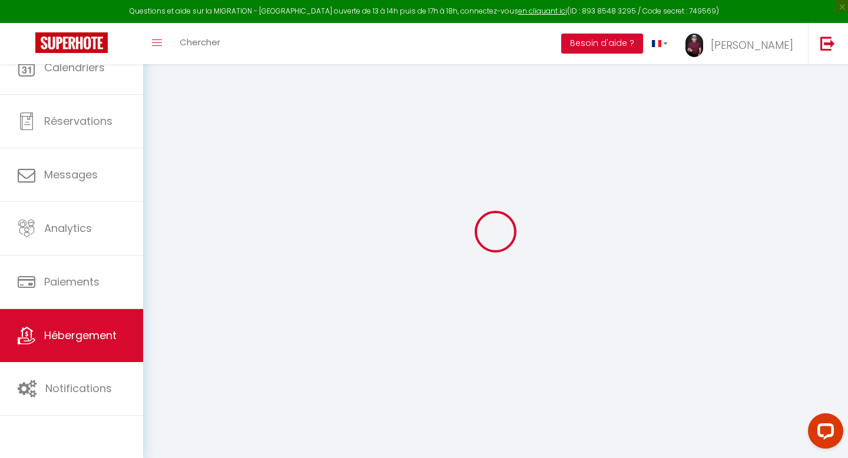
checkbox input "false"
select select
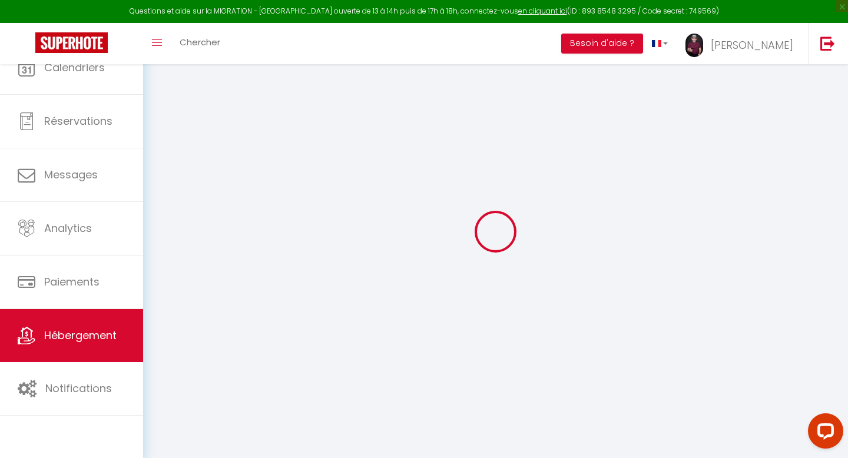
select select
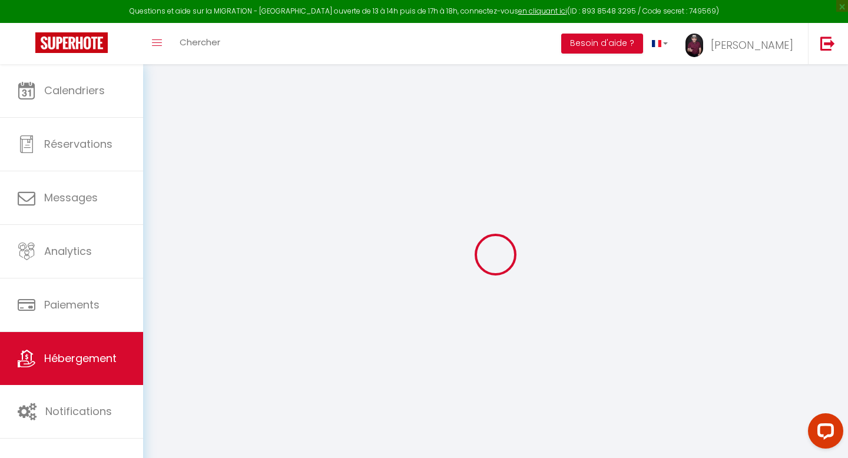
select select
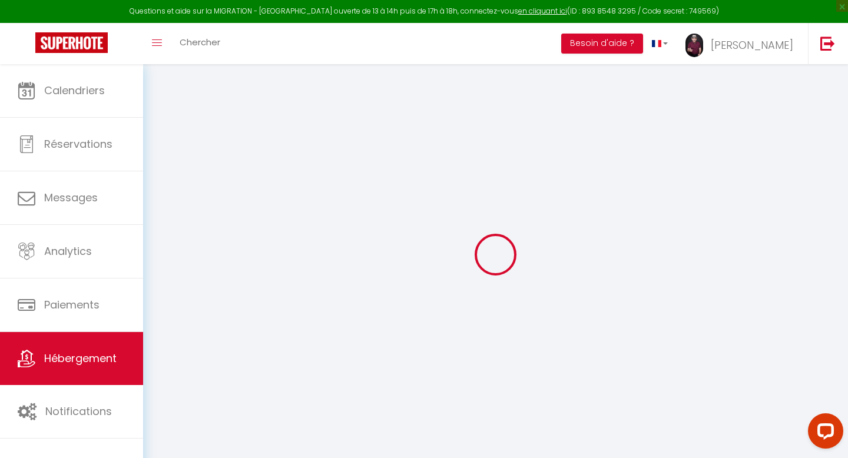
select select
checkbox input "false"
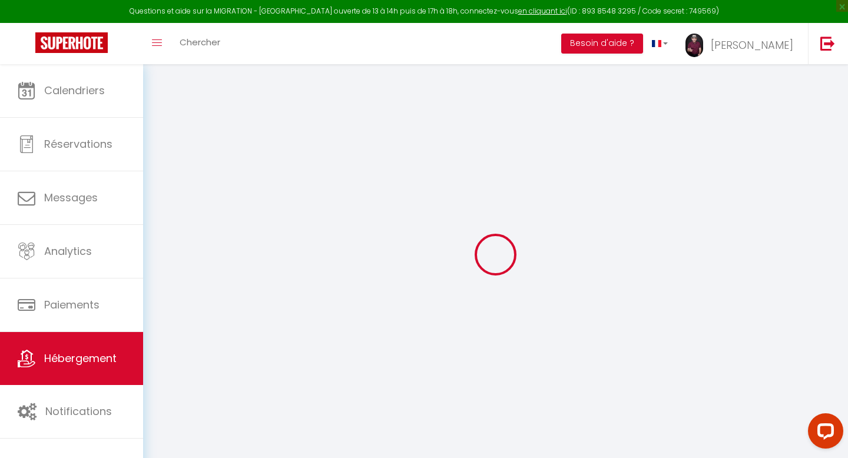
select select
type input "Relax"
type input "[PERSON_NAME]"
type input "Amigues"
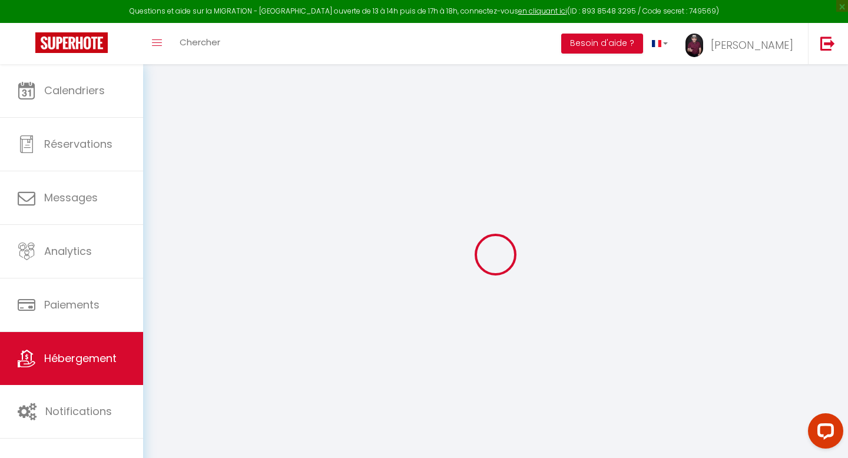
type input "[STREET_ADDRESS]"
type input "92170"
type input "Vanves"
select select "2"
select select "0"
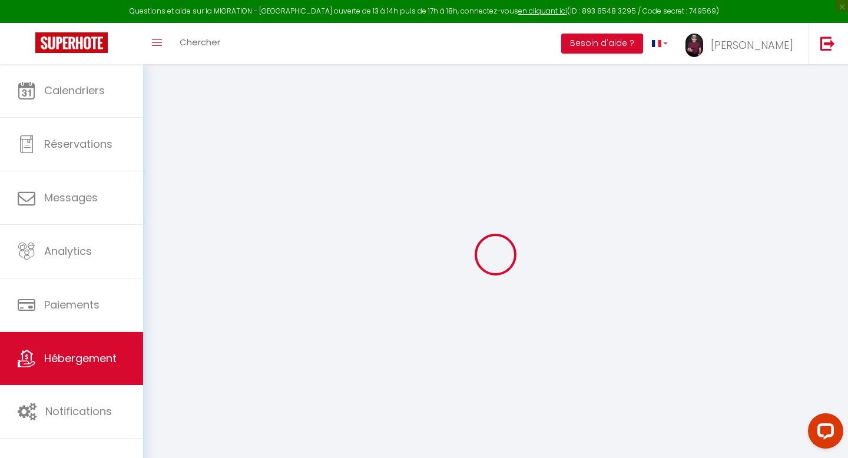
type input "100"
type input "60"
type input "300"
select select
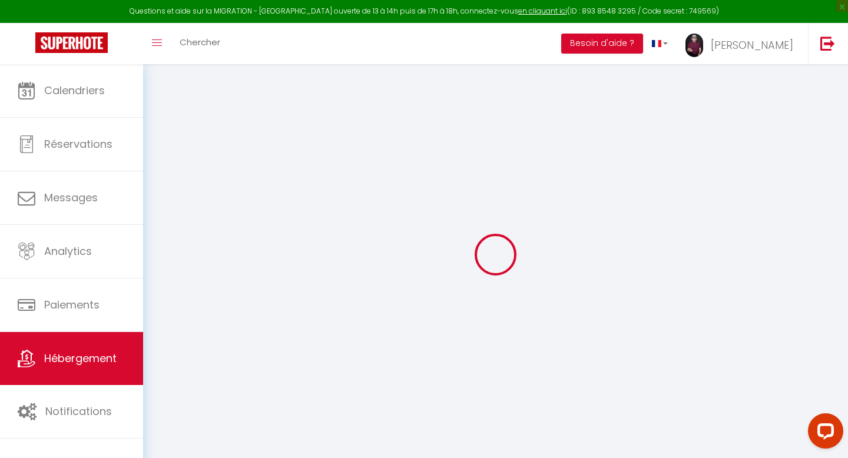
select select
type input "[STREET_ADDRESS]"
type input "92170"
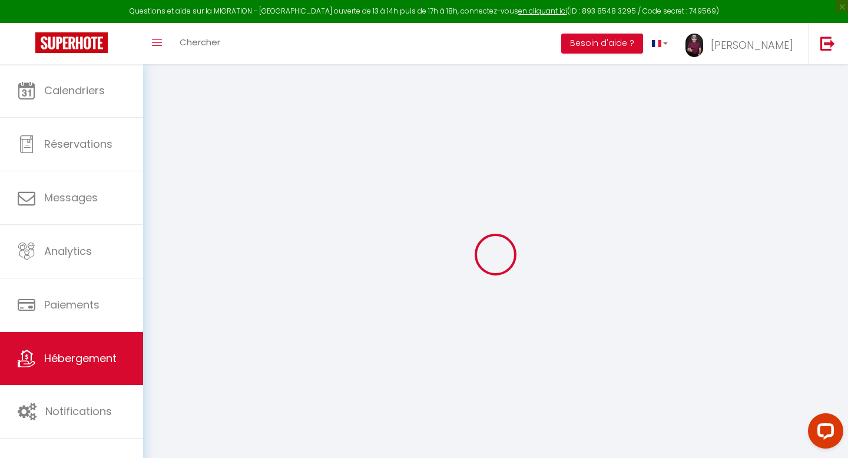
type input "Vanves"
type input "[EMAIL_ADDRESS][DOMAIN_NAME]"
select select
checkbox input "false"
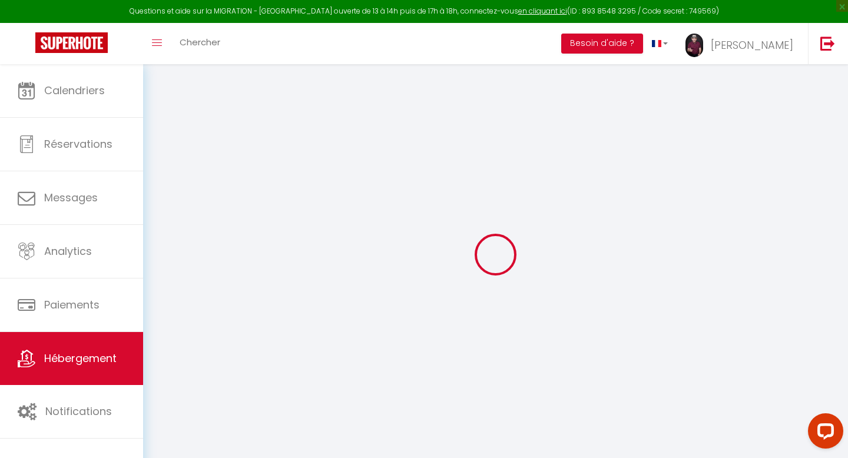
checkbox input "false"
type input "22"
type input "60"
type input "0"
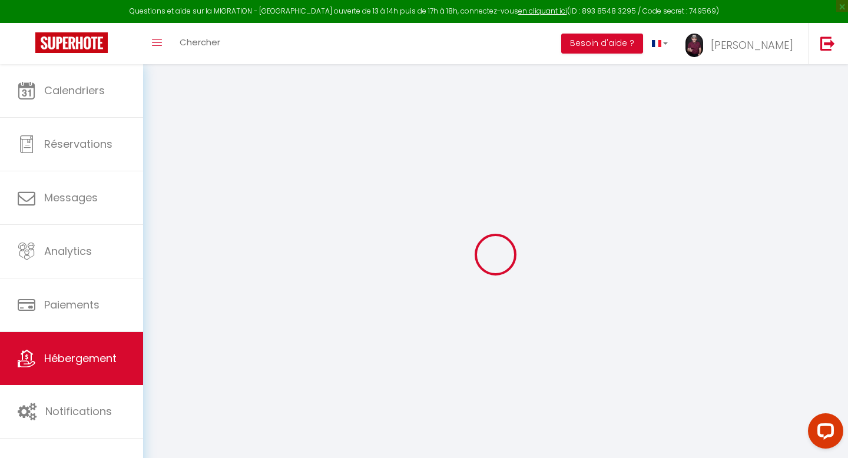
type input "0"
select select
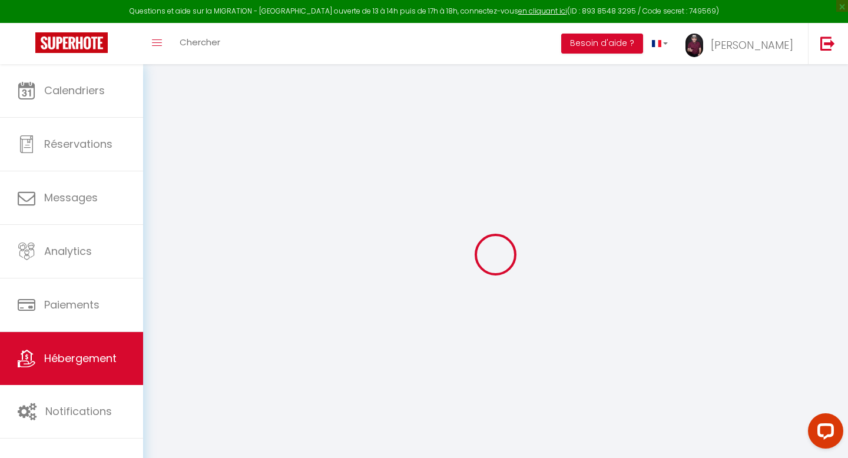
select select
checkbox input "false"
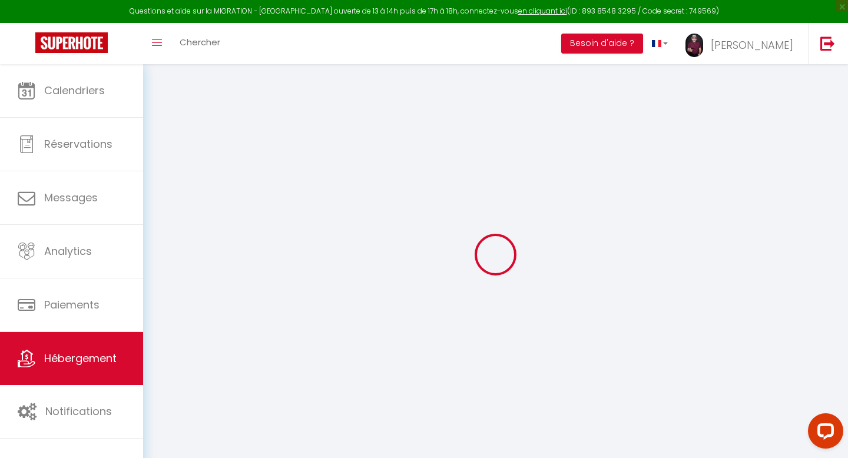
checkbox input "false"
select select
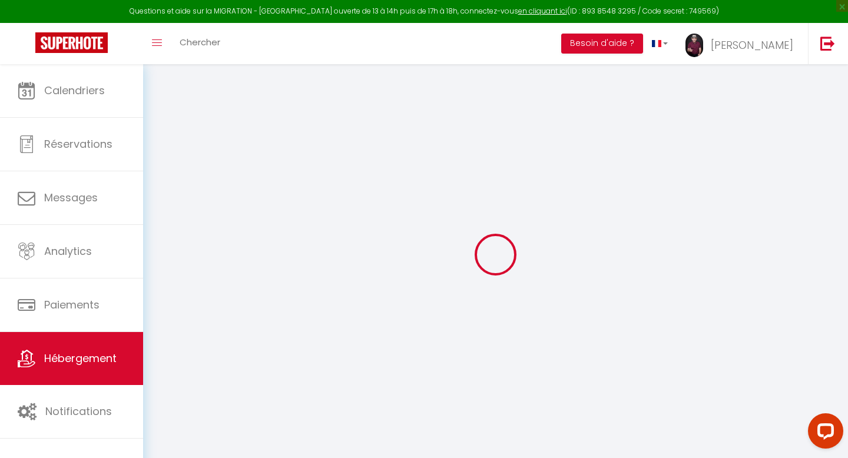
select select
checkbox input "false"
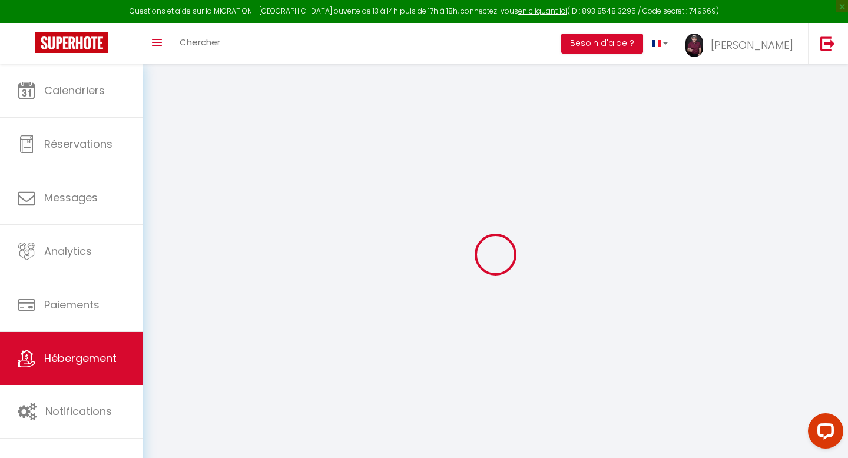
checkbox input "false"
select select
checkbox input "false"
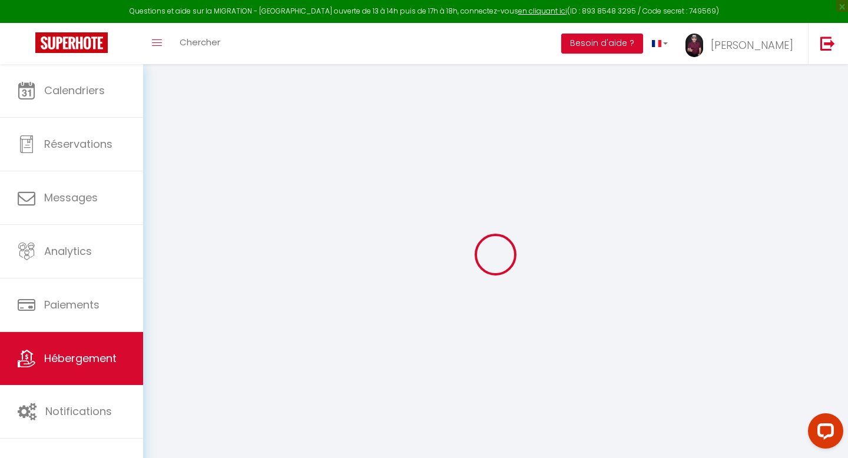
checkbox input "false"
select select "15:00"
select select "23:45"
select select "11:00"
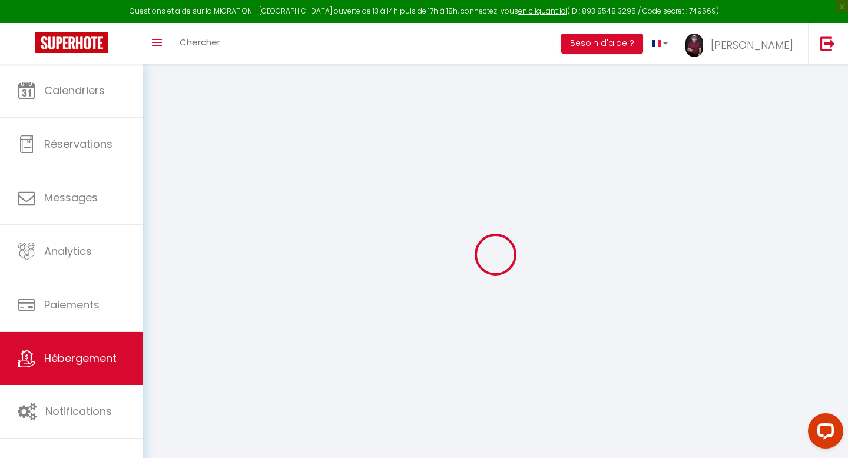
select select "30"
select select "120"
select select
checkbox input "false"
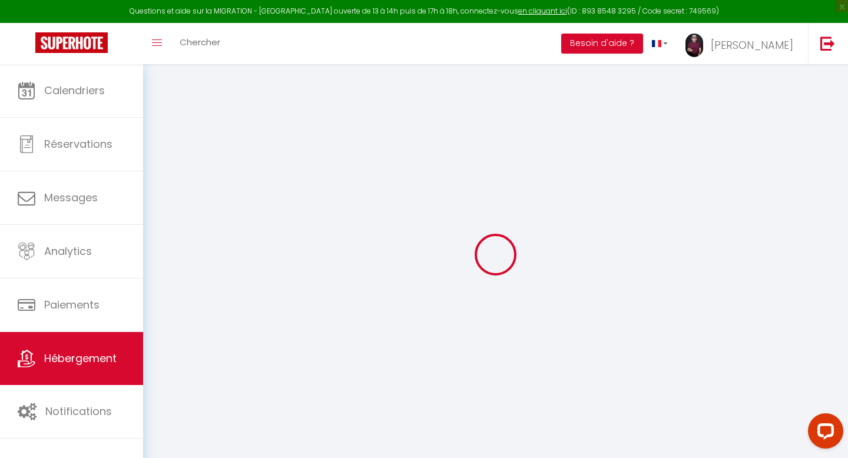
checkbox input "false"
select select
checkbox input "false"
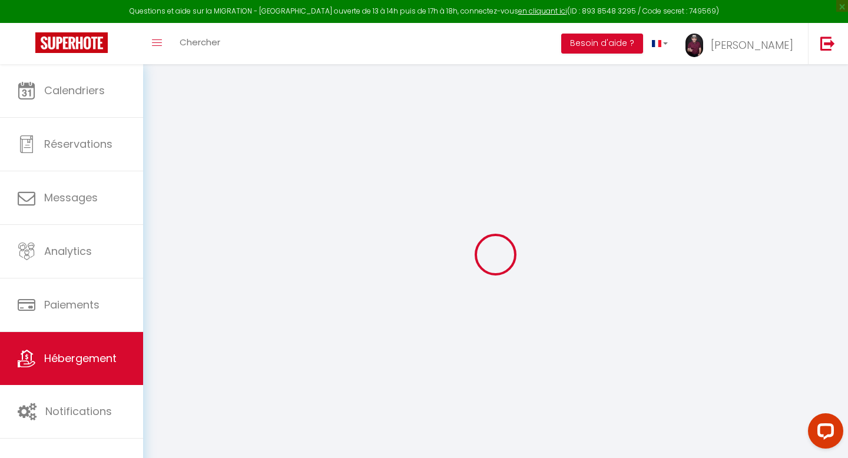
checkbox input "false"
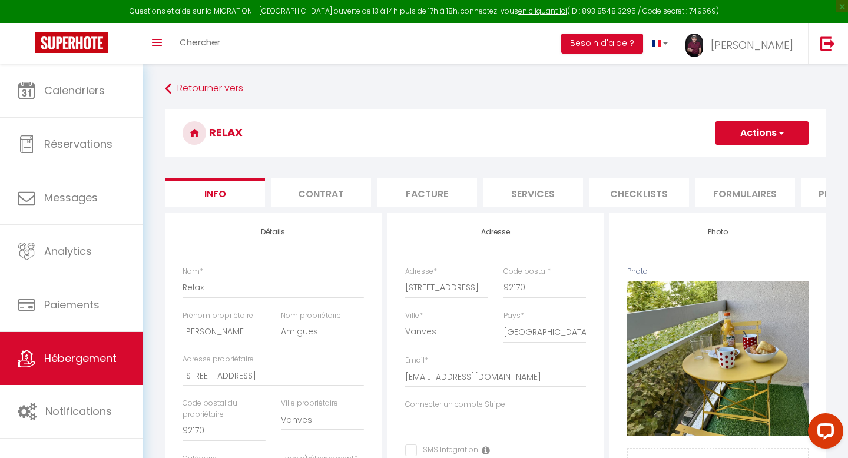
select select
checkbox input "false"
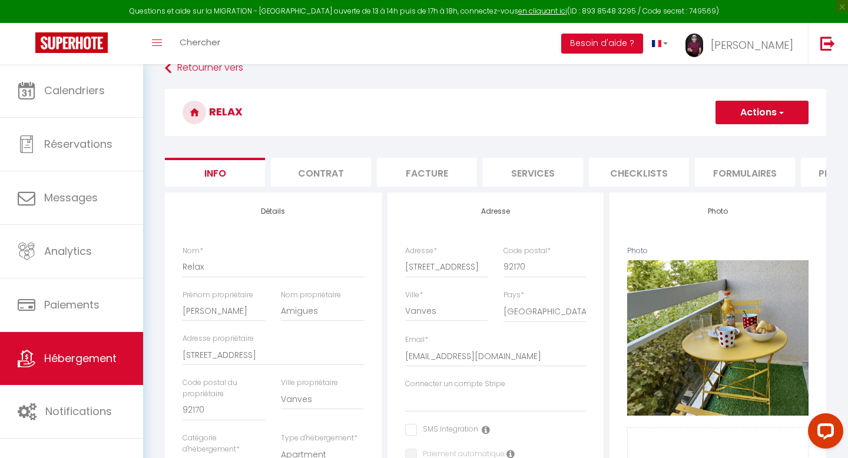
scroll to position [24, 0]
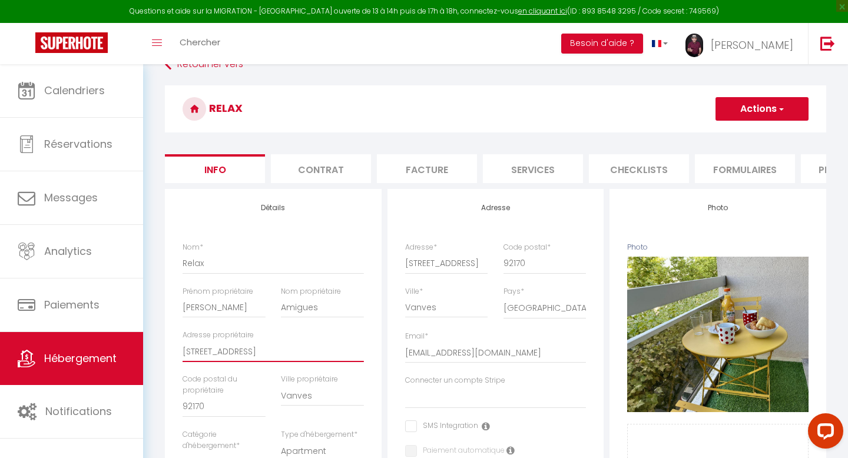
click at [189, 351] on input "[STREET_ADDRESS]" at bounding box center [273, 351] width 181 height 21
type input "[STREET_ADDRESS]"
select select
checkbox input "false"
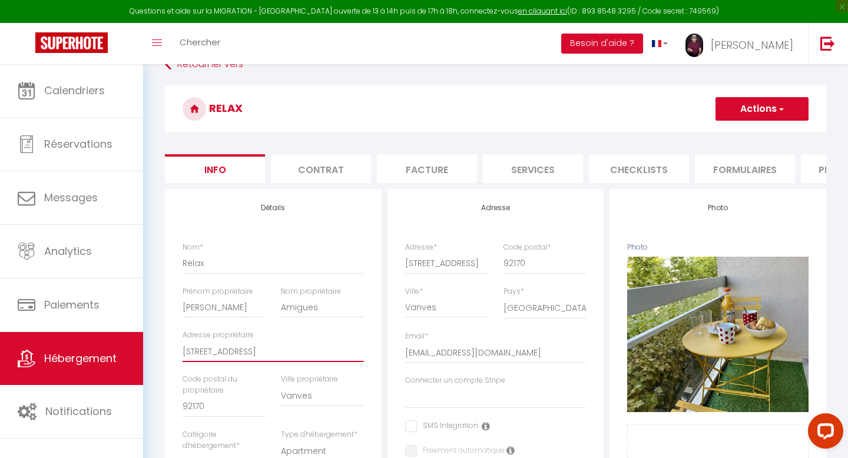
checkbox input "false"
type input "[STREET_ADDRESS]"
select select
checkbox input "false"
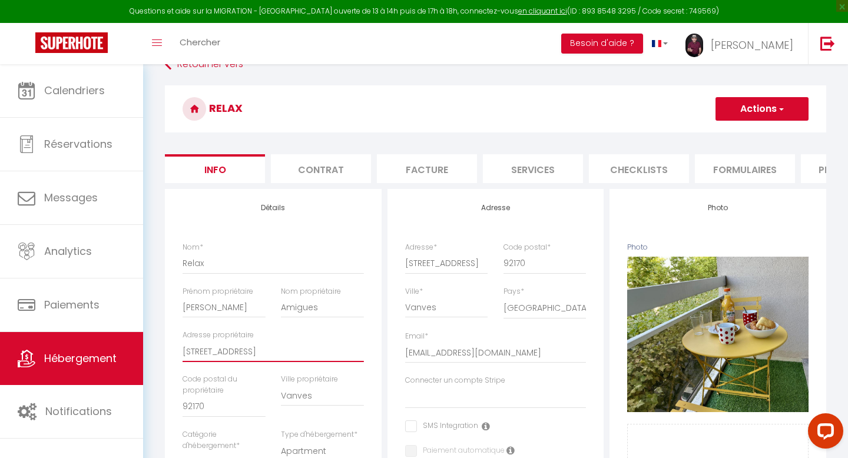
checkbox input "false"
click at [313, 347] on input "[STREET_ADDRESS]" at bounding box center [273, 351] width 181 height 21
type input "[STREET_ADDRESS]"
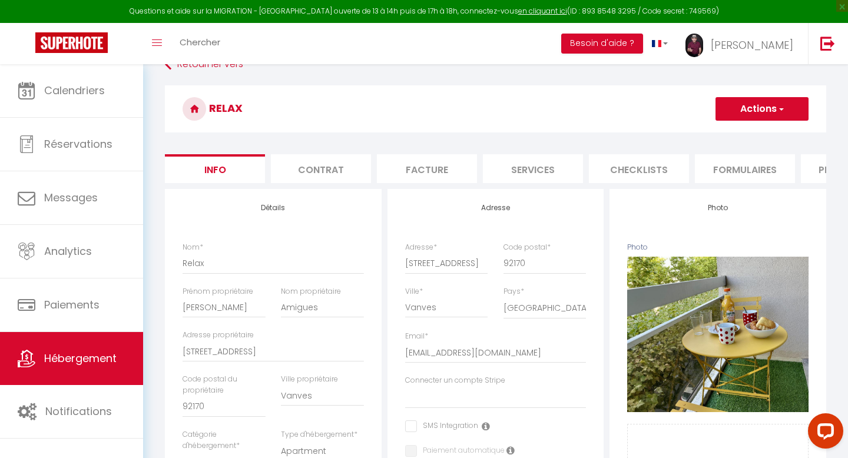
click at [750, 108] on button "Actions" at bounding box center [762, 109] width 93 height 24
click at [410, 263] on input "[STREET_ADDRESS]" at bounding box center [446, 263] width 83 height 21
type input "[STREET_ADDRESS]"
select select
checkbox input "false"
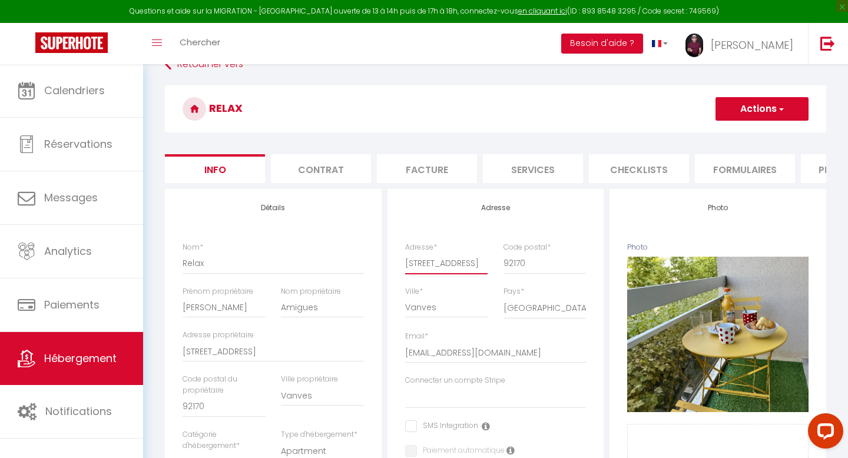
checkbox input "false"
type input "[STREET_ADDRESS]"
select select
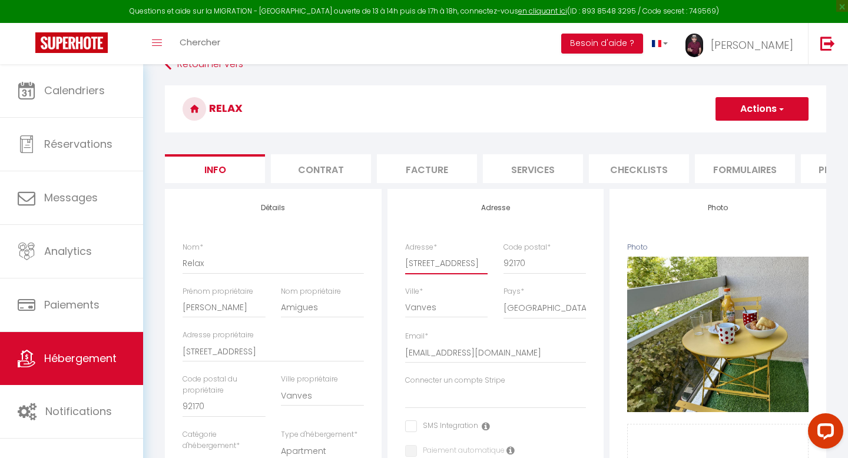
checkbox input "false"
type input "[STREET_ADDRESS]"
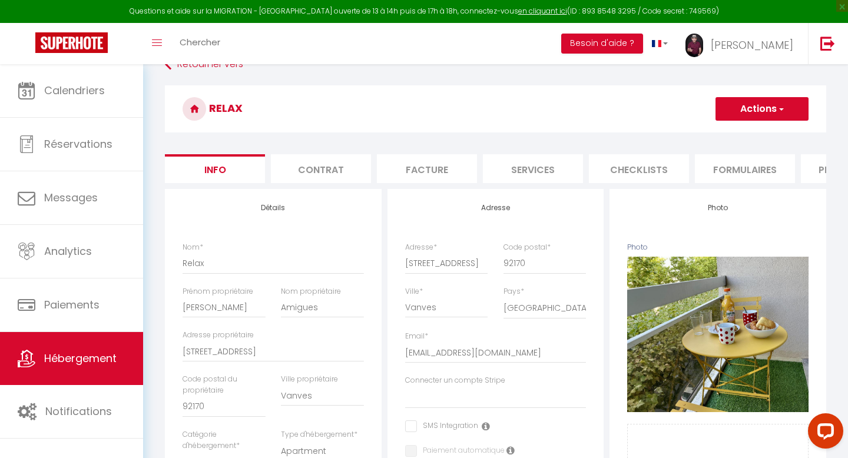
click at [745, 110] on button "Actions" at bounding box center [762, 109] width 93 height 24
click at [723, 135] on input "Enregistrer" at bounding box center [716, 135] width 44 height 12
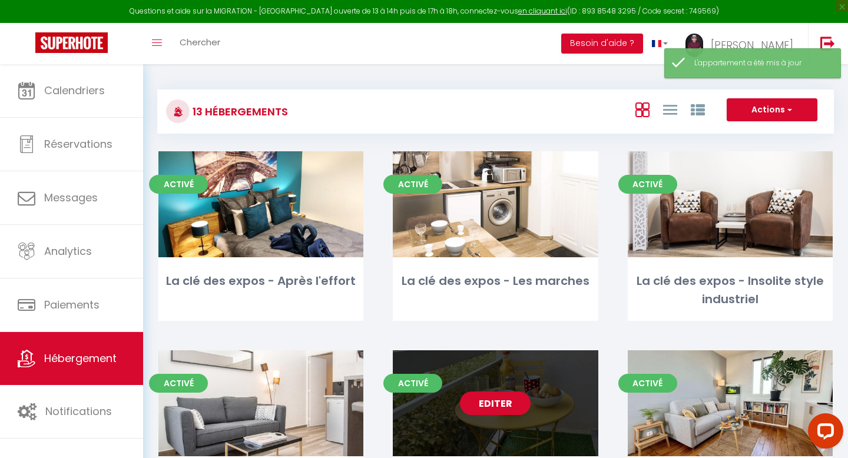
click at [498, 398] on link "Editer" at bounding box center [495, 404] width 71 height 24
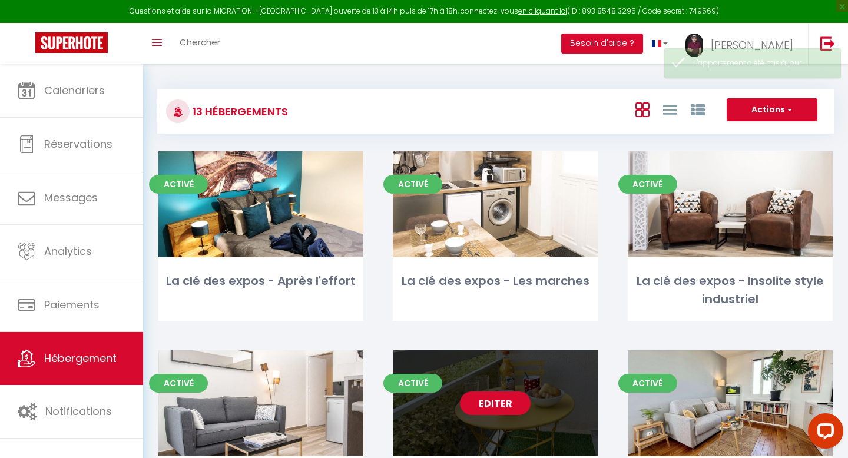
click at [495, 402] on link "Editer" at bounding box center [495, 404] width 71 height 24
select select "3"
select select "2"
select select "1"
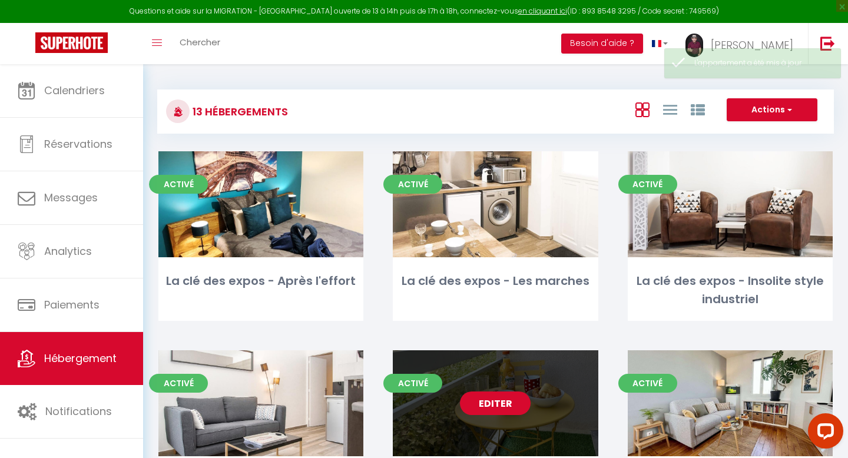
select select
select select "28"
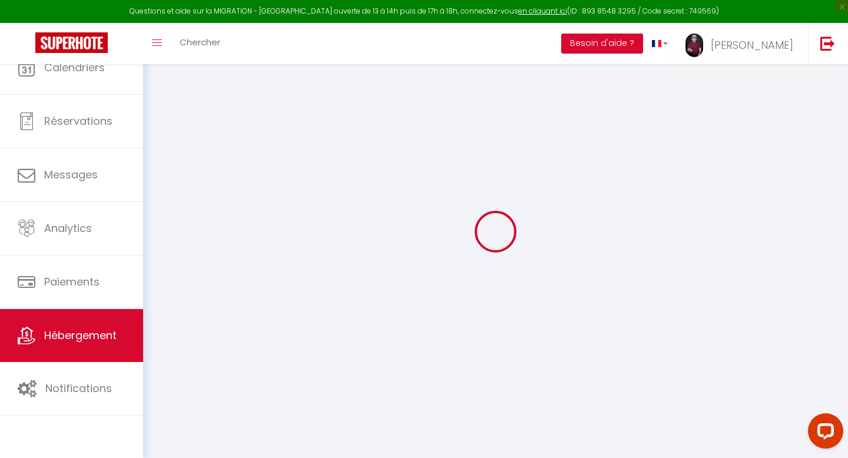
select select
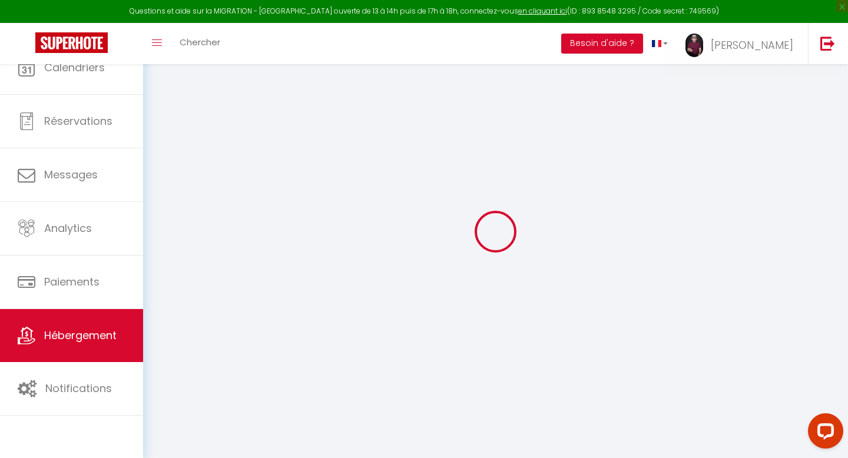
select select
checkbox input "false"
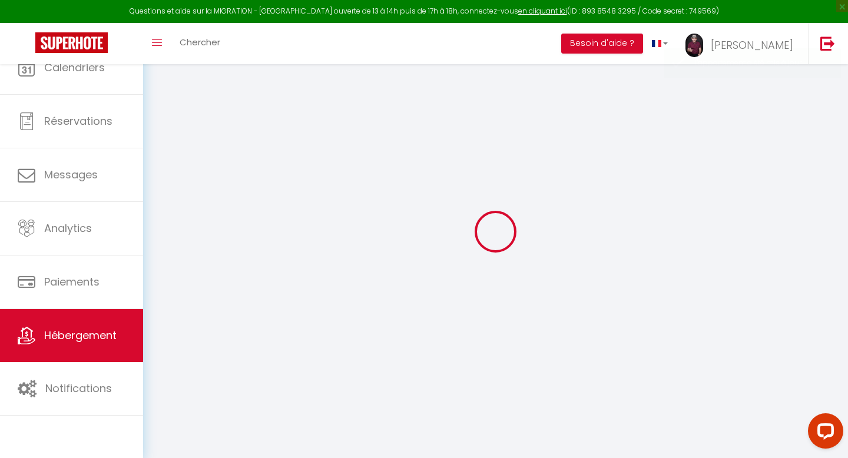
select select
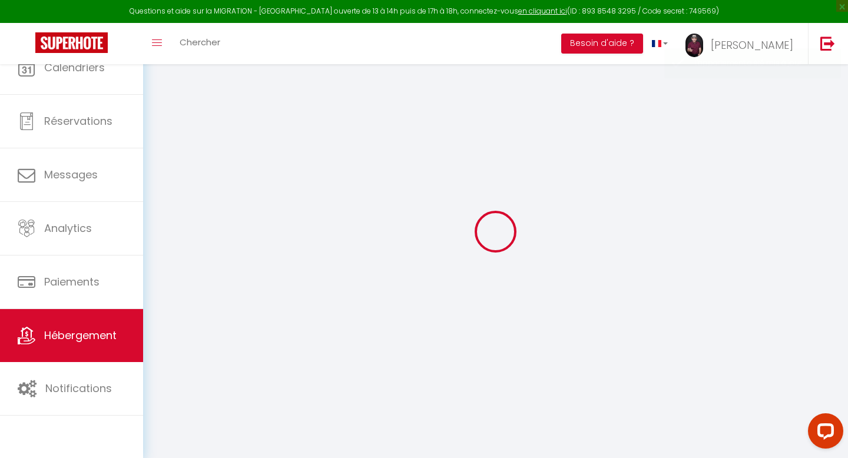
select select
checkbox input "false"
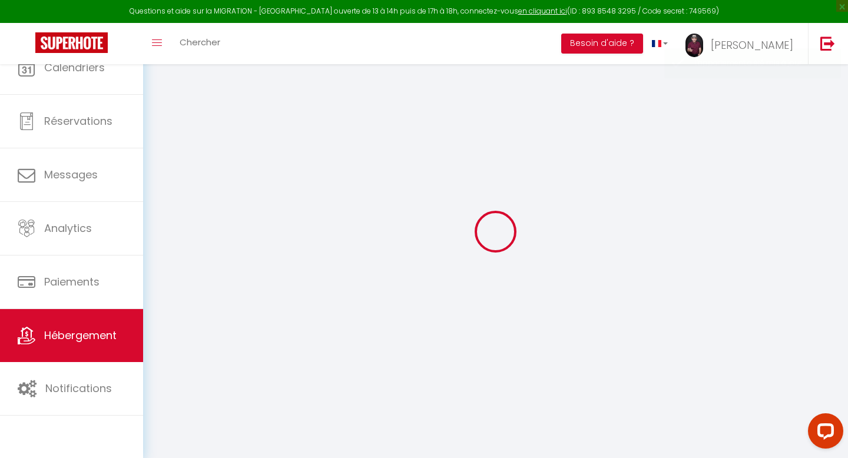
checkbox input "false"
select select
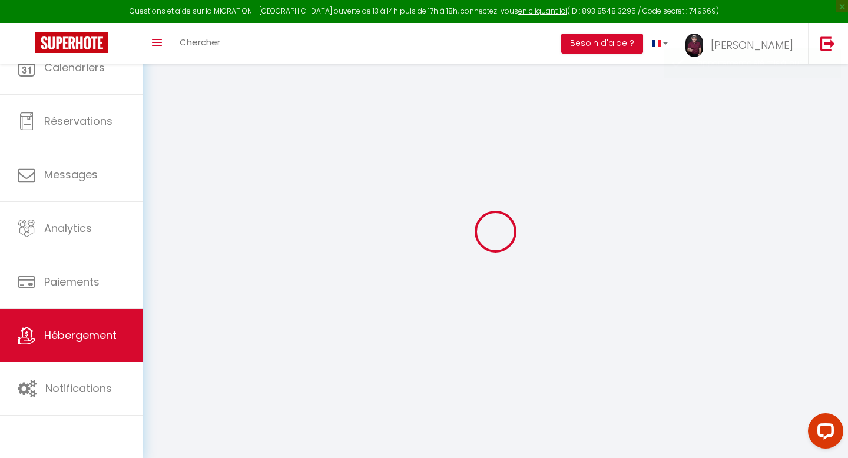
select select
